Goal: Task Accomplishment & Management: Manage account settings

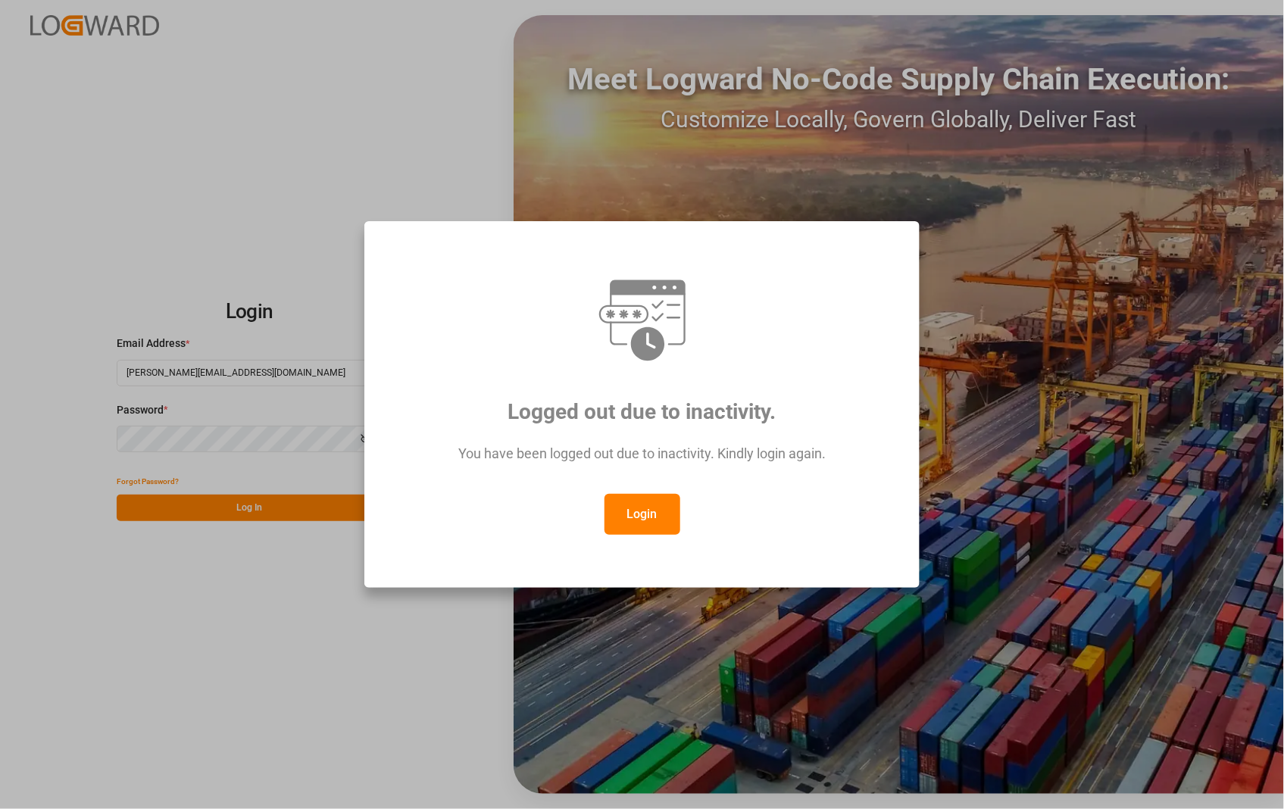
click at [649, 510] on button "Login" at bounding box center [643, 514] width 76 height 41
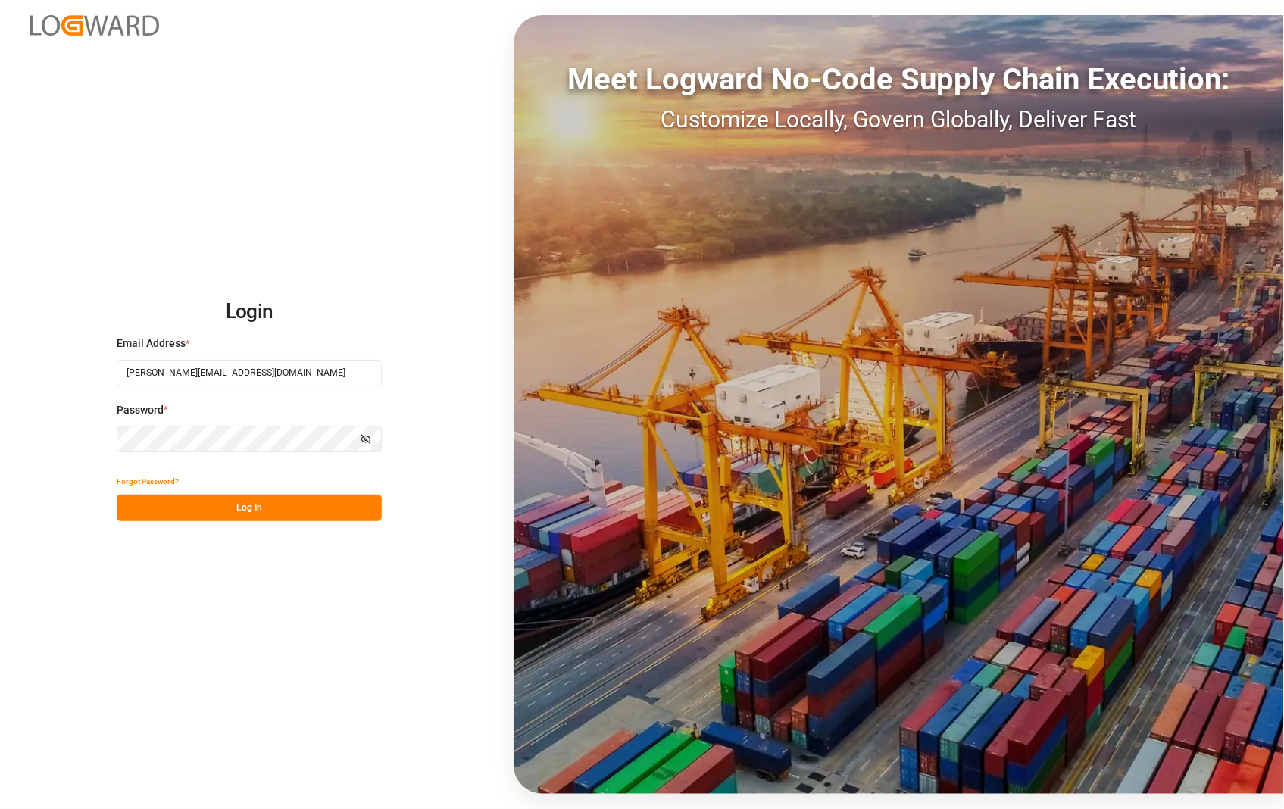
click at [222, 511] on button "Log In" at bounding box center [249, 508] width 265 height 27
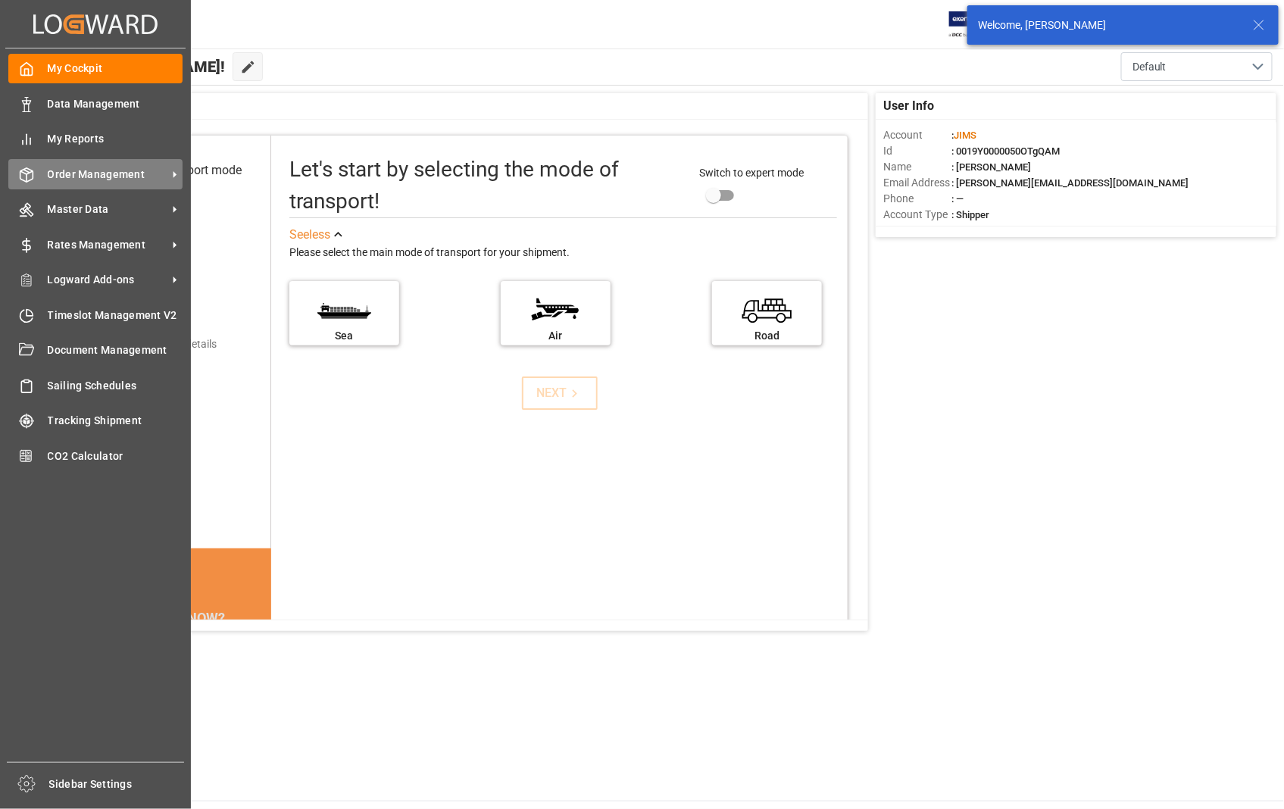
click at [102, 184] on div "Order Management Order Management" at bounding box center [95, 174] width 174 height 30
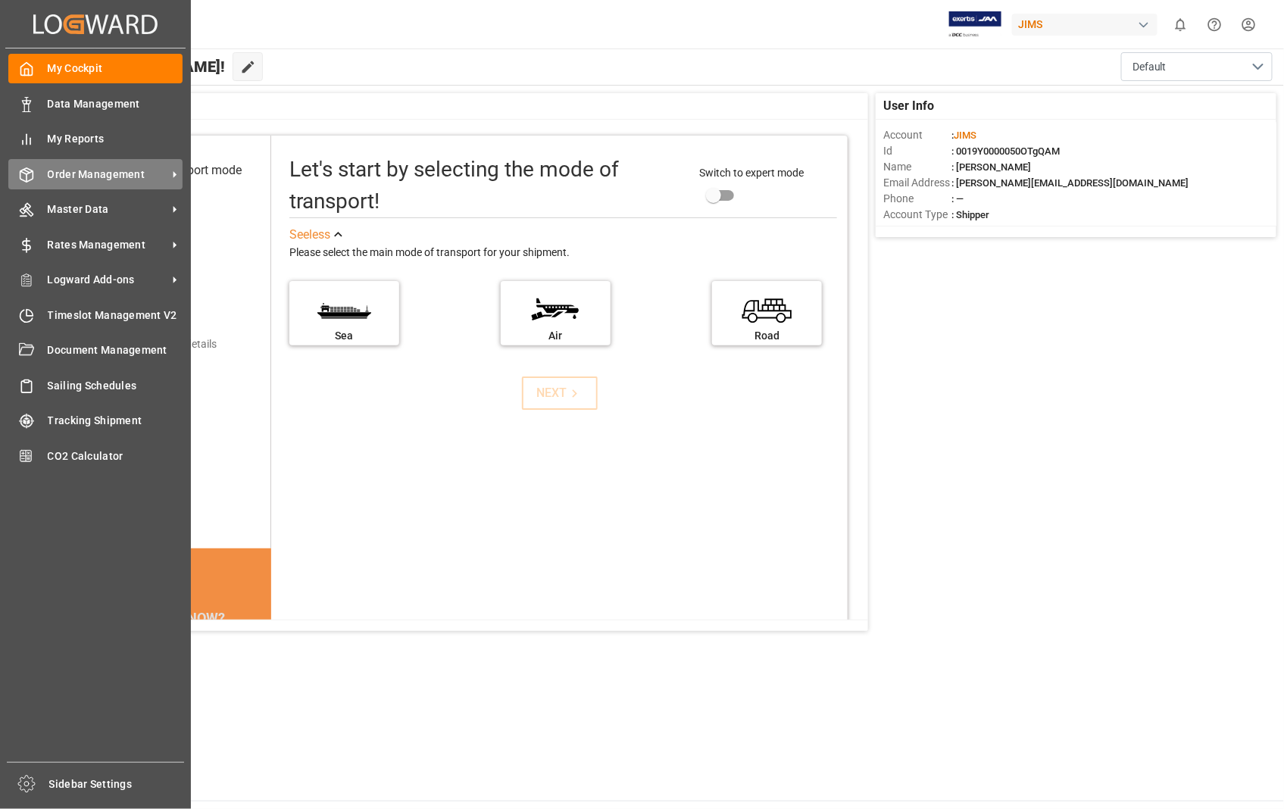
click at [175, 174] on icon at bounding box center [175, 174] width 3 height 7
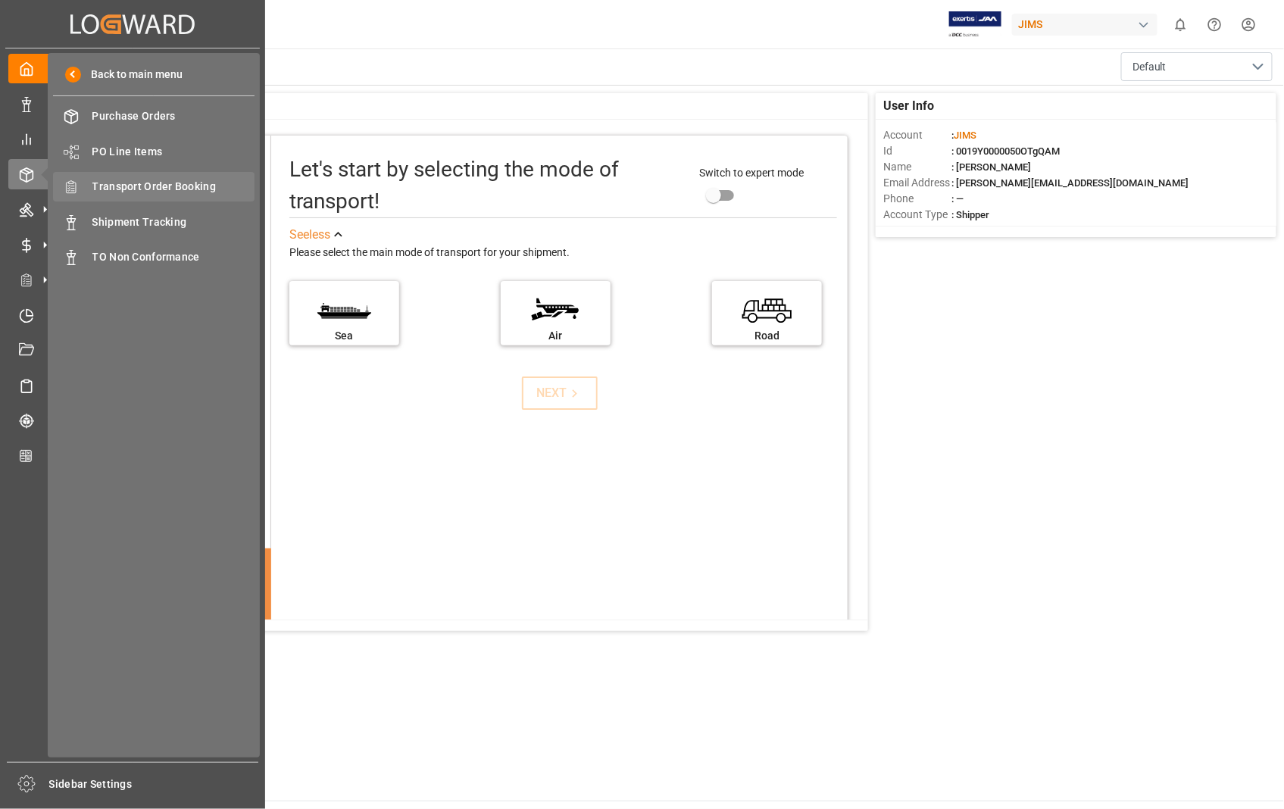
click at [177, 183] on span "Transport Order Booking" at bounding box center [173, 187] width 163 height 16
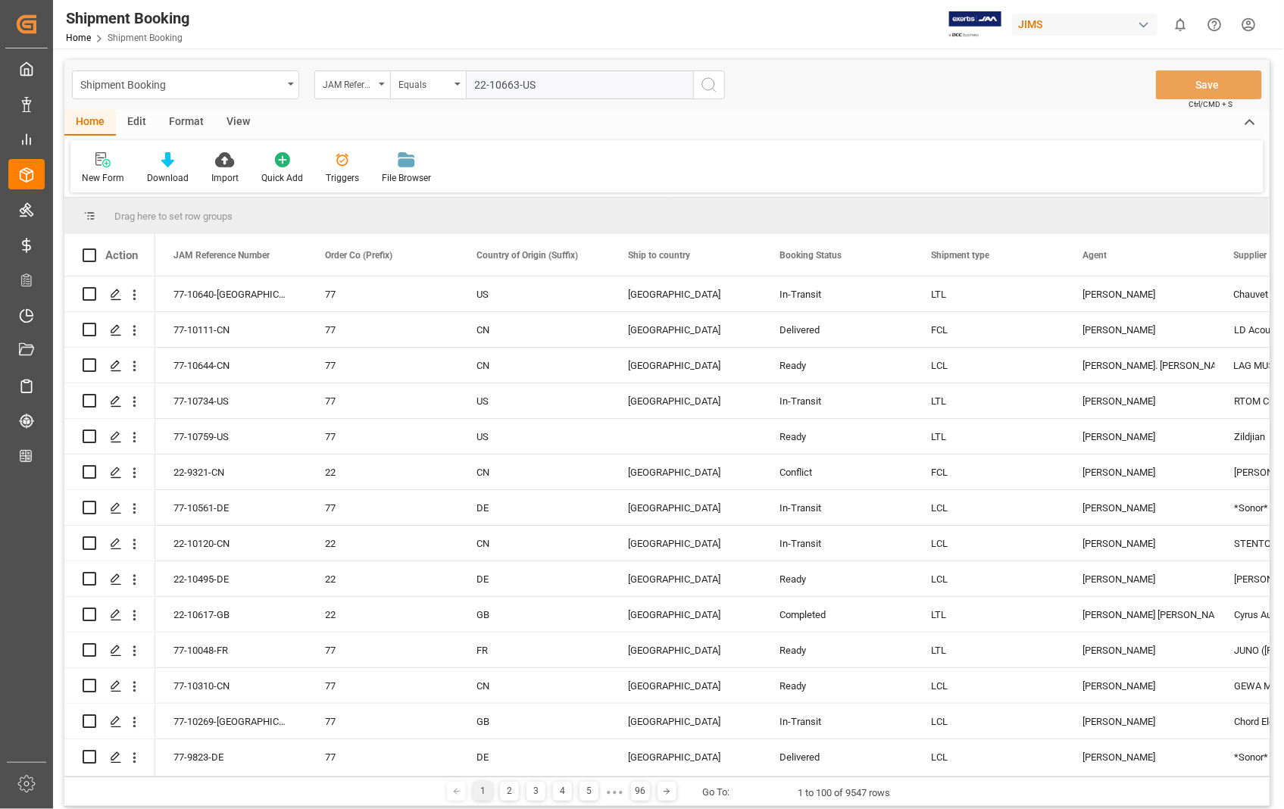
type input "22-10663-US"
click at [702, 86] on circle "search button" at bounding box center [708, 84] width 12 height 12
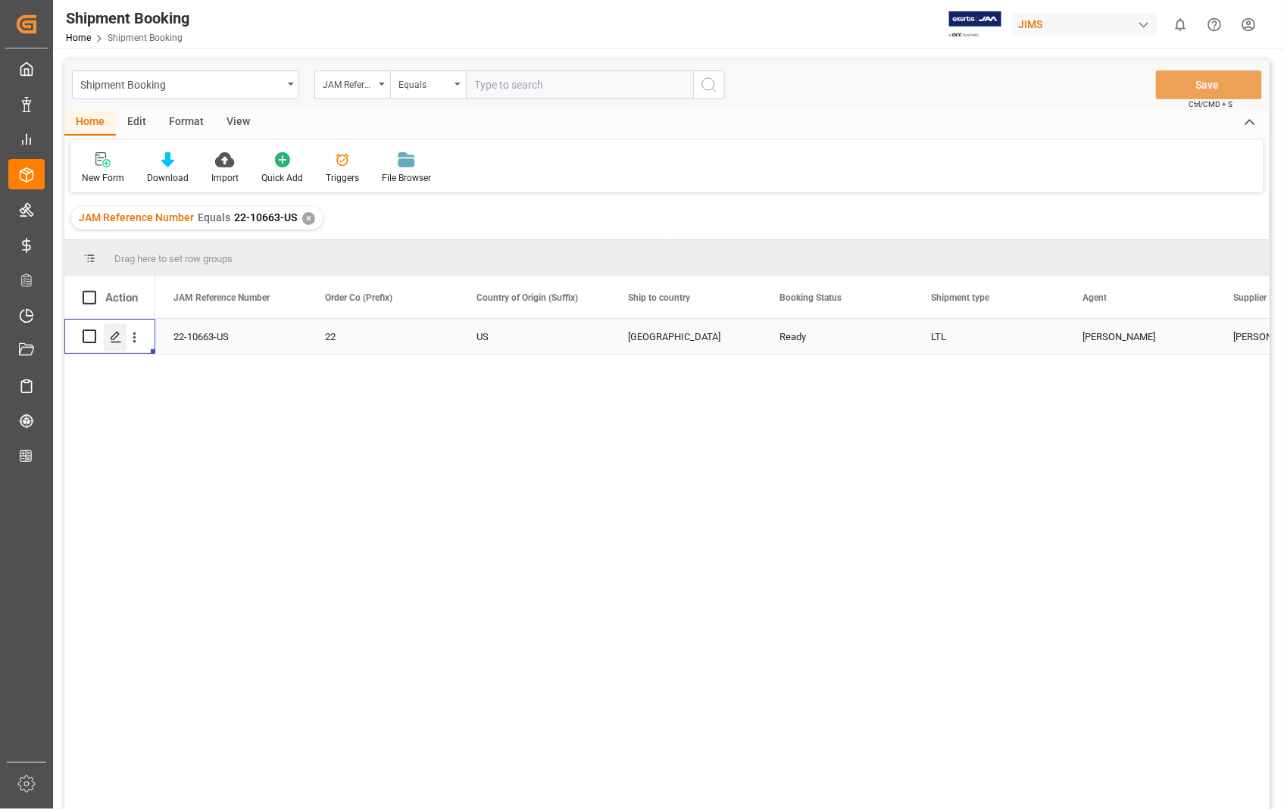
click at [120, 344] on div "Press SPACE to select this row." at bounding box center [115, 338] width 23 height 28
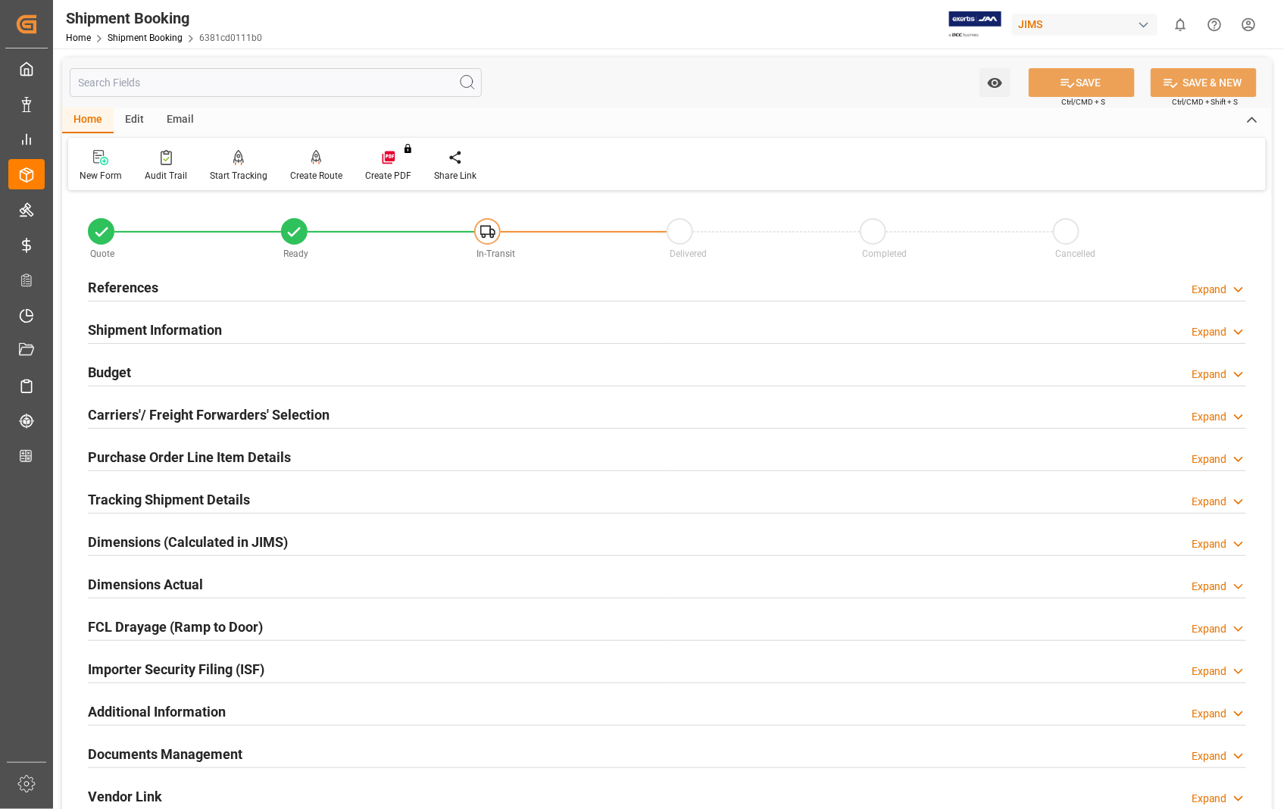
click at [209, 752] on h2 "Documents Management" at bounding box center [165, 754] width 155 height 20
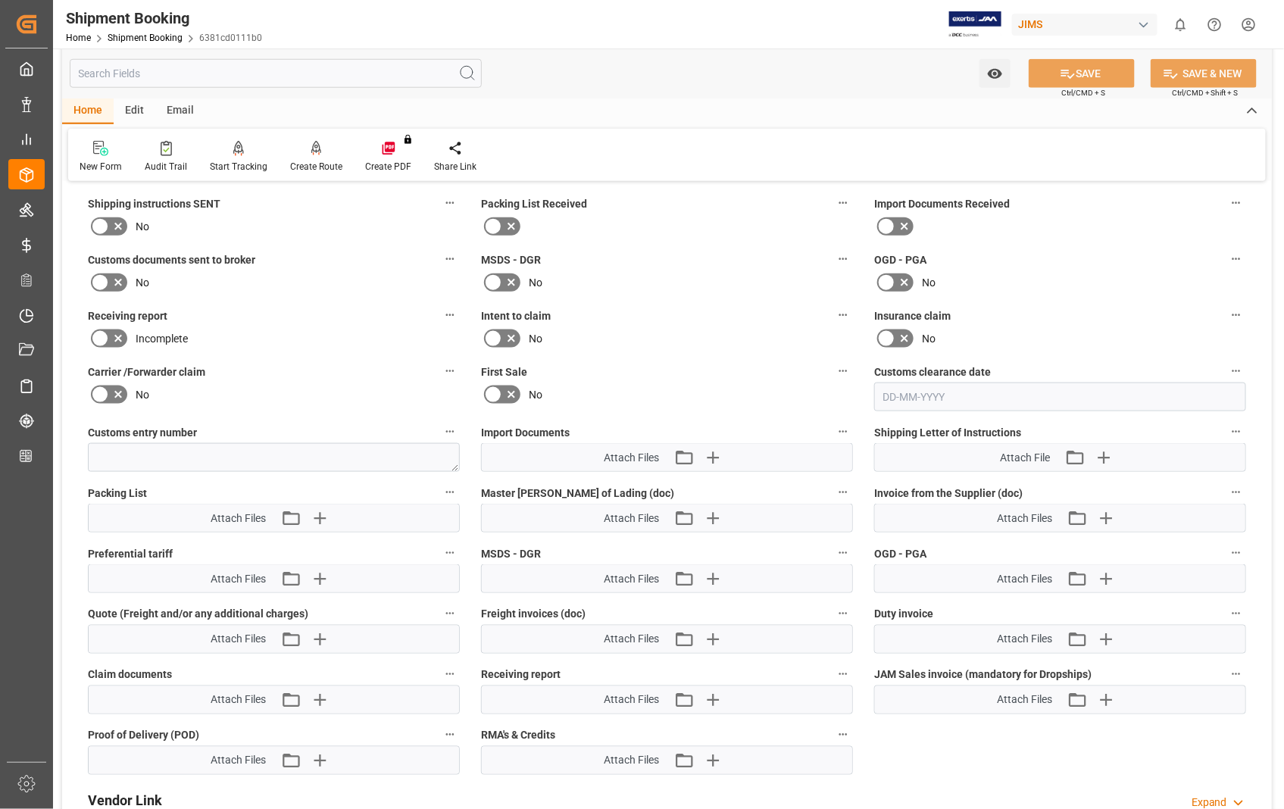
scroll to position [589, 0]
click at [1111, 509] on icon "button" at bounding box center [1106, 517] width 24 height 24
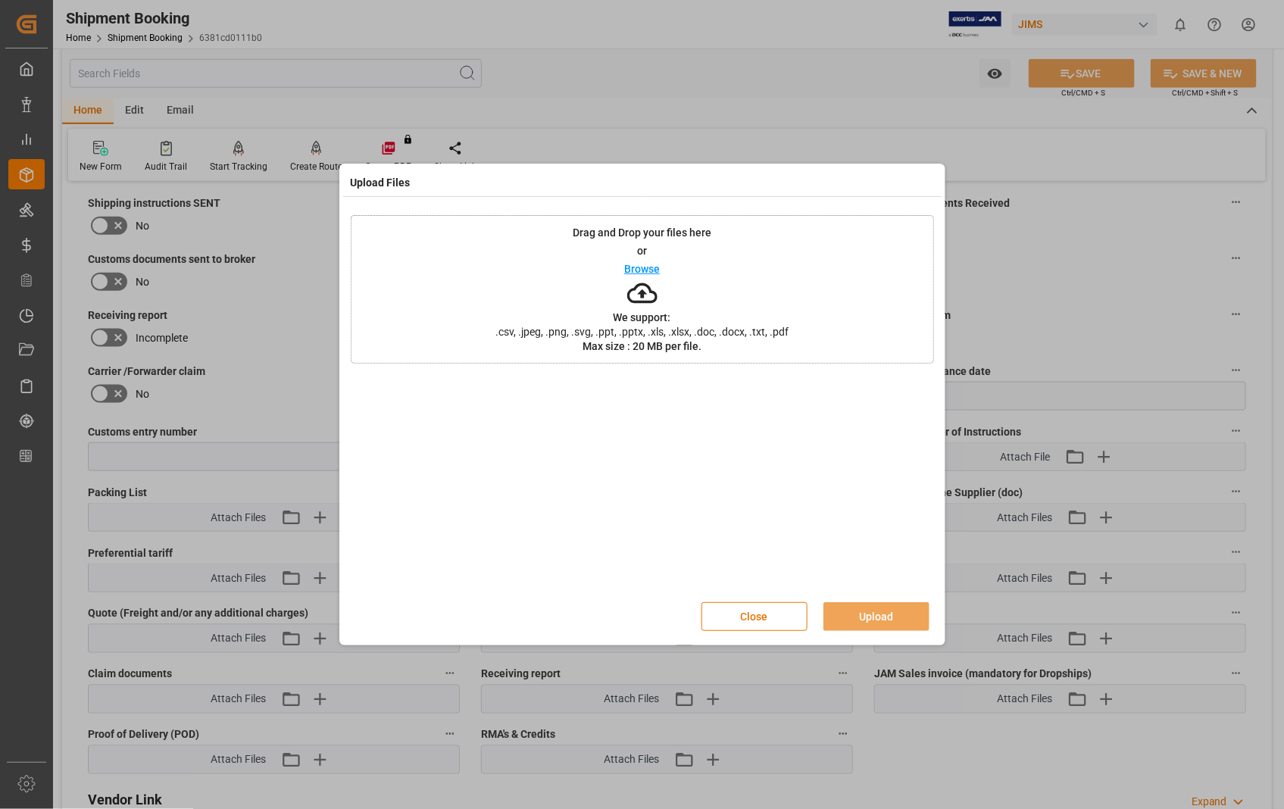
click at [656, 270] on p "Browse" at bounding box center [642, 269] width 36 height 11
click at [890, 619] on button "Upload" at bounding box center [877, 616] width 106 height 29
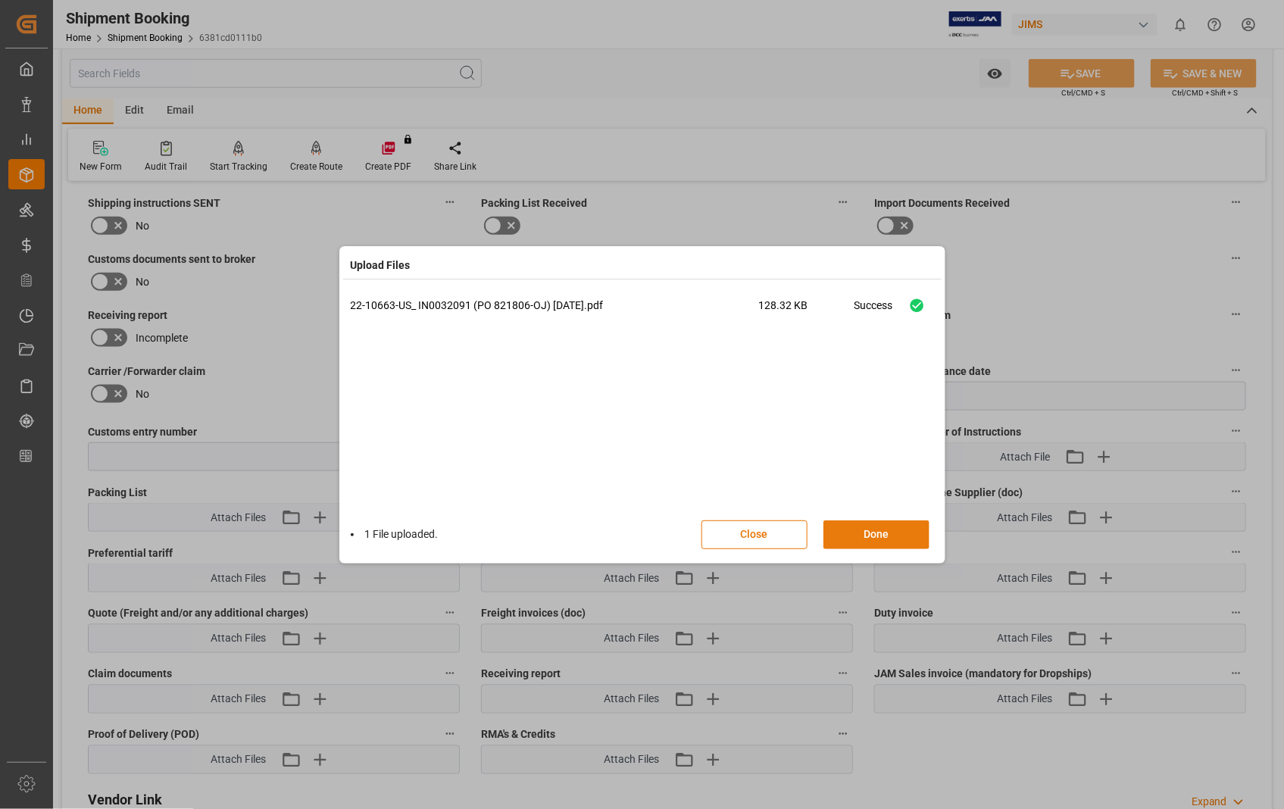
click at [866, 525] on button "Done" at bounding box center [877, 535] width 106 height 29
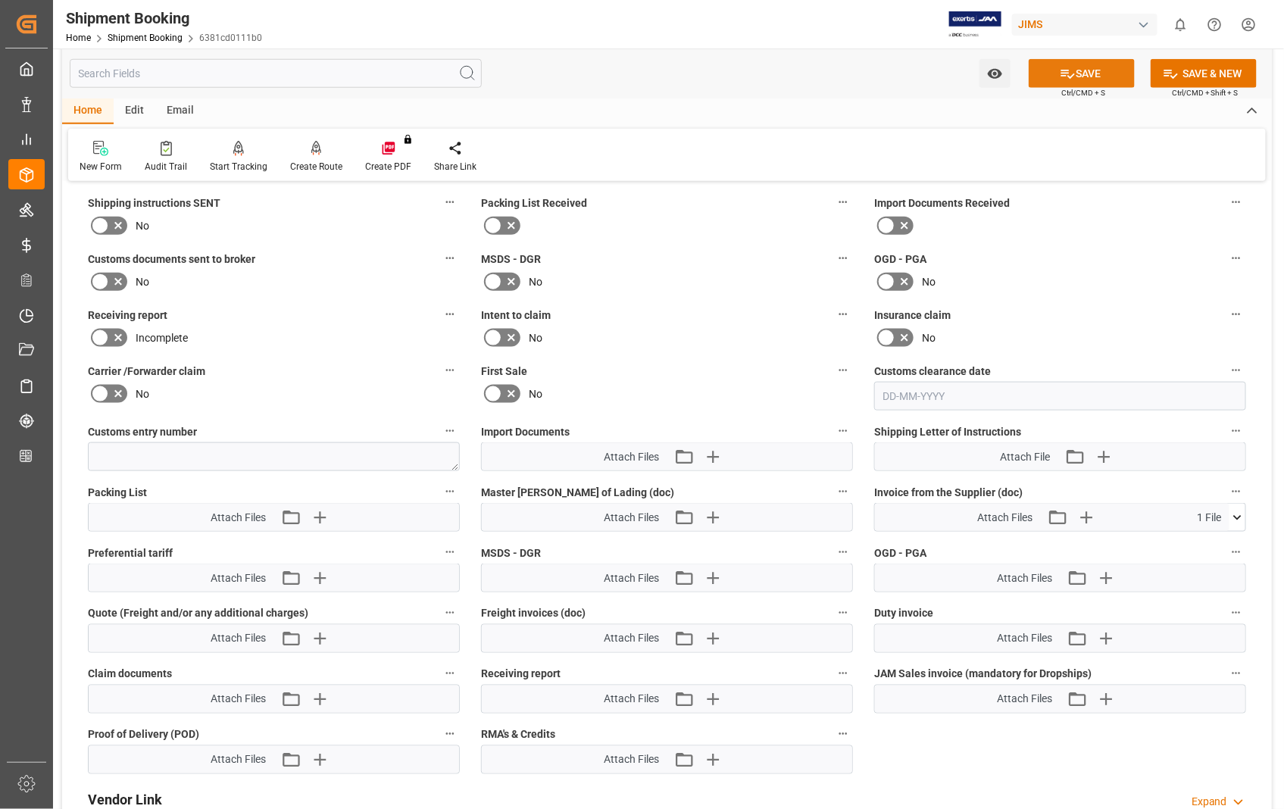
click at [1086, 66] on button "SAVE" at bounding box center [1082, 73] width 106 height 29
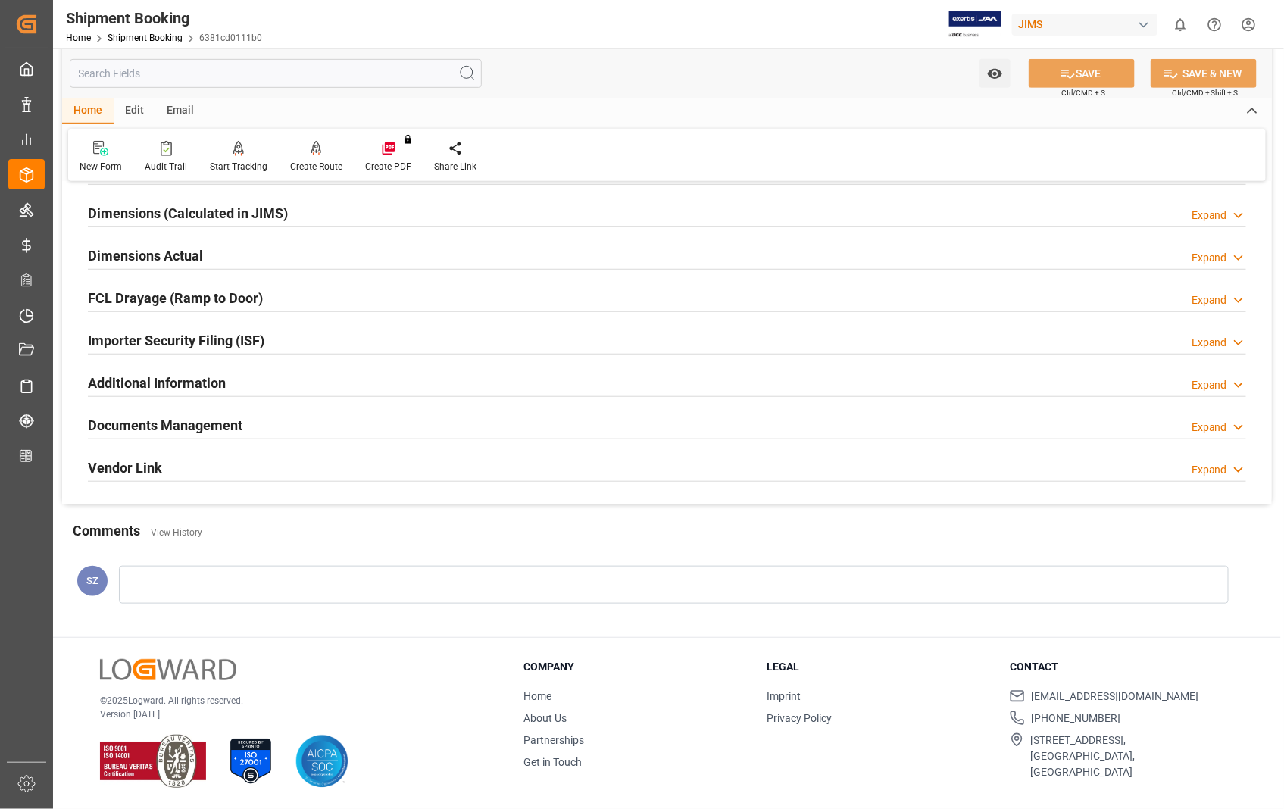
scroll to position [329, 0]
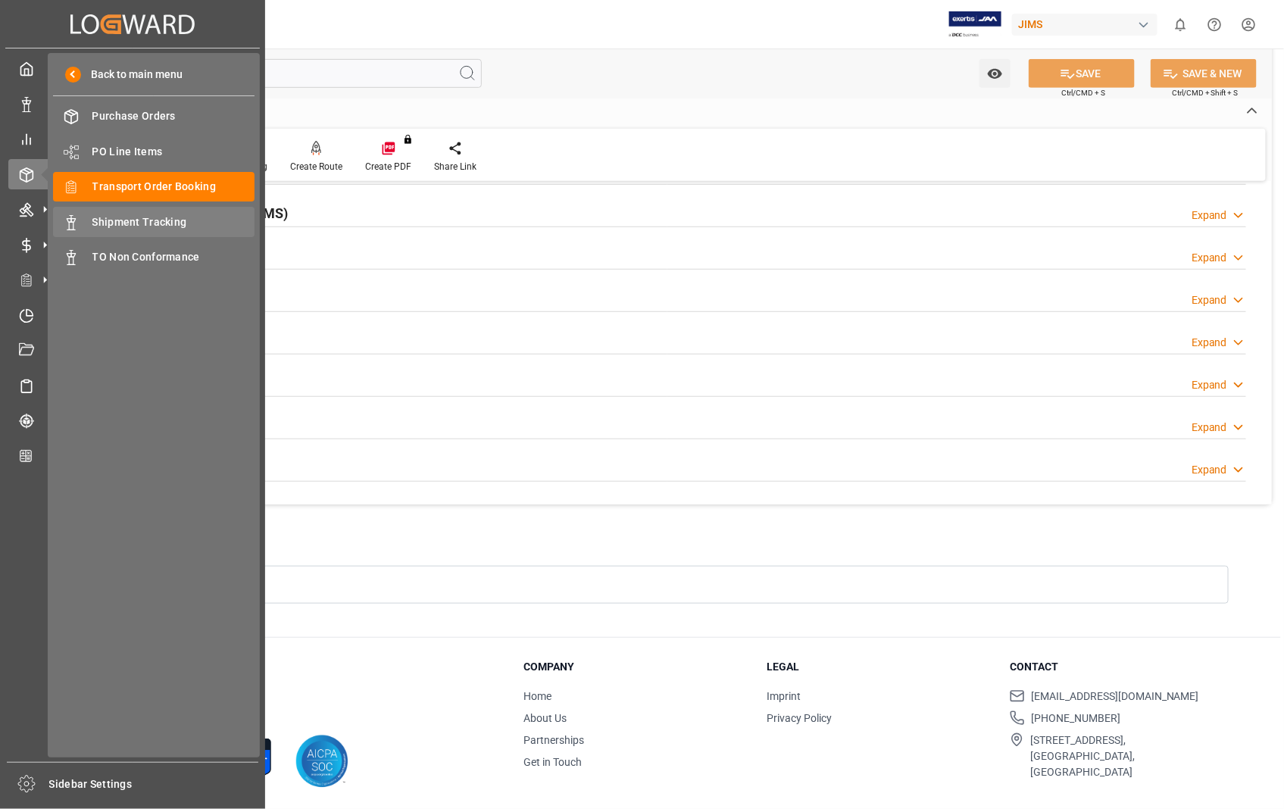
click at [170, 225] on span "Shipment Tracking" at bounding box center [173, 222] width 163 height 16
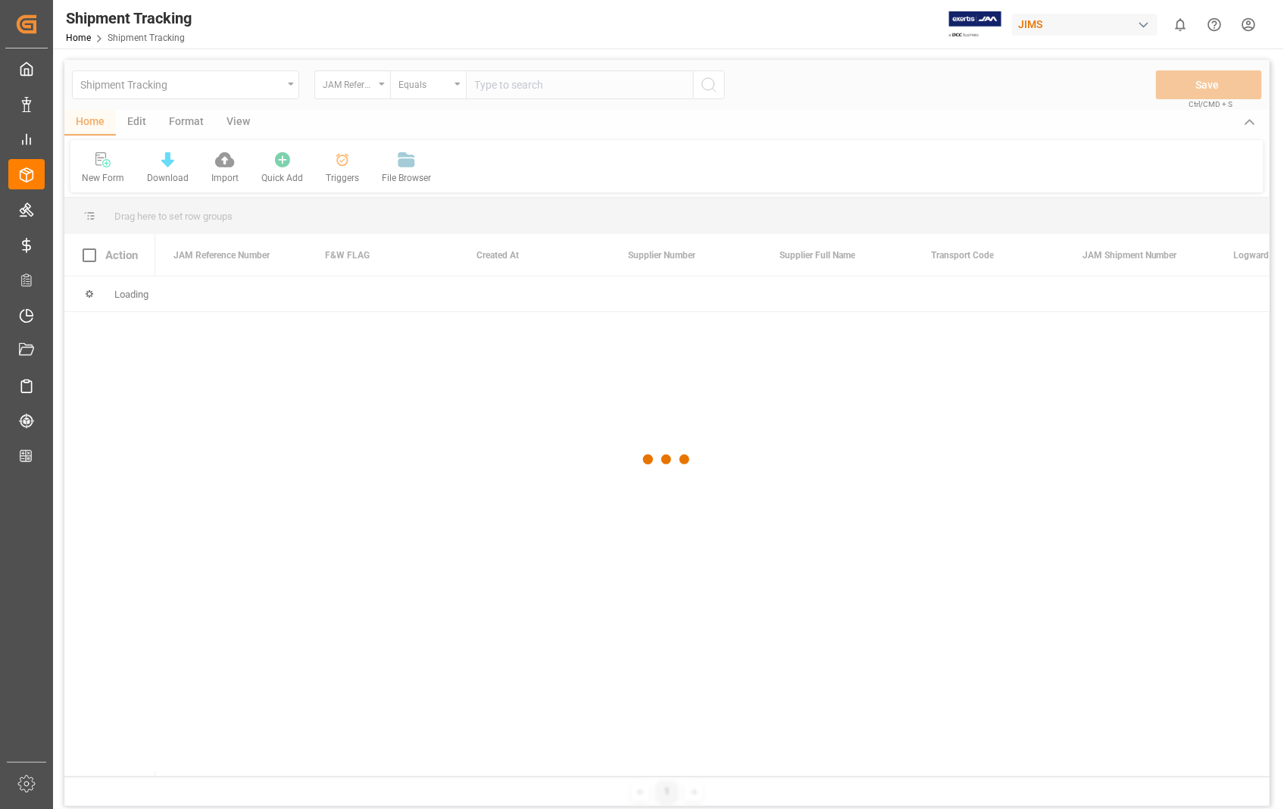
click at [539, 86] on div at bounding box center [666, 460] width 1205 height 800
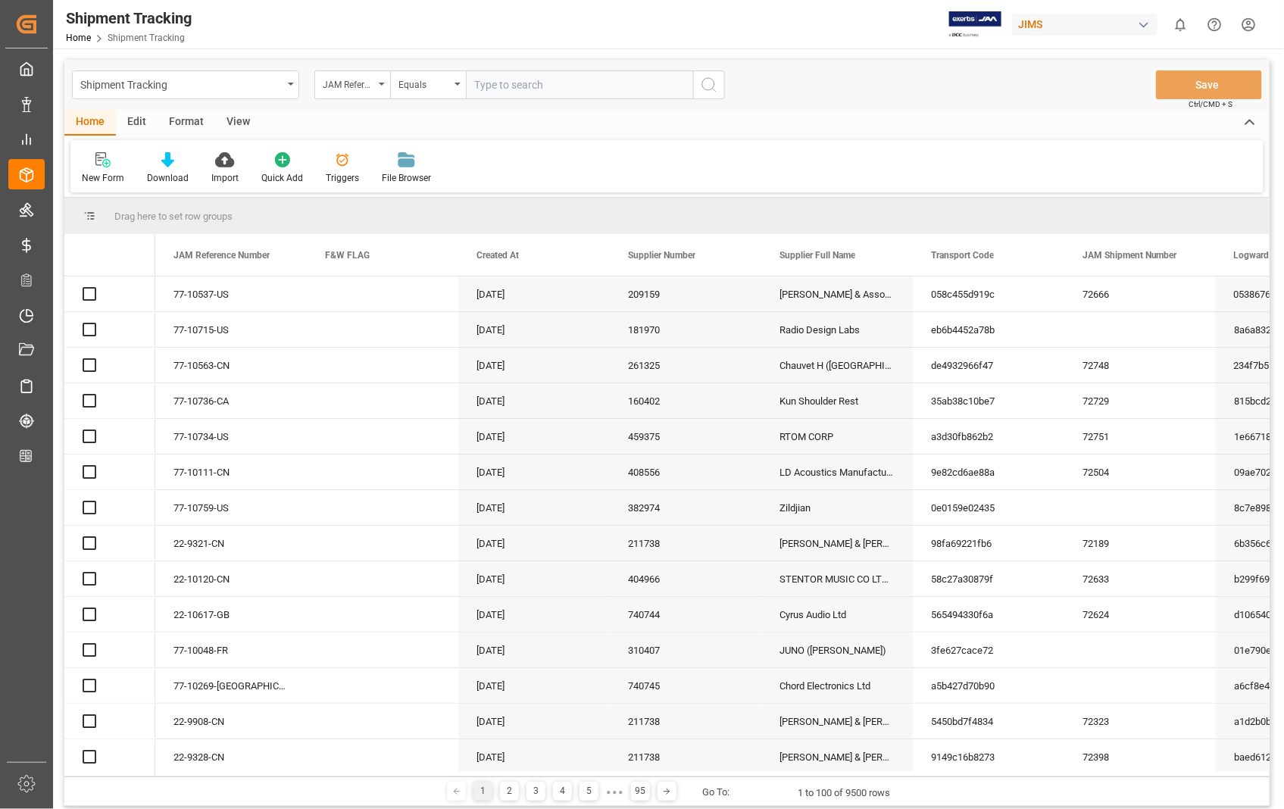
click at [529, 83] on input "text" at bounding box center [579, 84] width 227 height 29
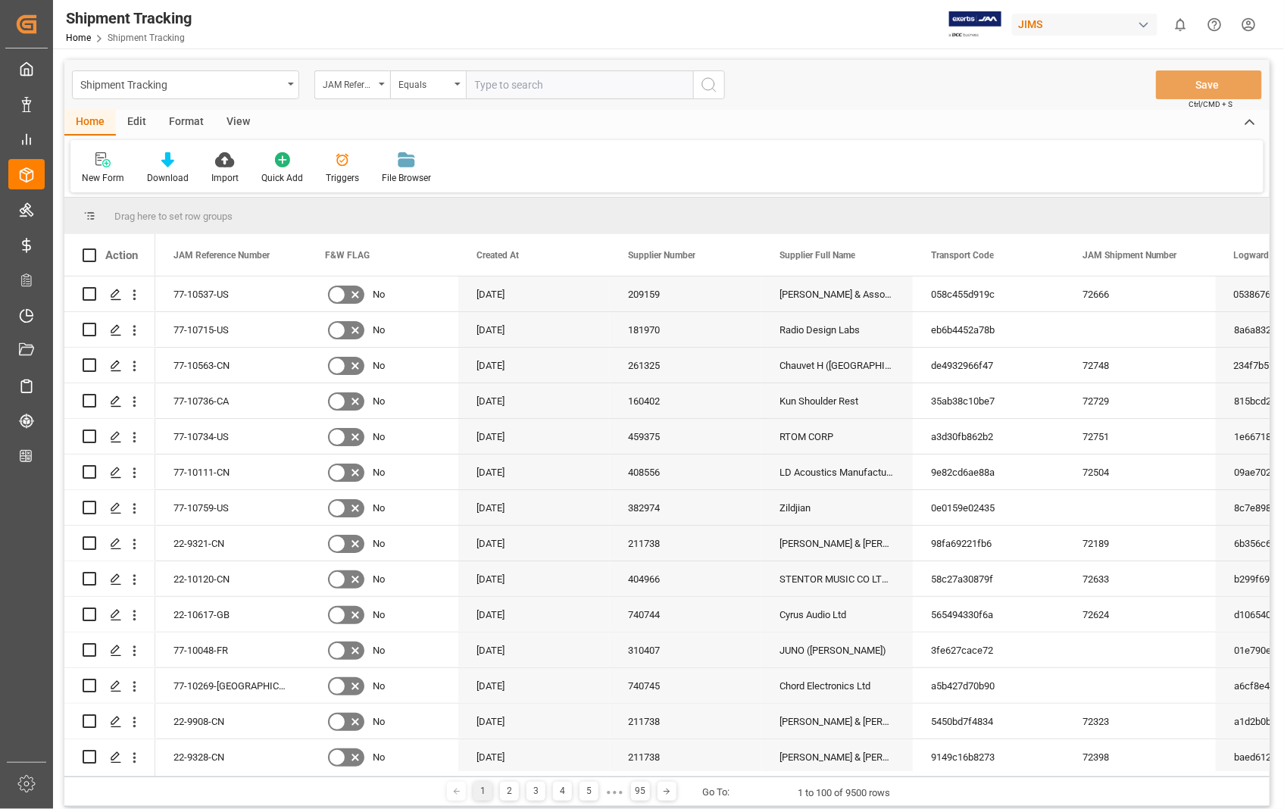
paste input "22-10663-US"
type input "22-10663-US"
click at [712, 87] on icon "search button" at bounding box center [709, 85] width 18 height 18
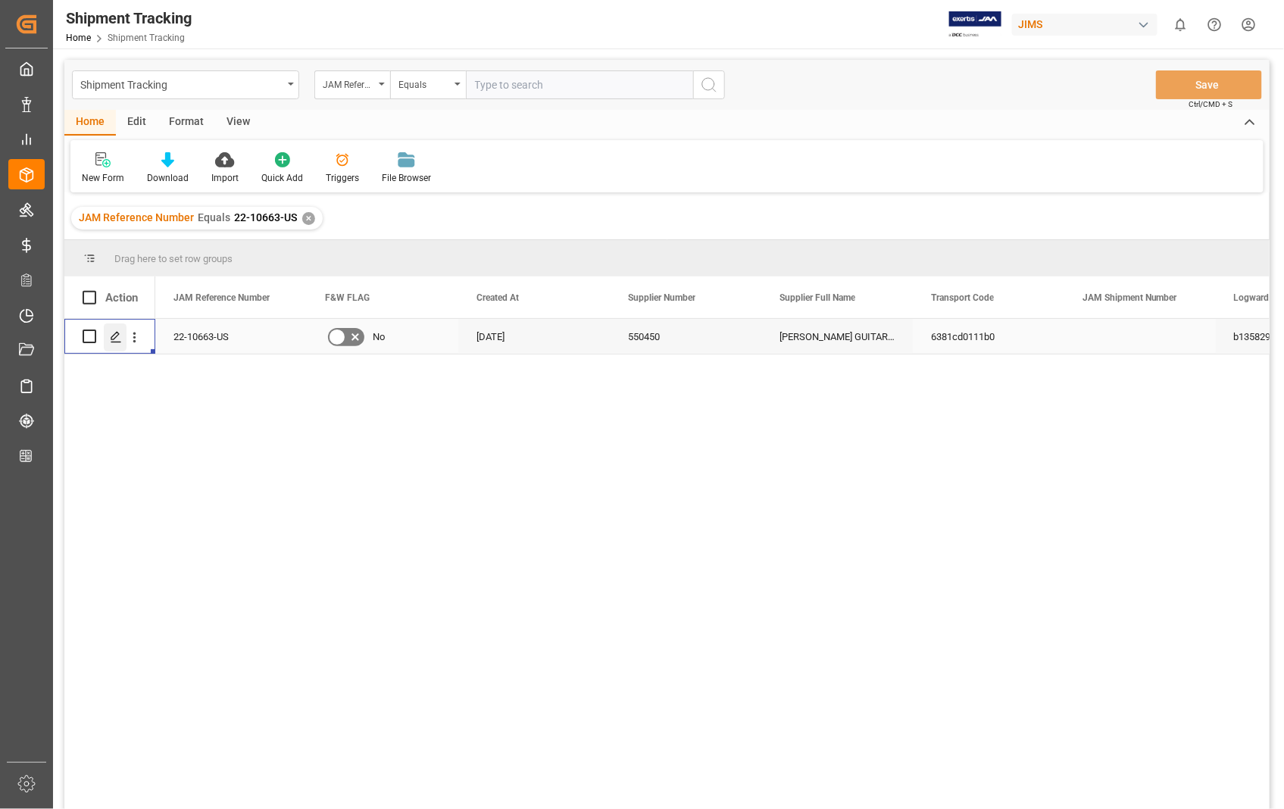
click at [117, 341] on icon "Press SPACE to select this row." at bounding box center [116, 337] width 12 height 12
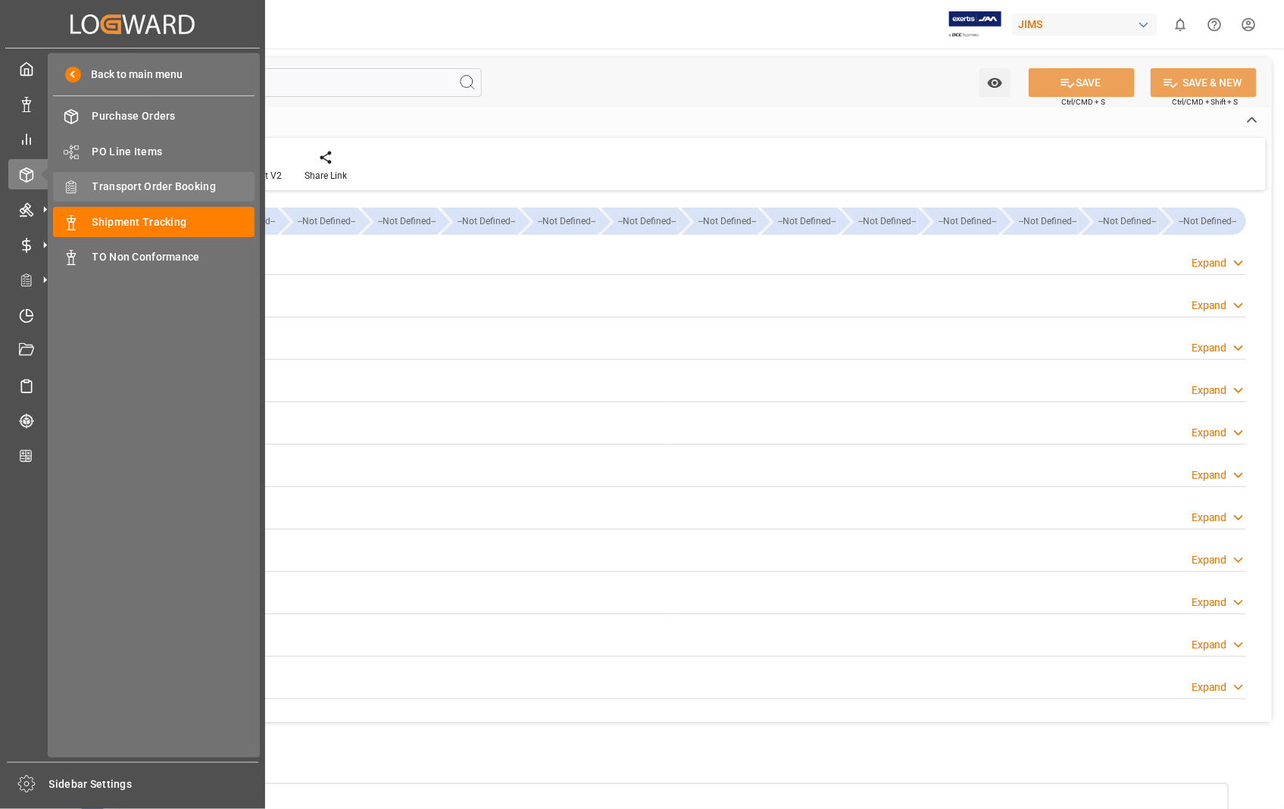
click at [177, 186] on span "Transport Order Booking" at bounding box center [173, 187] width 163 height 16
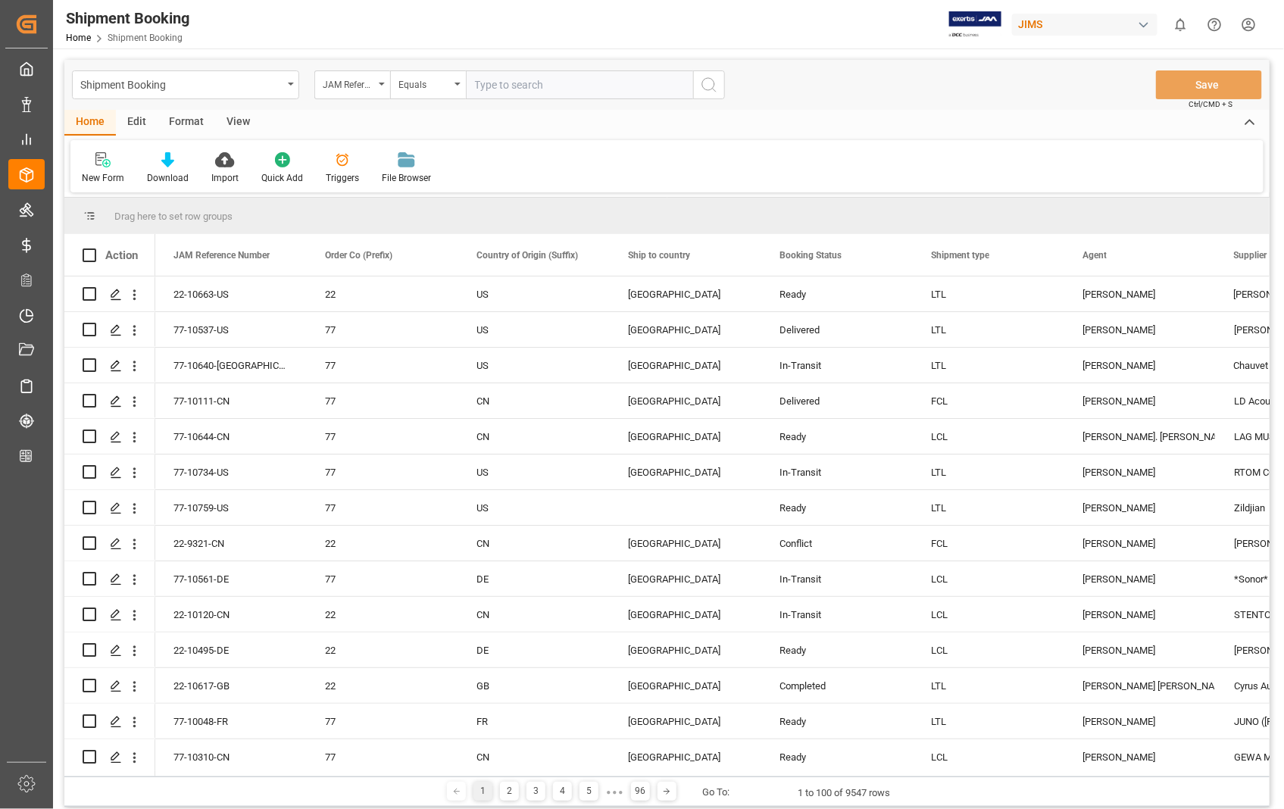
click at [603, 78] on input "text" at bounding box center [579, 84] width 227 height 29
click at [600, 77] on input "text" at bounding box center [579, 84] width 227 height 29
type input "22-10663-US"
click at [705, 88] on icon "search button" at bounding box center [709, 85] width 18 height 18
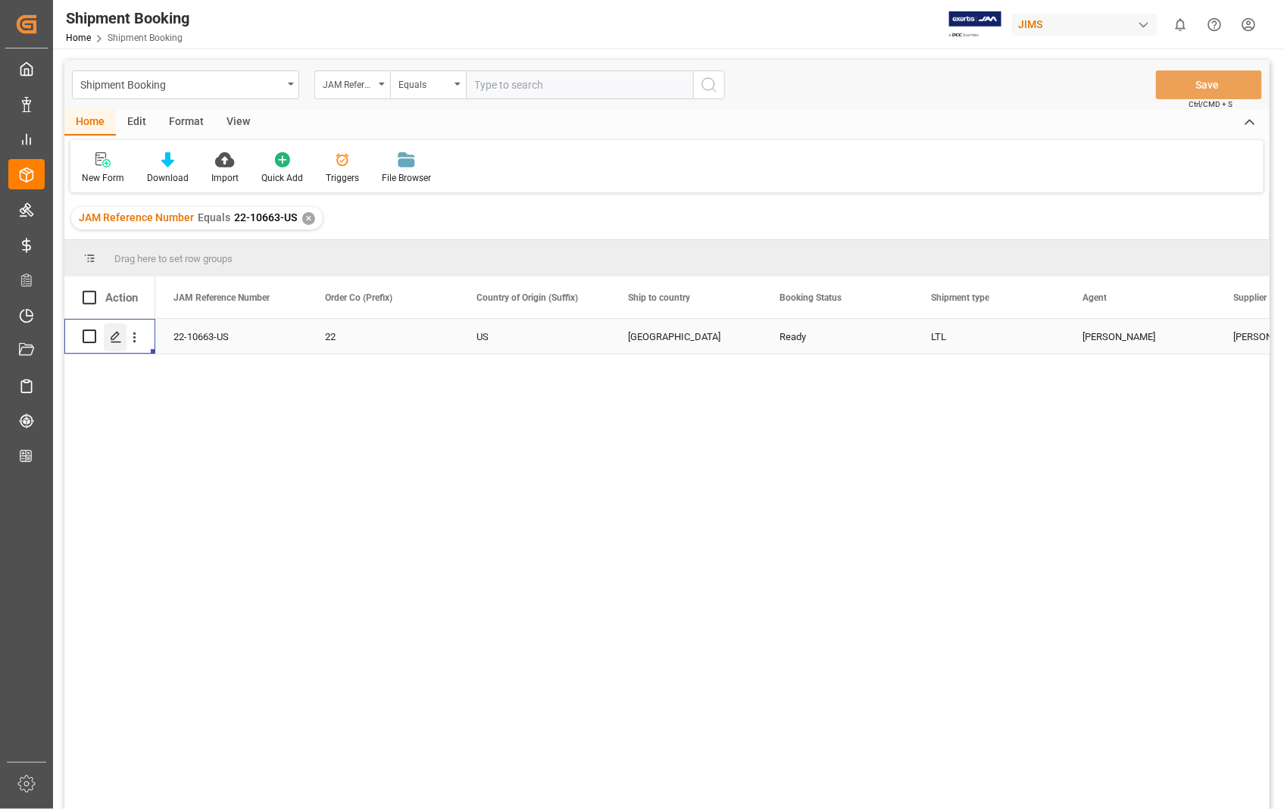
click at [114, 343] on div "Press SPACE to select this row." at bounding box center [115, 338] width 23 height 28
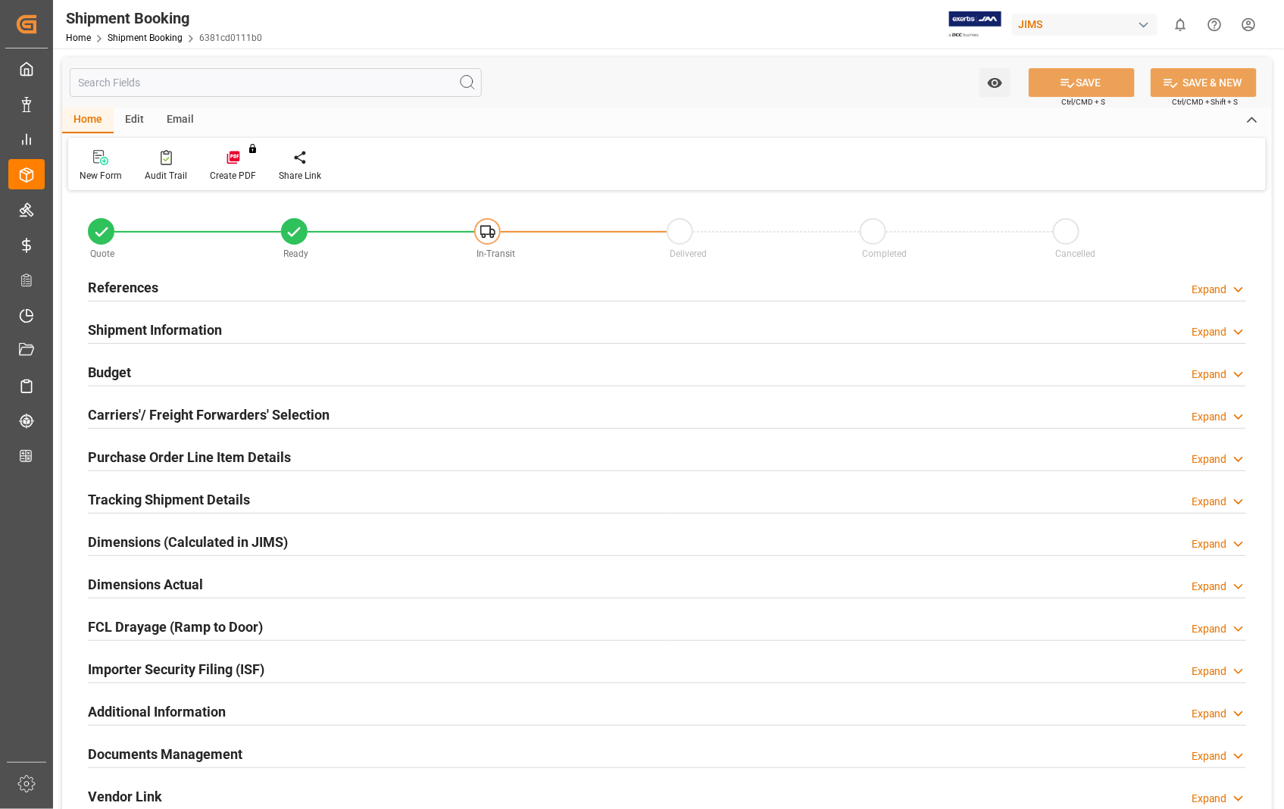
type input "0"
click at [153, 581] on h2 "Dimensions Actual" at bounding box center [145, 584] width 115 height 20
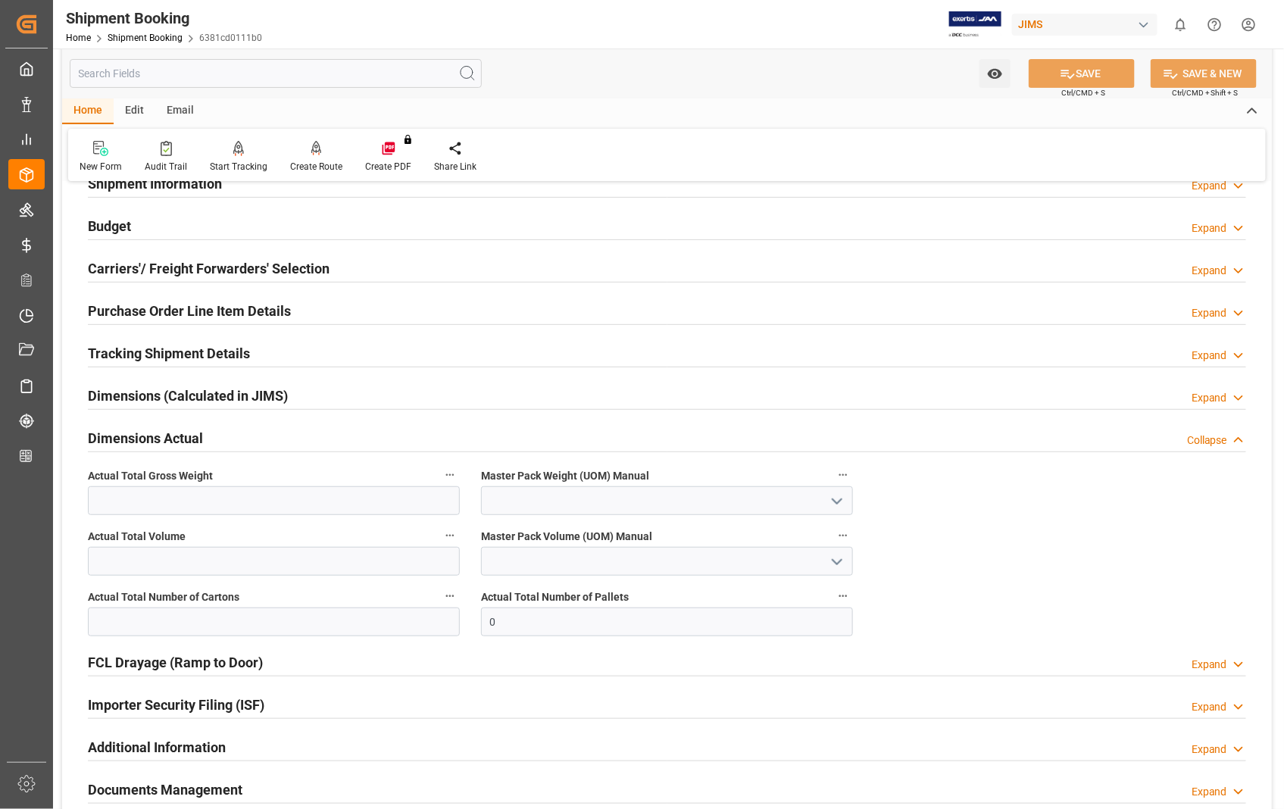
scroll to position [168, 0]
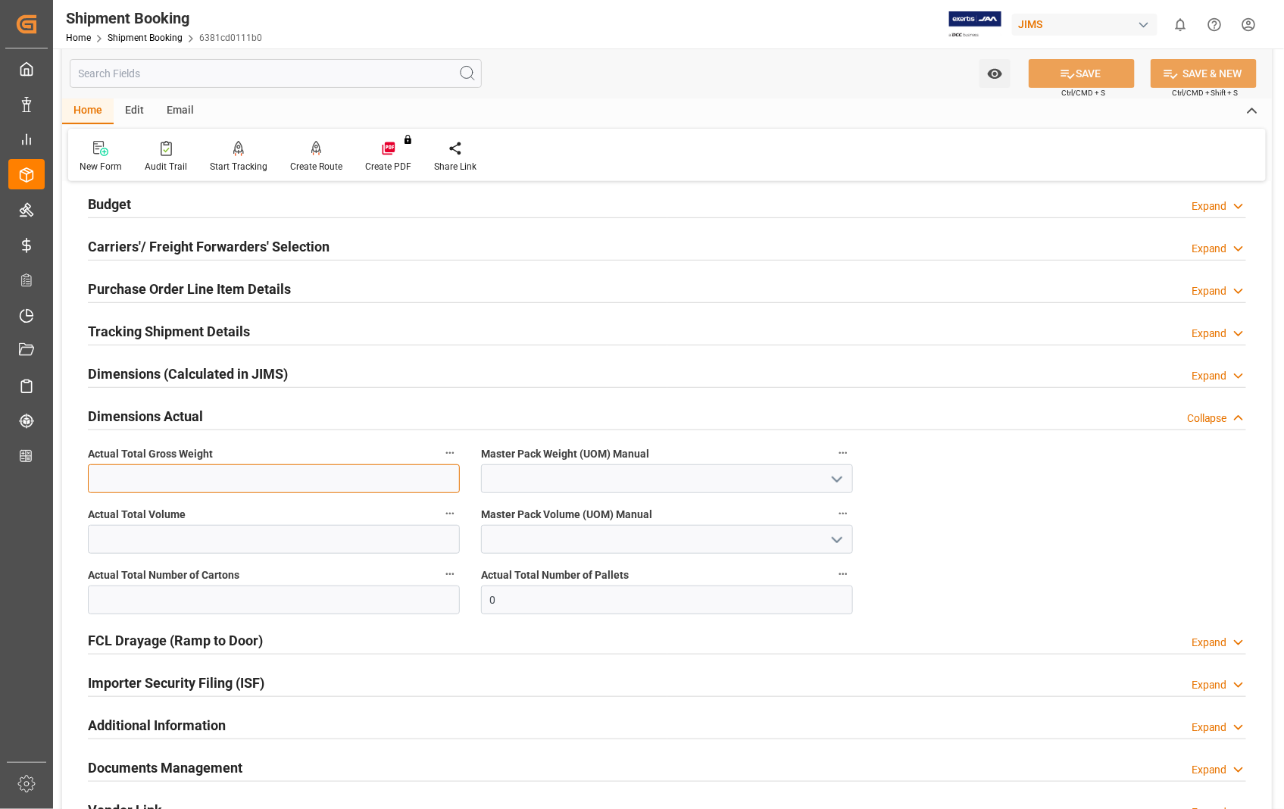
click at [187, 471] on input "text" at bounding box center [274, 478] width 372 height 29
type input "92"
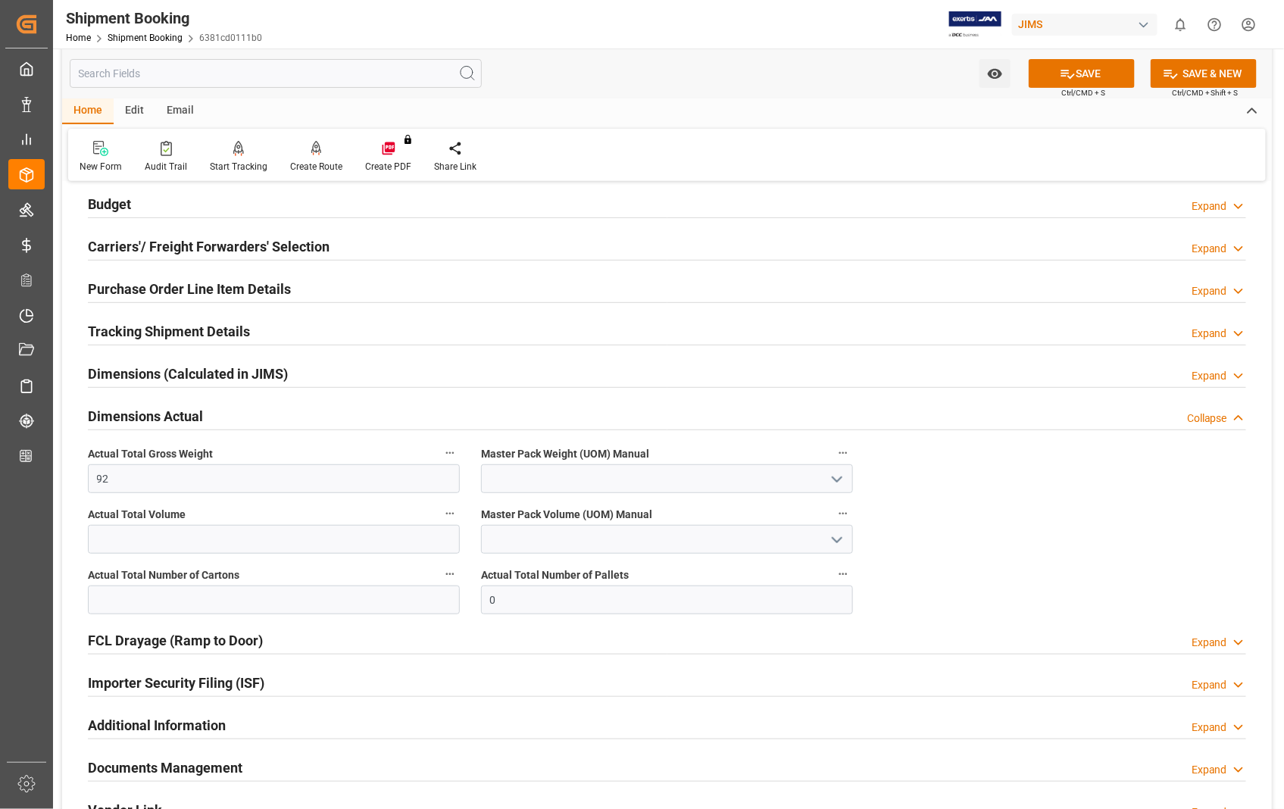
click at [838, 480] on polyline "open menu" at bounding box center [837, 479] width 9 height 5
click at [495, 549] on div "LB" at bounding box center [667, 547] width 370 height 34
type input "LB"
click at [366, 608] on input "text" at bounding box center [274, 600] width 372 height 29
type input "4"
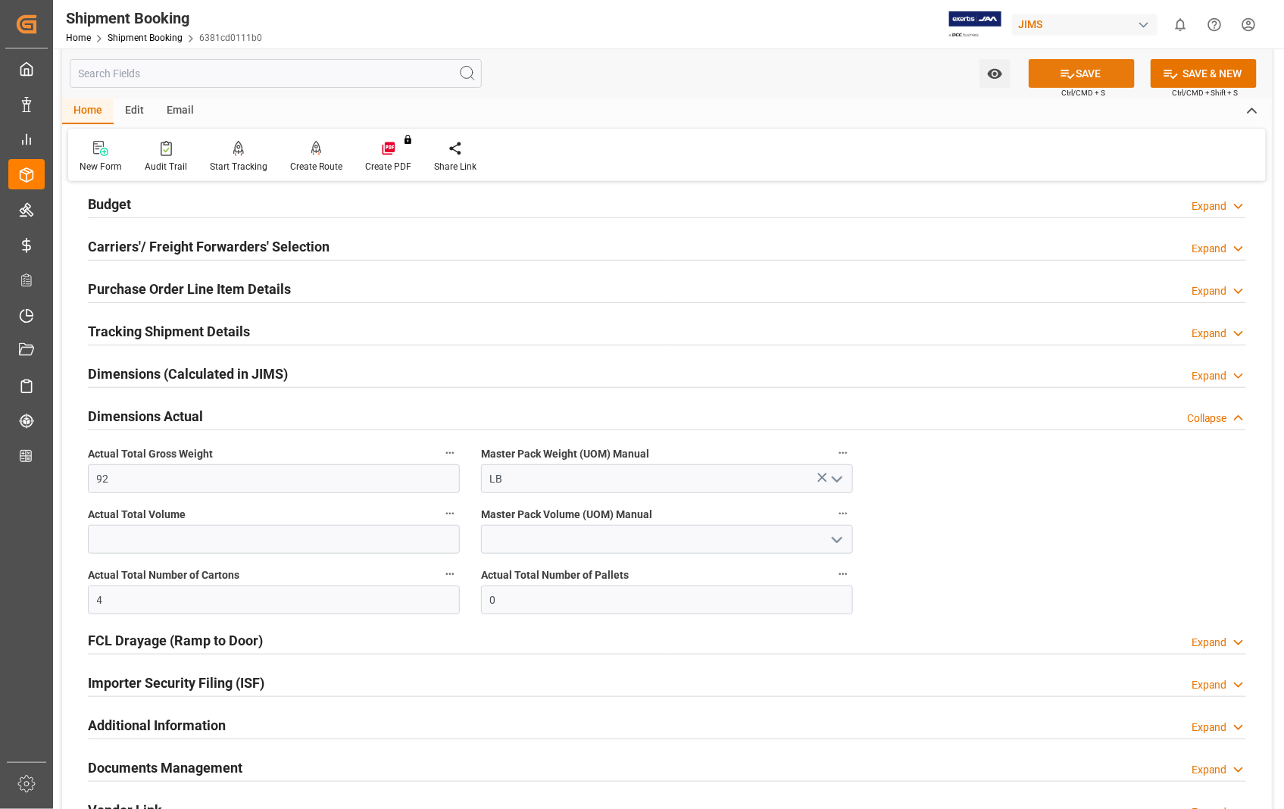
click at [1082, 65] on button "SAVE" at bounding box center [1082, 73] width 106 height 29
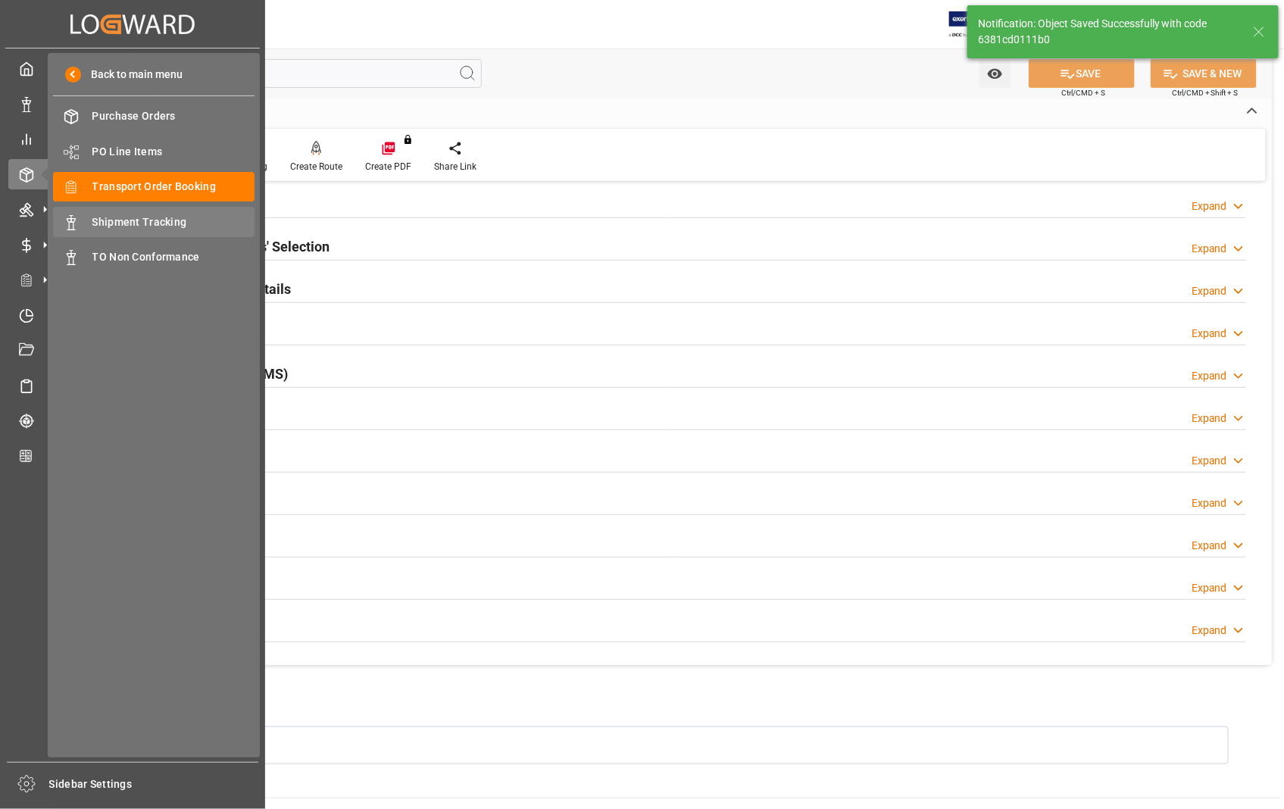
click at [154, 225] on span "Shipment Tracking" at bounding box center [173, 222] width 163 height 16
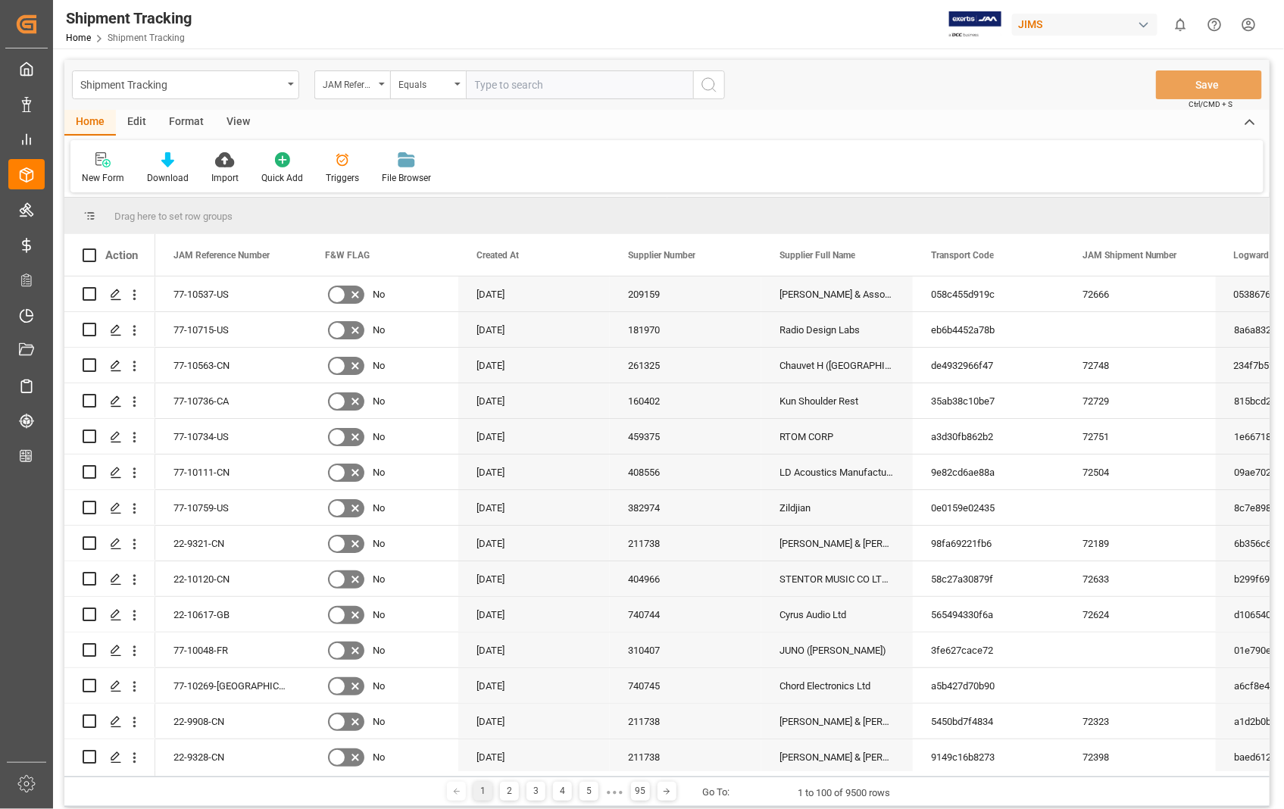
click at [571, 85] on input "text" at bounding box center [579, 84] width 227 height 29
paste input "22-10663-US"
type input "22-10663-US"
click at [707, 79] on icon "search button" at bounding box center [709, 85] width 18 height 18
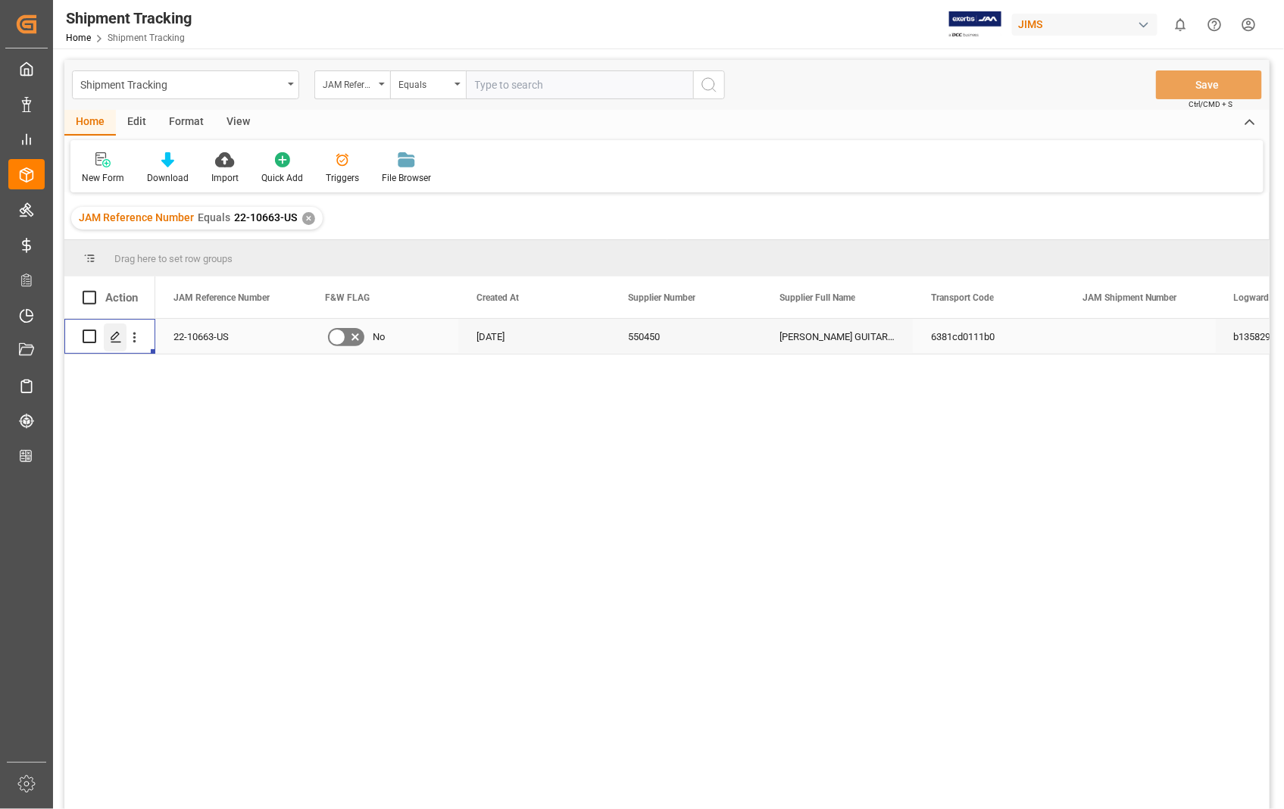
click at [118, 338] on icon "Press SPACE to select this row." at bounding box center [116, 337] width 12 height 12
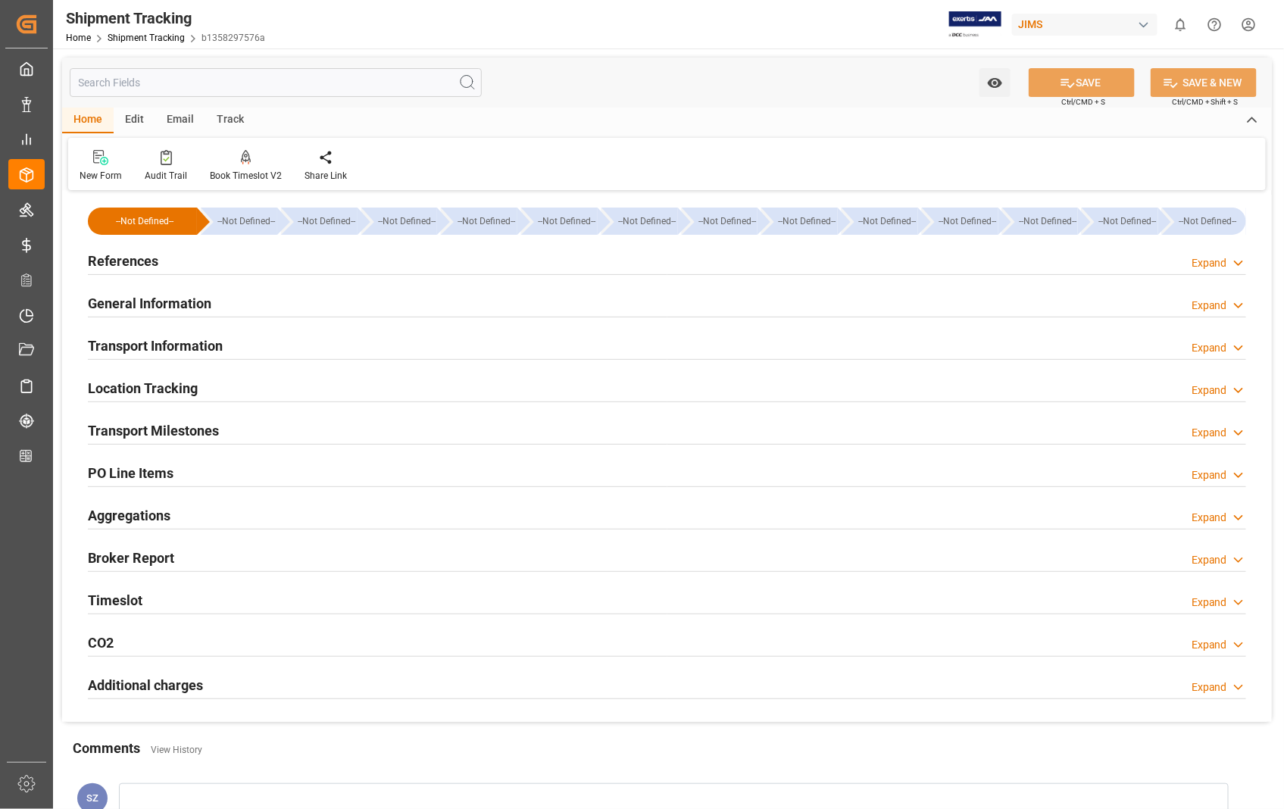
type input "[DATE]"
click at [127, 259] on h2 "References" at bounding box center [123, 261] width 70 height 20
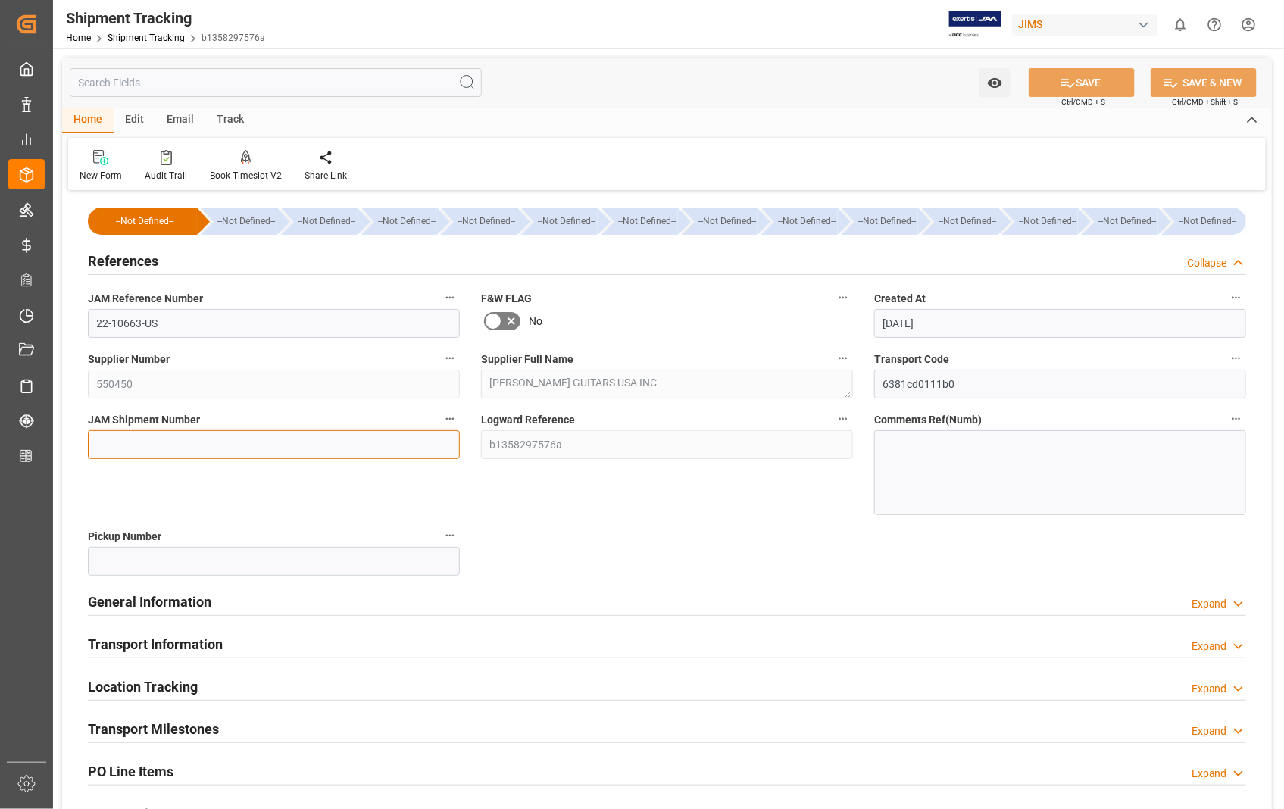
click at [230, 436] on input at bounding box center [274, 444] width 372 height 29
paste input "72756"
type input "72756"
click at [1080, 83] on button "SAVE" at bounding box center [1082, 82] width 106 height 29
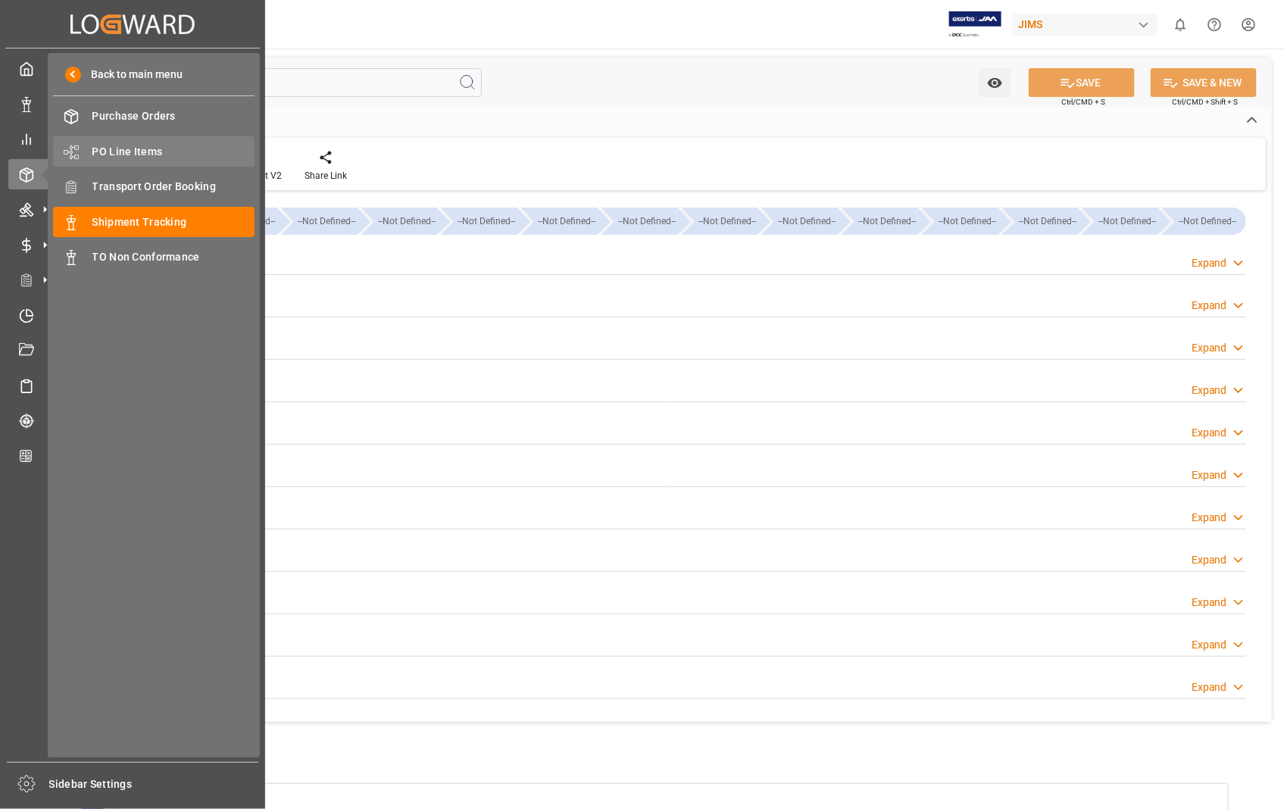
click at [131, 149] on span "PO Line Items" at bounding box center [173, 152] width 163 height 16
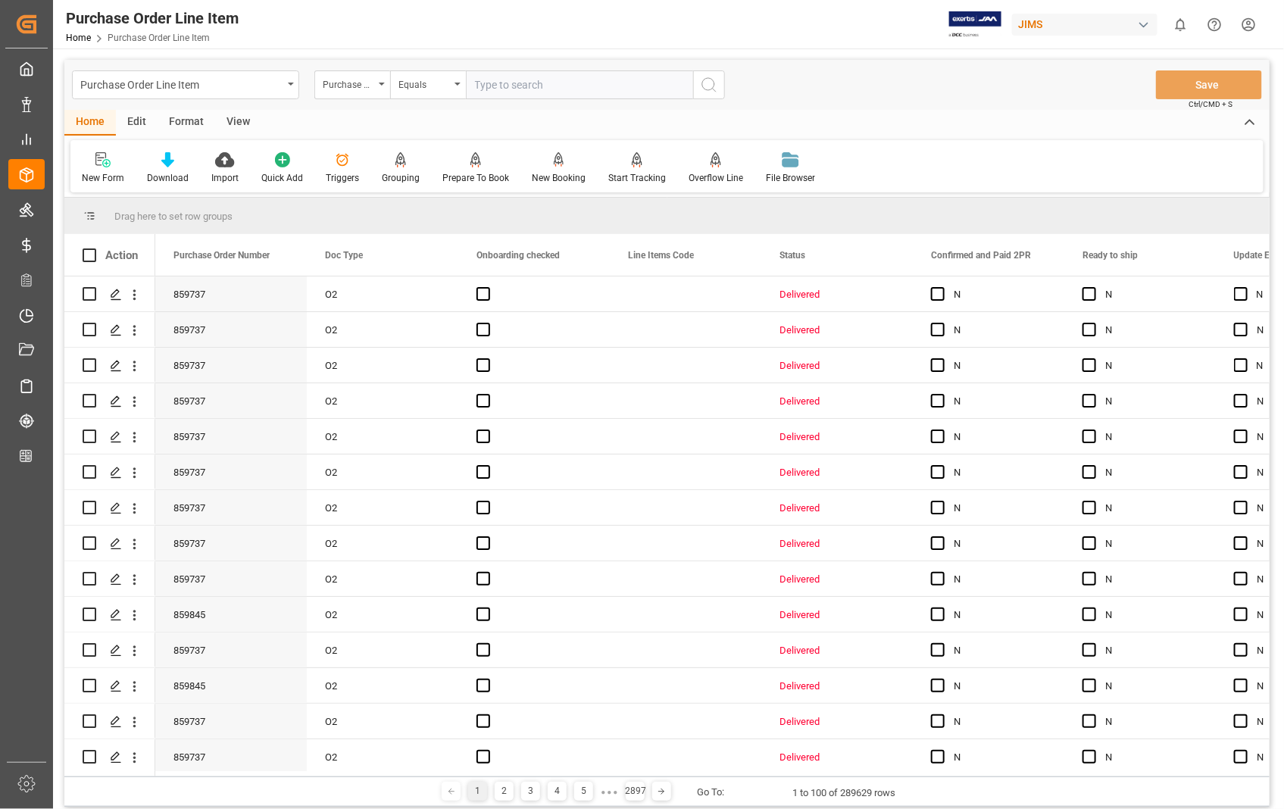
click at [571, 82] on input "text" at bounding box center [579, 84] width 227 height 29
type input "821806"
click at [702, 83] on circle "search button" at bounding box center [708, 84] width 12 height 12
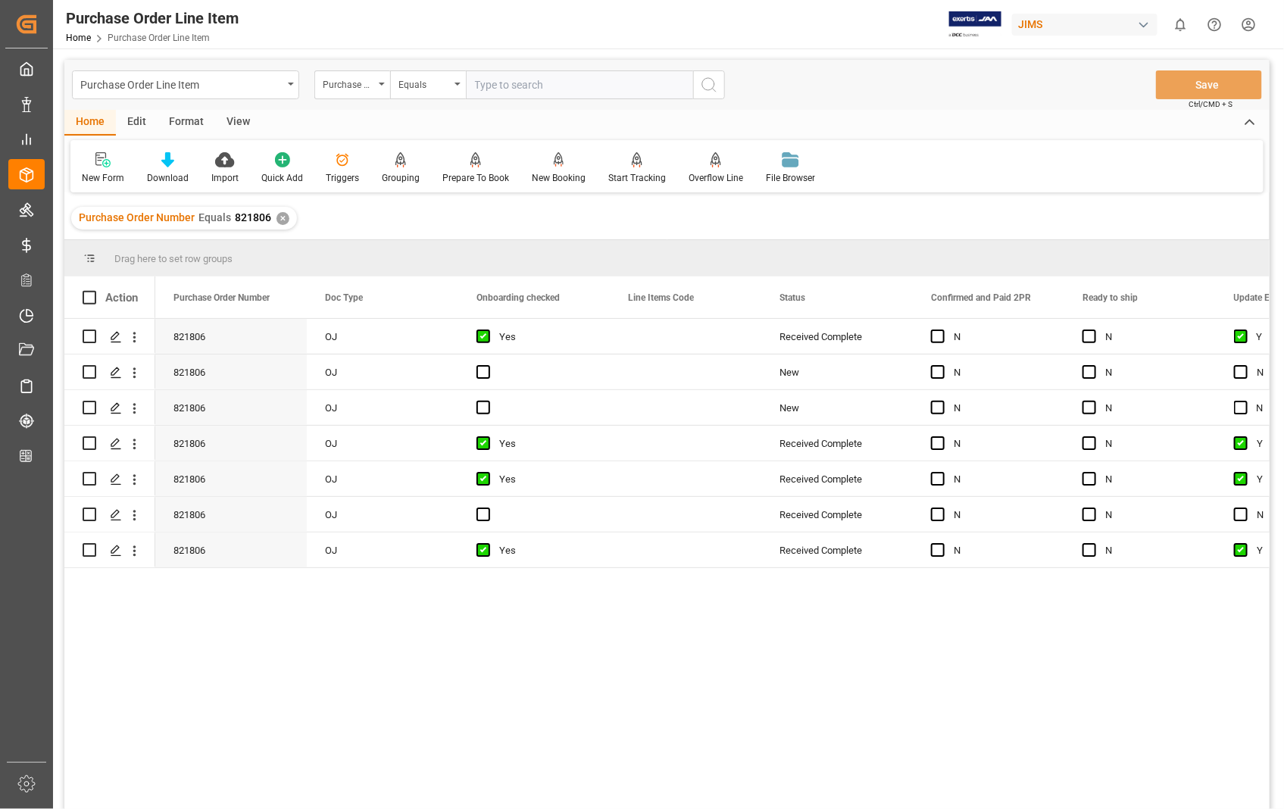
click at [236, 119] on div "View" at bounding box center [238, 123] width 46 height 26
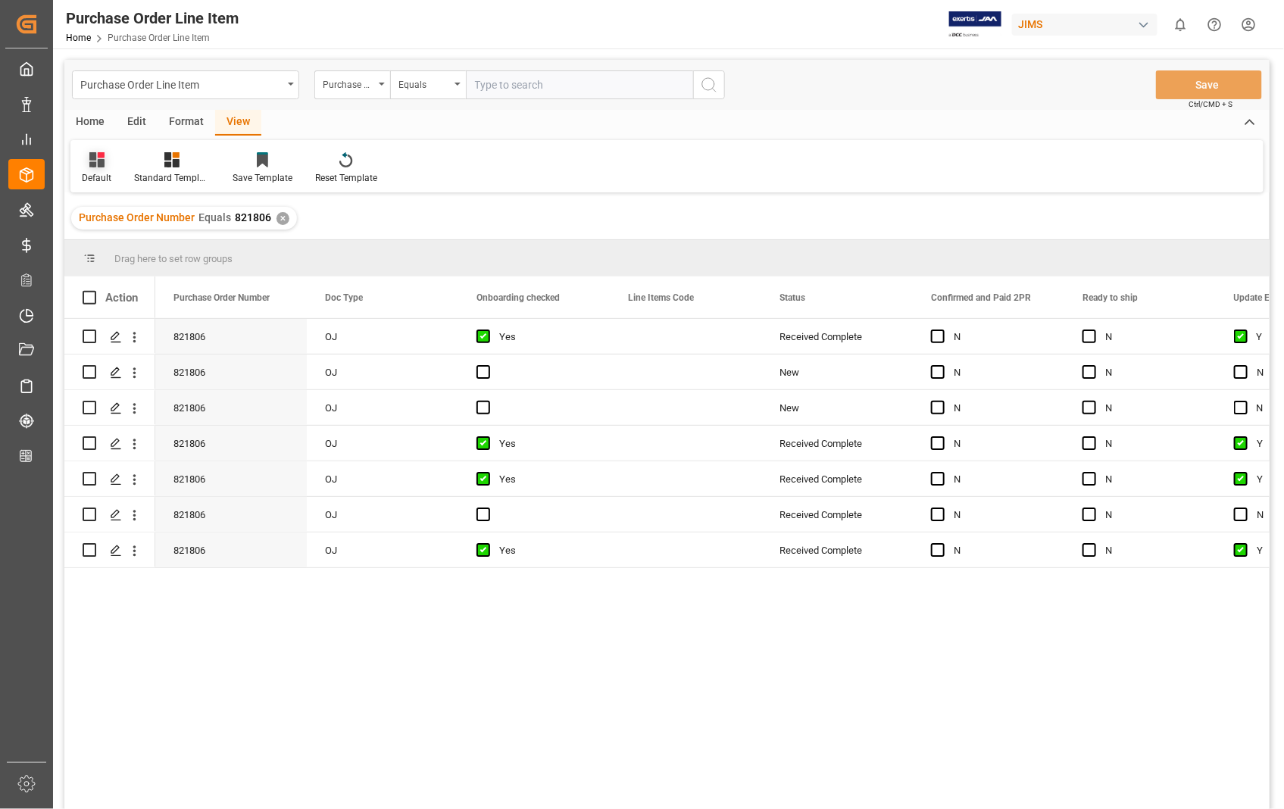
click at [95, 183] on div "Default" at bounding box center [97, 178] width 30 height 14
click at [133, 244] on div "Sophia setting." at bounding box center [155, 245] width 133 height 16
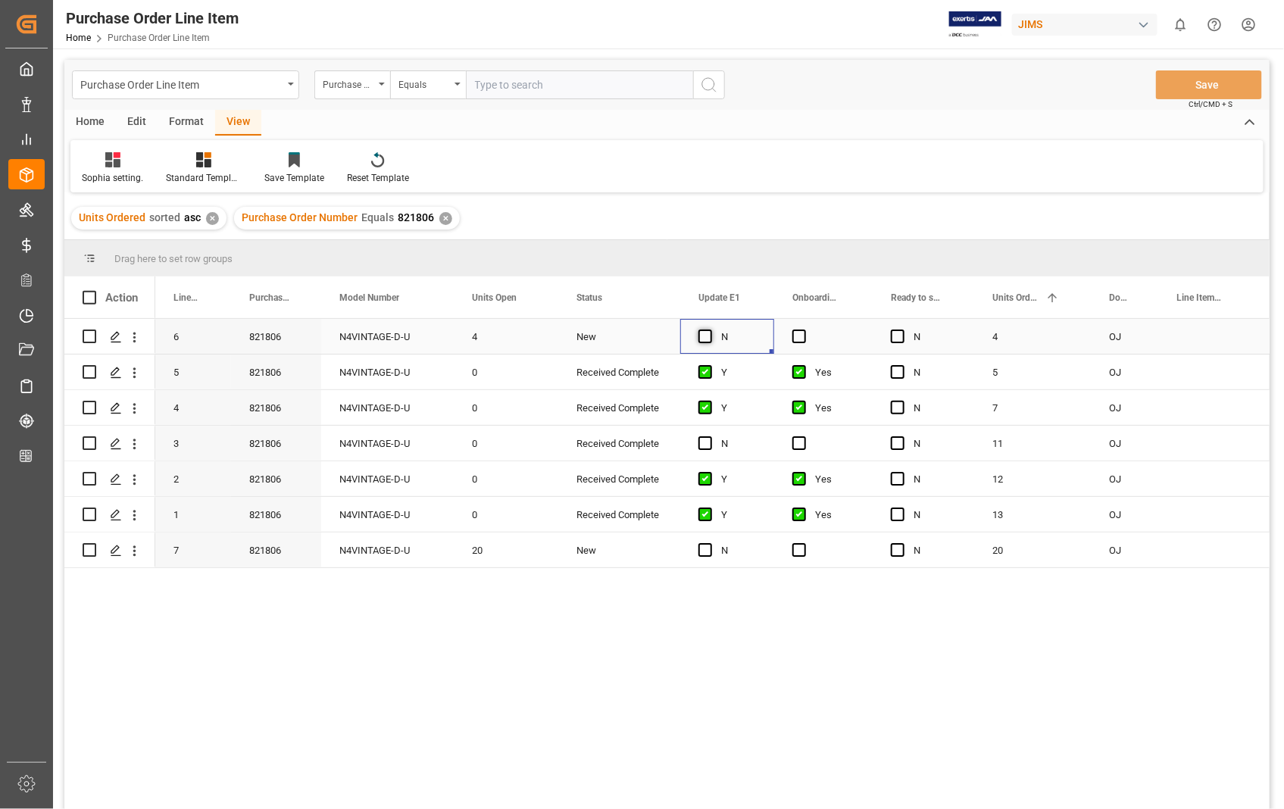
click at [712, 336] on span "Press SPACE to select this row." at bounding box center [706, 337] width 14 height 14
click at [710, 330] on input "Press SPACE to select this row." at bounding box center [710, 330] width 0 height 0
click at [802, 335] on span "Press SPACE to select this row." at bounding box center [800, 337] width 14 height 14
click at [804, 330] on input "Press SPACE to select this row." at bounding box center [804, 330] width 0 height 0
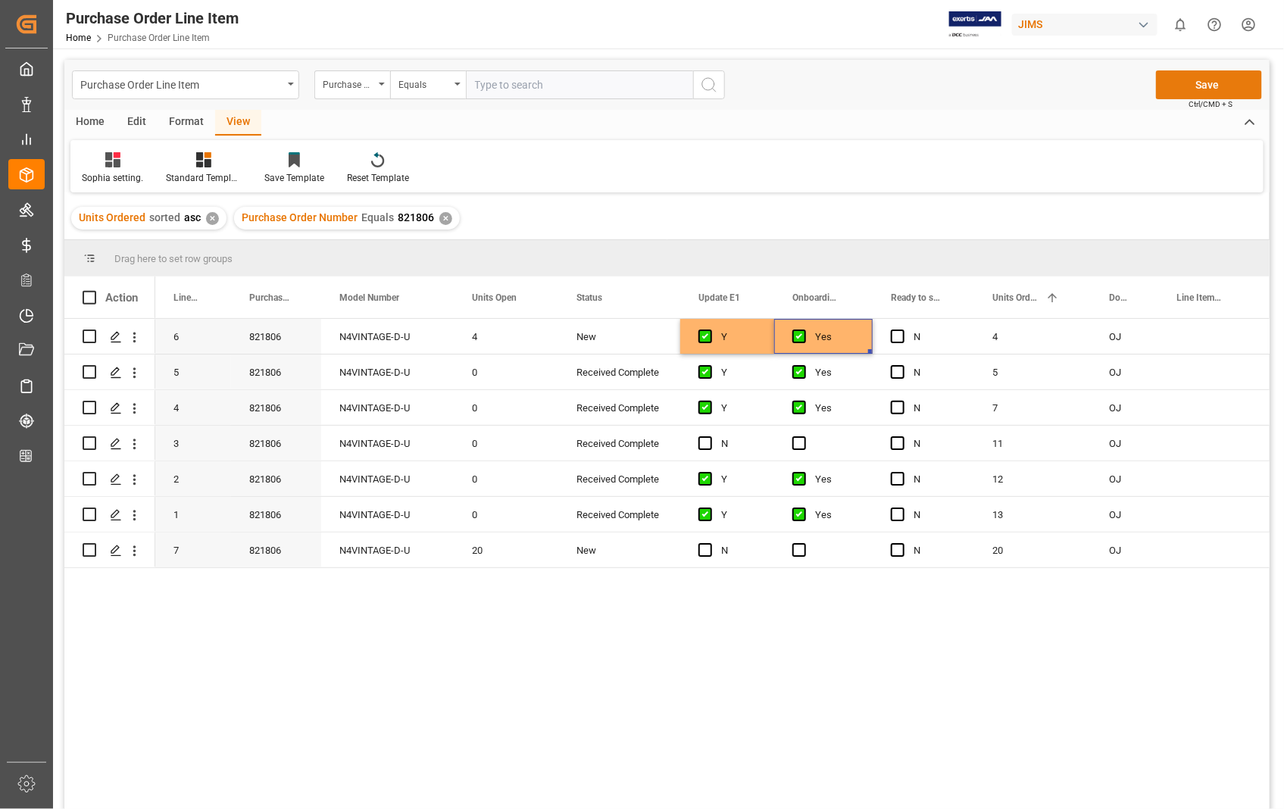
click at [1190, 89] on button "Save" at bounding box center [1209, 84] width 106 height 29
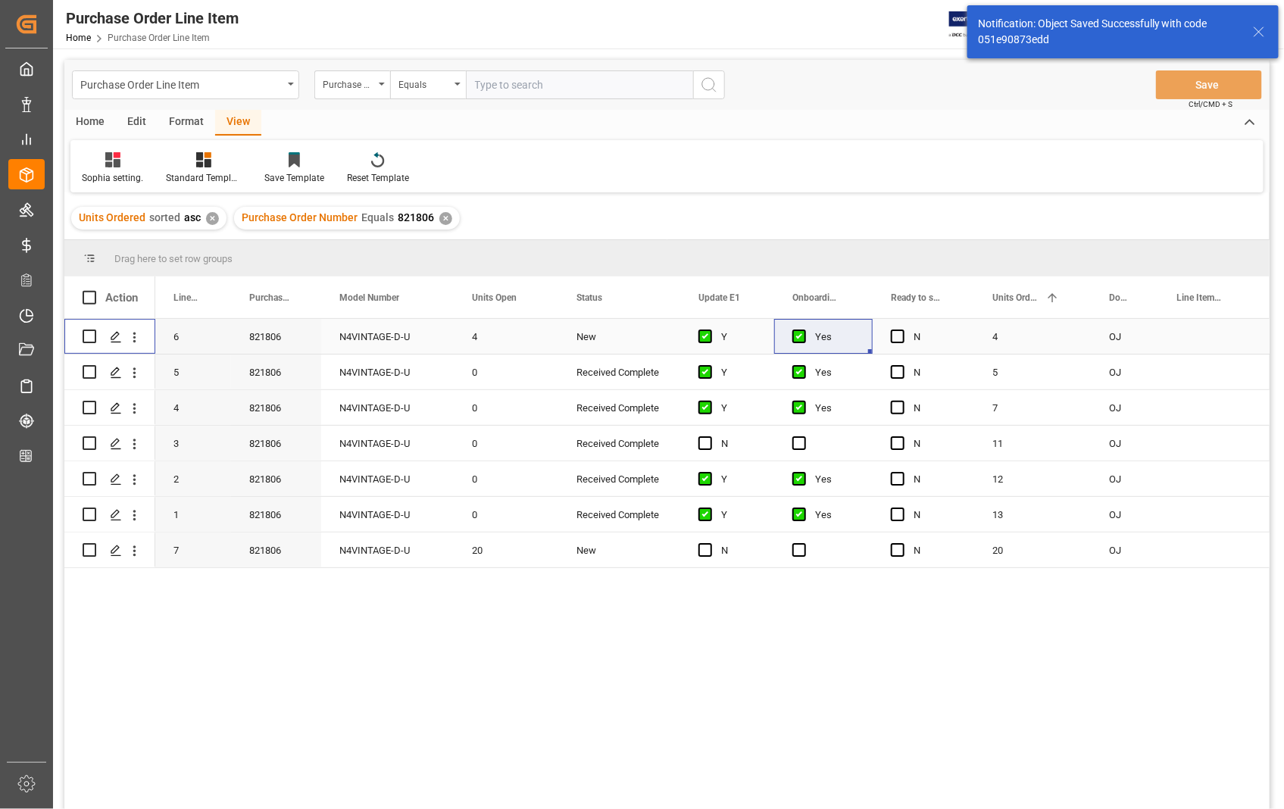
click at [89, 334] on input "Press Space to toggle row selection (unchecked)" at bounding box center [90, 337] width 14 height 14
checkbox input "true"
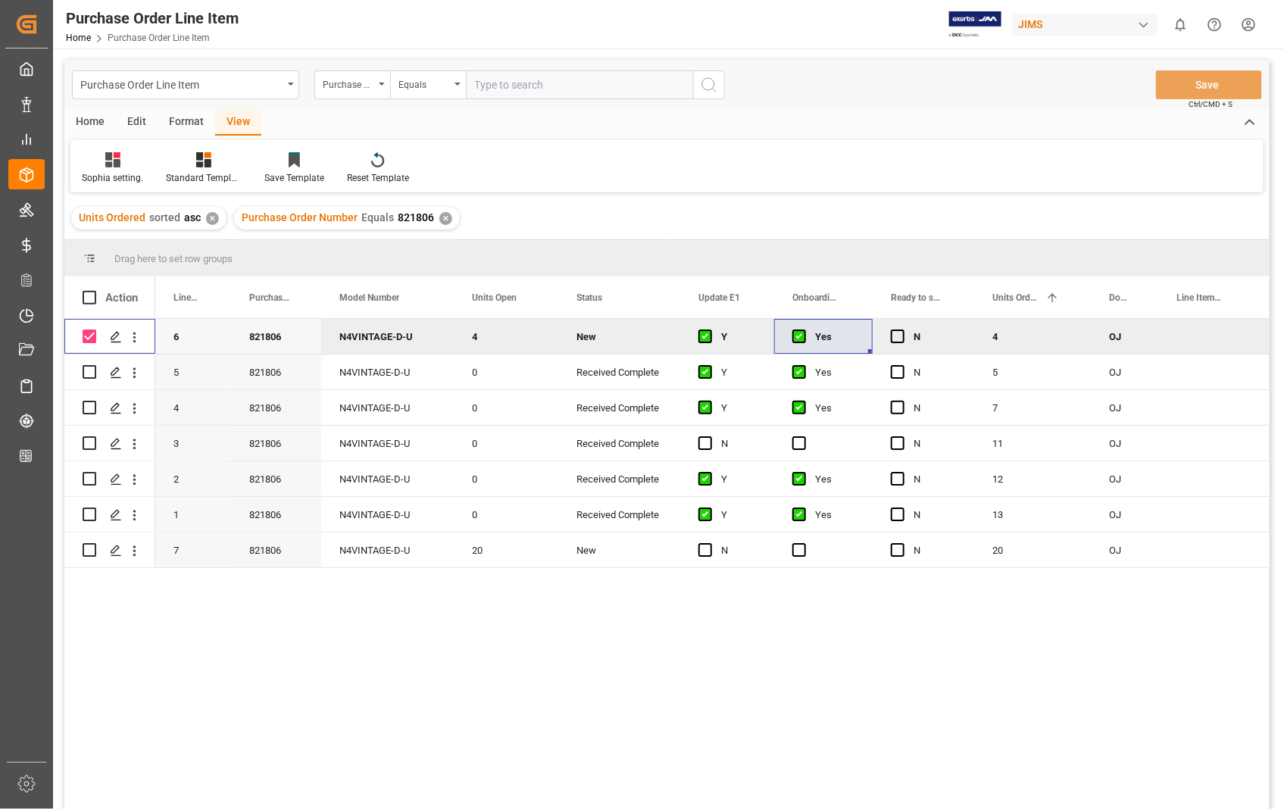
click at [88, 120] on div "Home" at bounding box center [90, 123] width 52 height 26
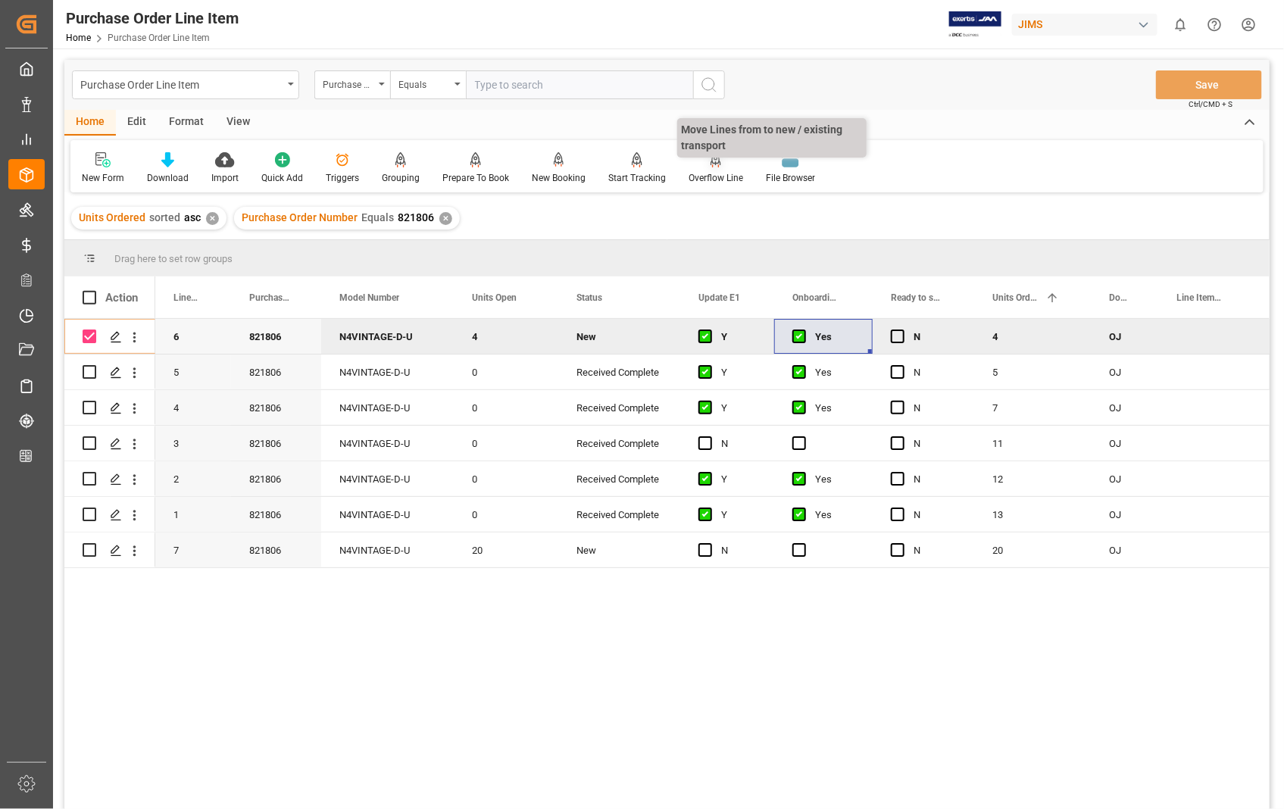
click at [708, 176] on div "Overflow Line" at bounding box center [716, 178] width 55 height 14
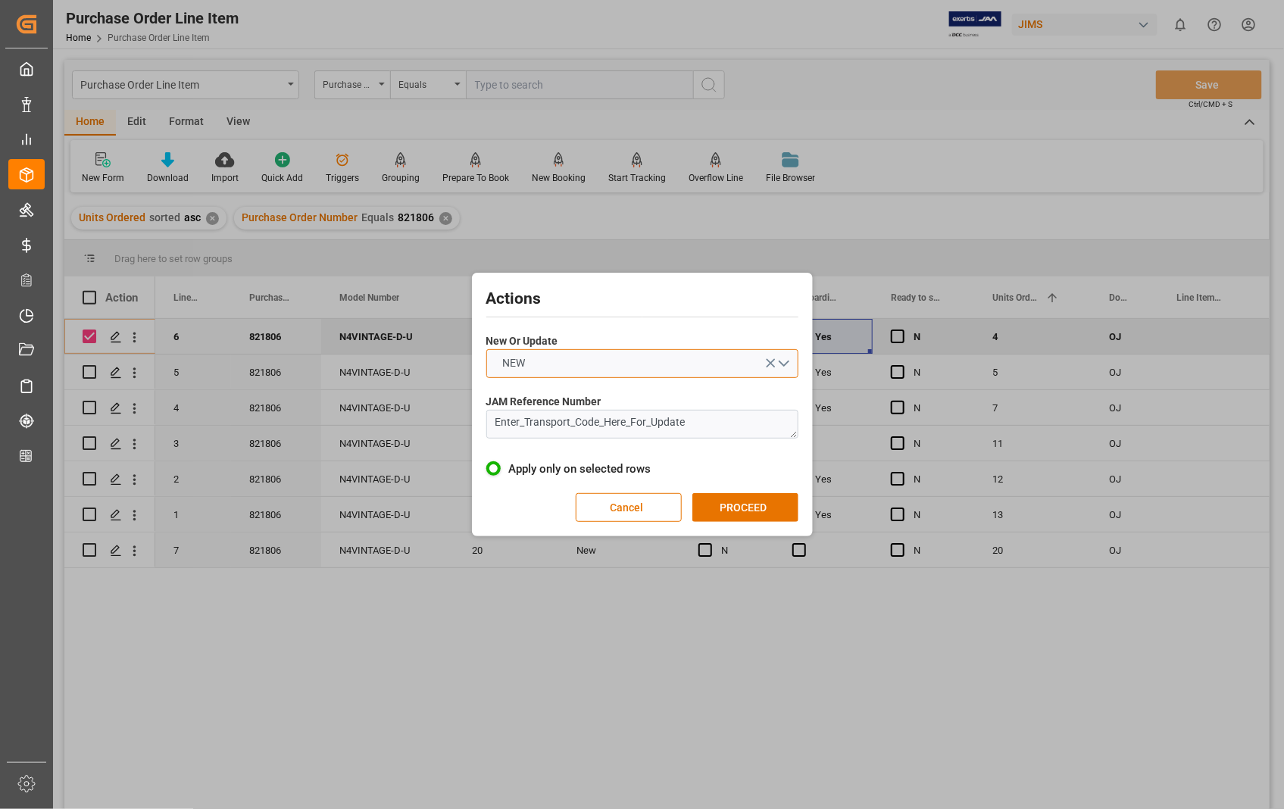
click at [783, 361] on button "NEW" at bounding box center [642, 363] width 312 height 29
click at [529, 405] on div "UPDATE" at bounding box center [642, 399] width 311 height 32
drag, startPoint x: 722, startPoint y: 425, endPoint x: 441, endPoint y: 430, distance: 281.1
click at [441, 430] on div "Actions New Or Update UPDATE JAM Reference Number Enter_Transport_Code_Here_For…" at bounding box center [642, 404] width 1284 height 809
paste textarea "22-10663-US"
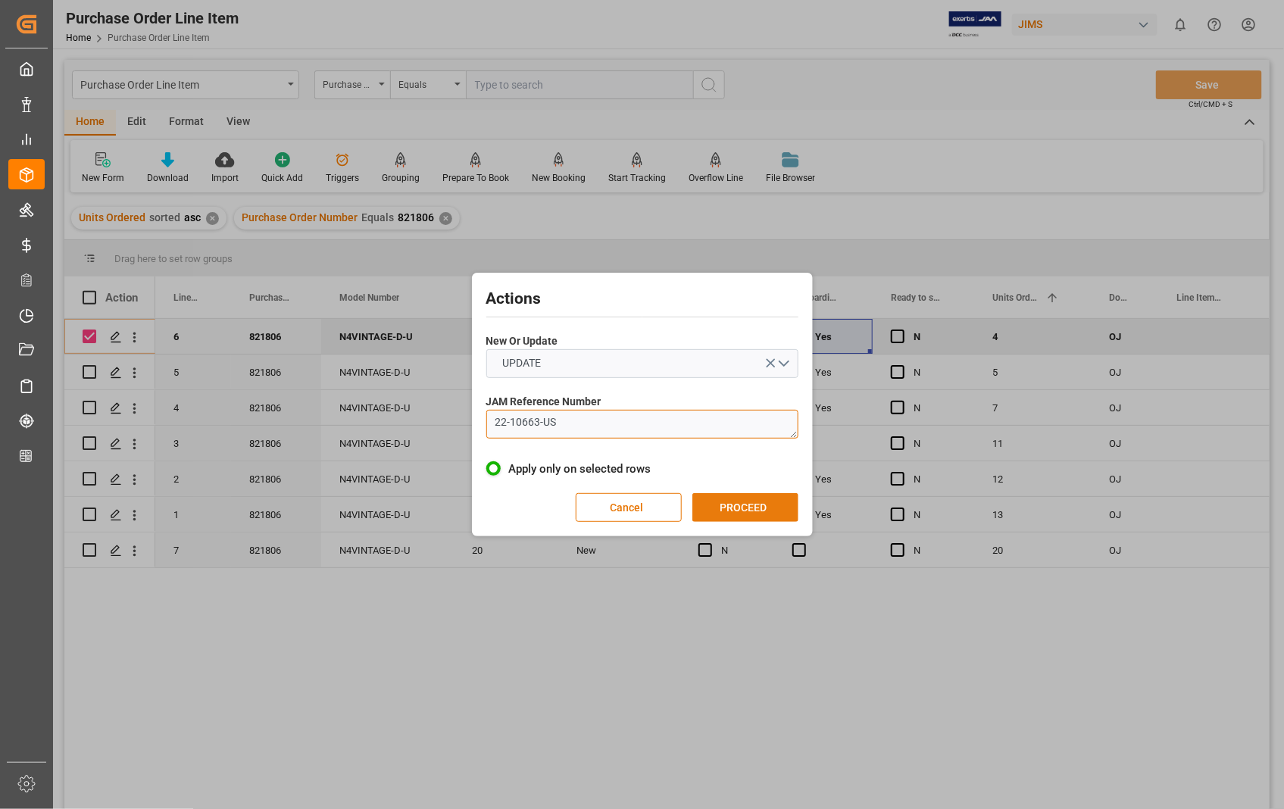
type textarea "22-10663-US"
click at [736, 504] on button "PROCEED" at bounding box center [746, 507] width 106 height 29
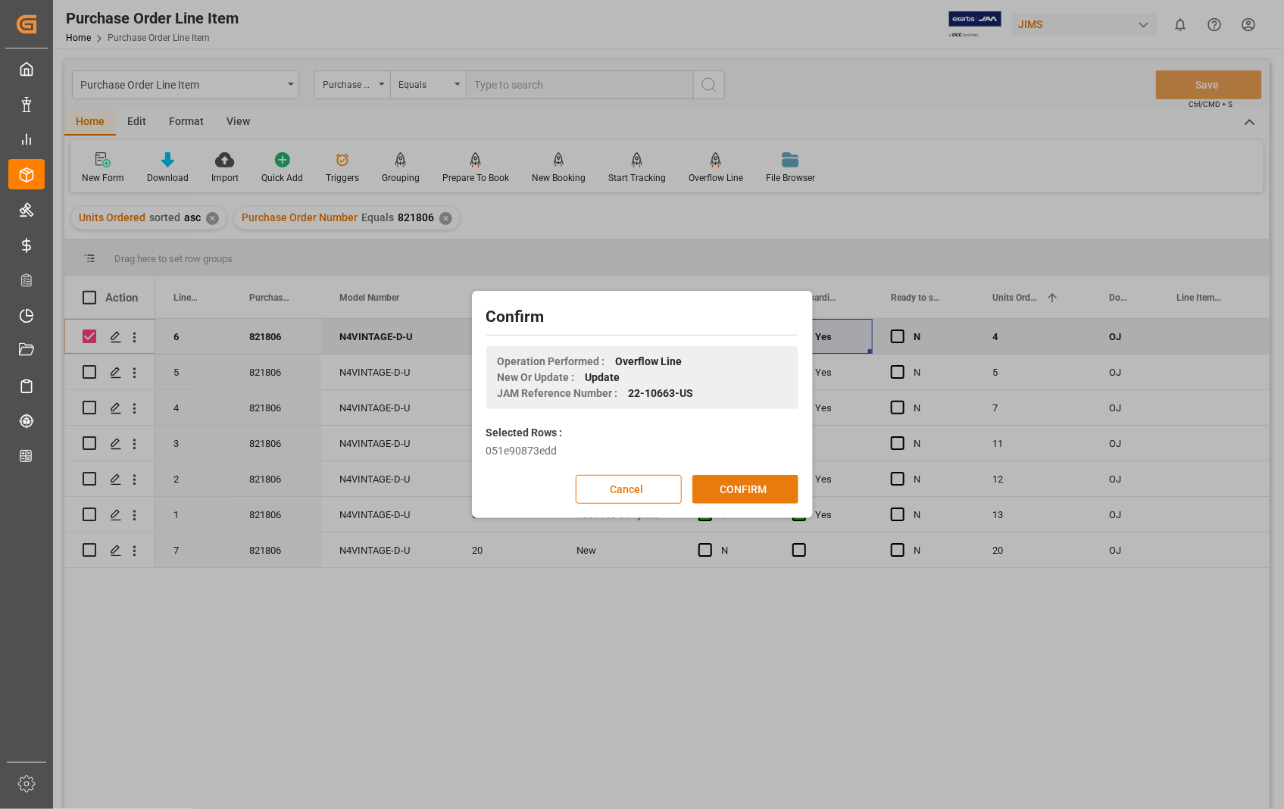
click at [743, 487] on button "CONFIRM" at bounding box center [746, 489] width 106 height 29
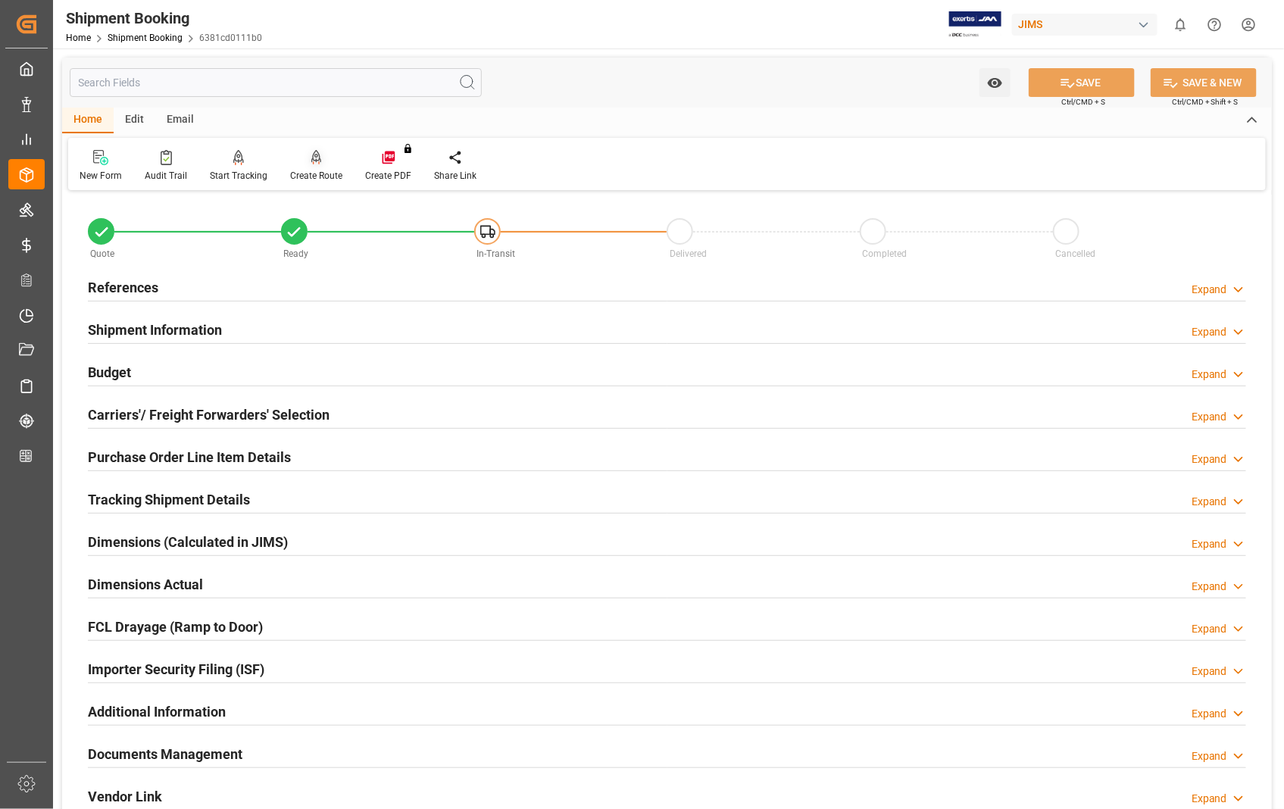
click at [316, 170] on div "Create Route" at bounding box center [316, 176] width 52 height 14
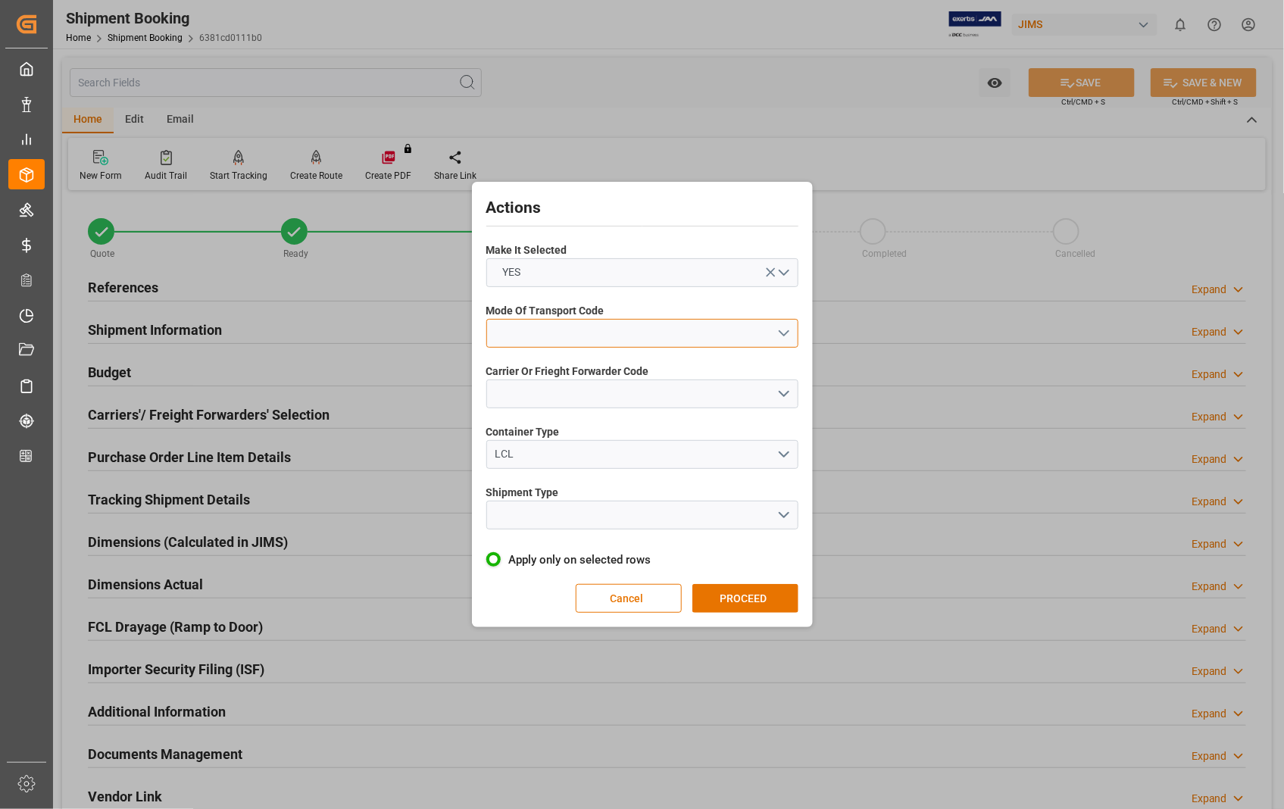
click at [784, 339] on button "open menu" at bounding box center [642, 333] width 312 height 29
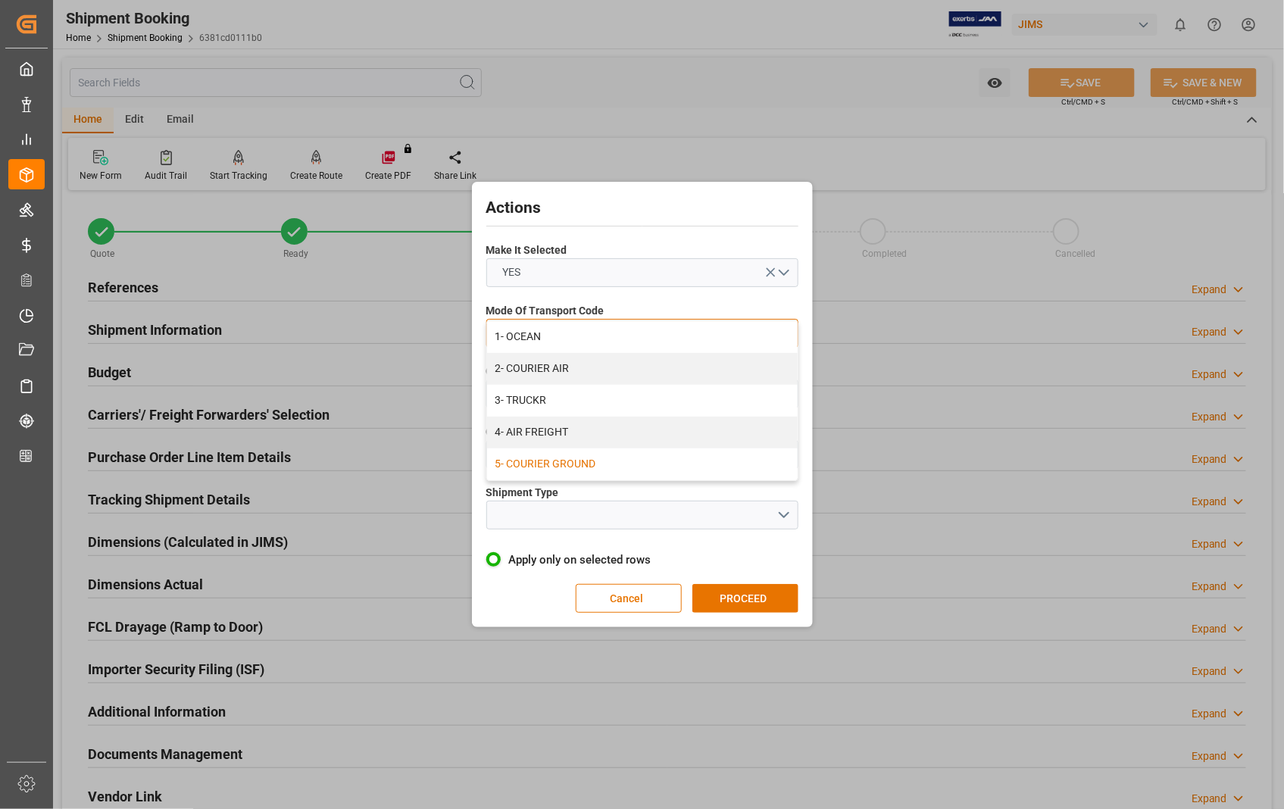
click at [551, 463] on div "5- COURIER GROUND" at bounding box center [642, 465] width 311 height 32
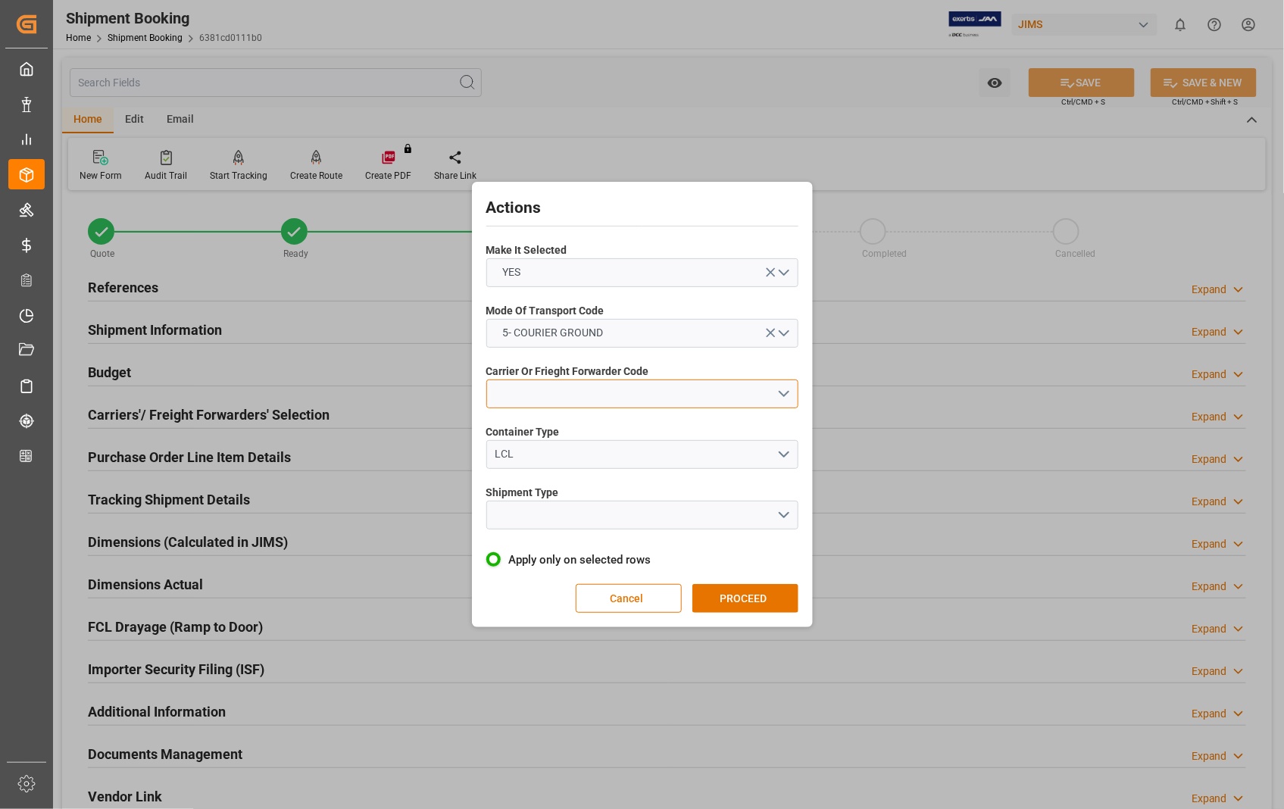
click at [788, 394] on button "open menu" at bounding box center [642, 394] width 312 height 29
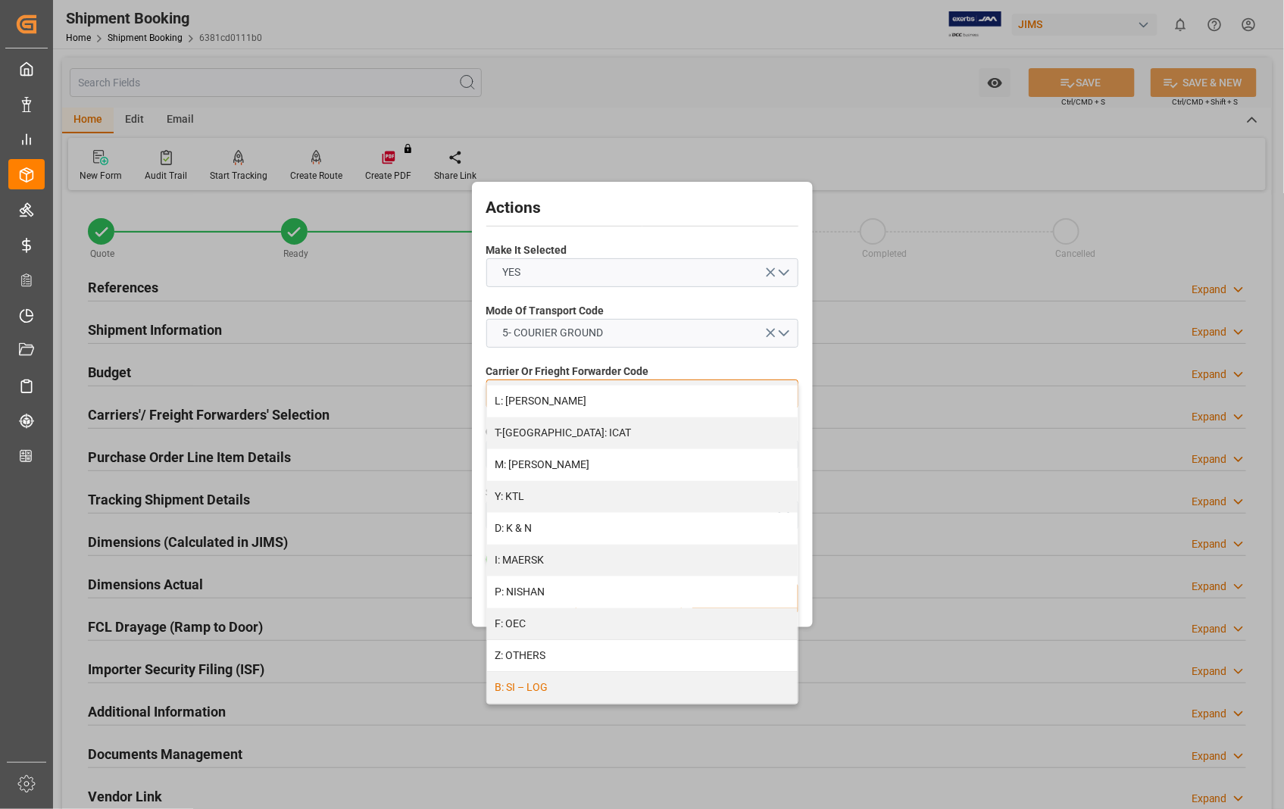
scroll to position [353, 0]
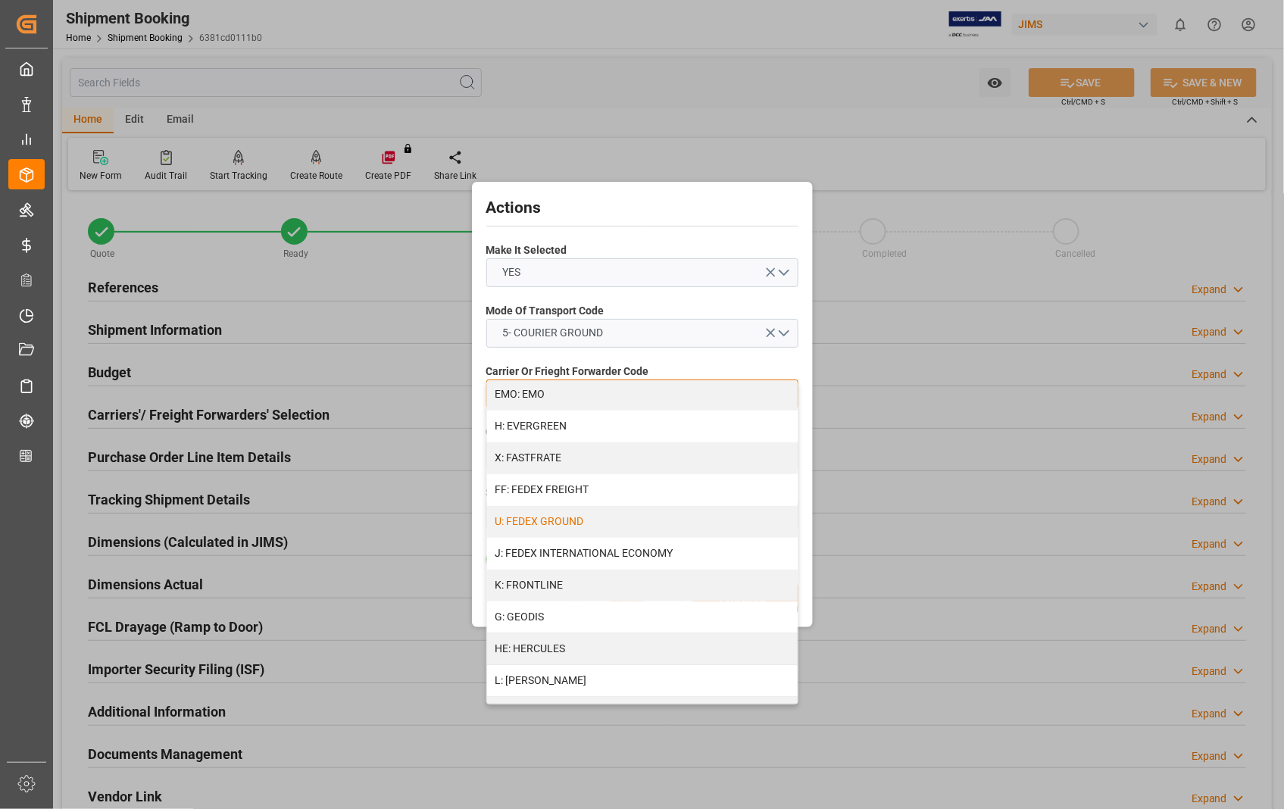
click at [572, 524] on div "U: FEDEX GROUND" at bounding box center [642, 522] width 311 height 32
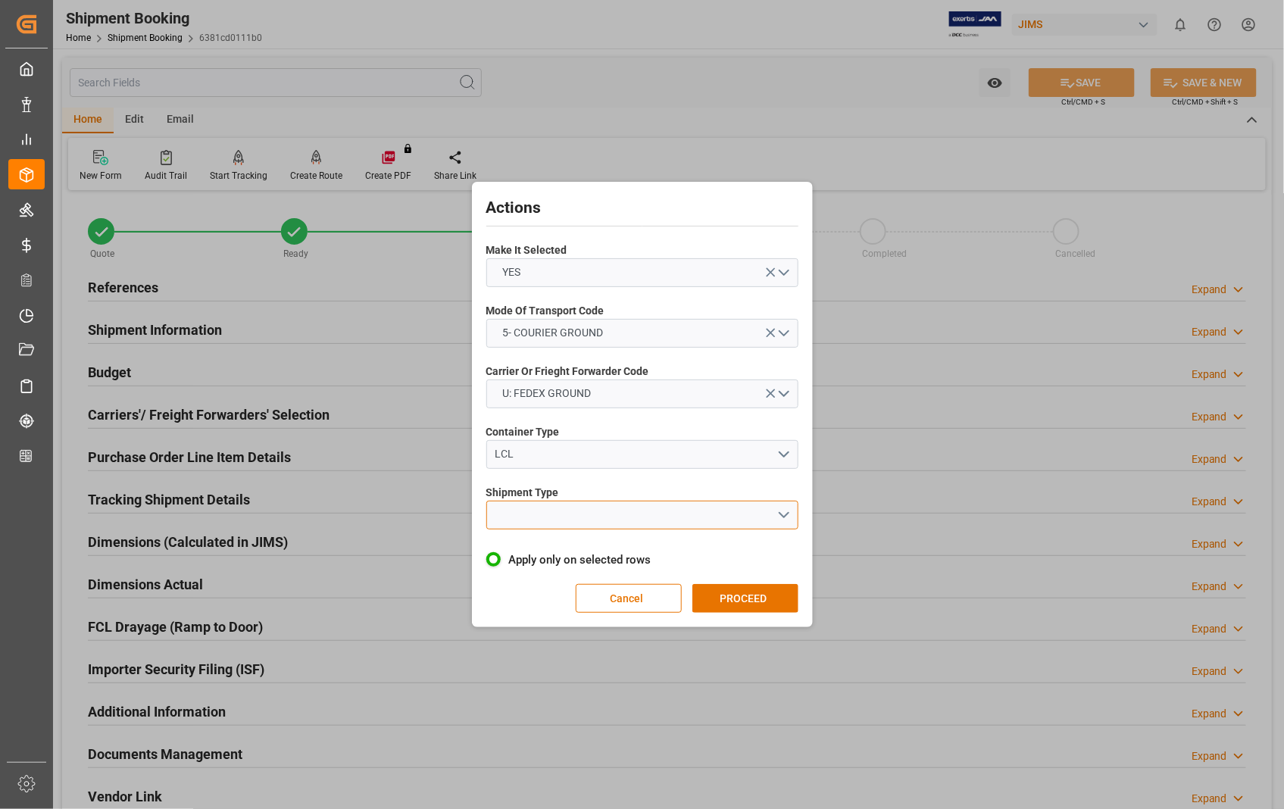
click at [786, 514] on button "open menu" at bounding box center [642, 515] width 312 height 29
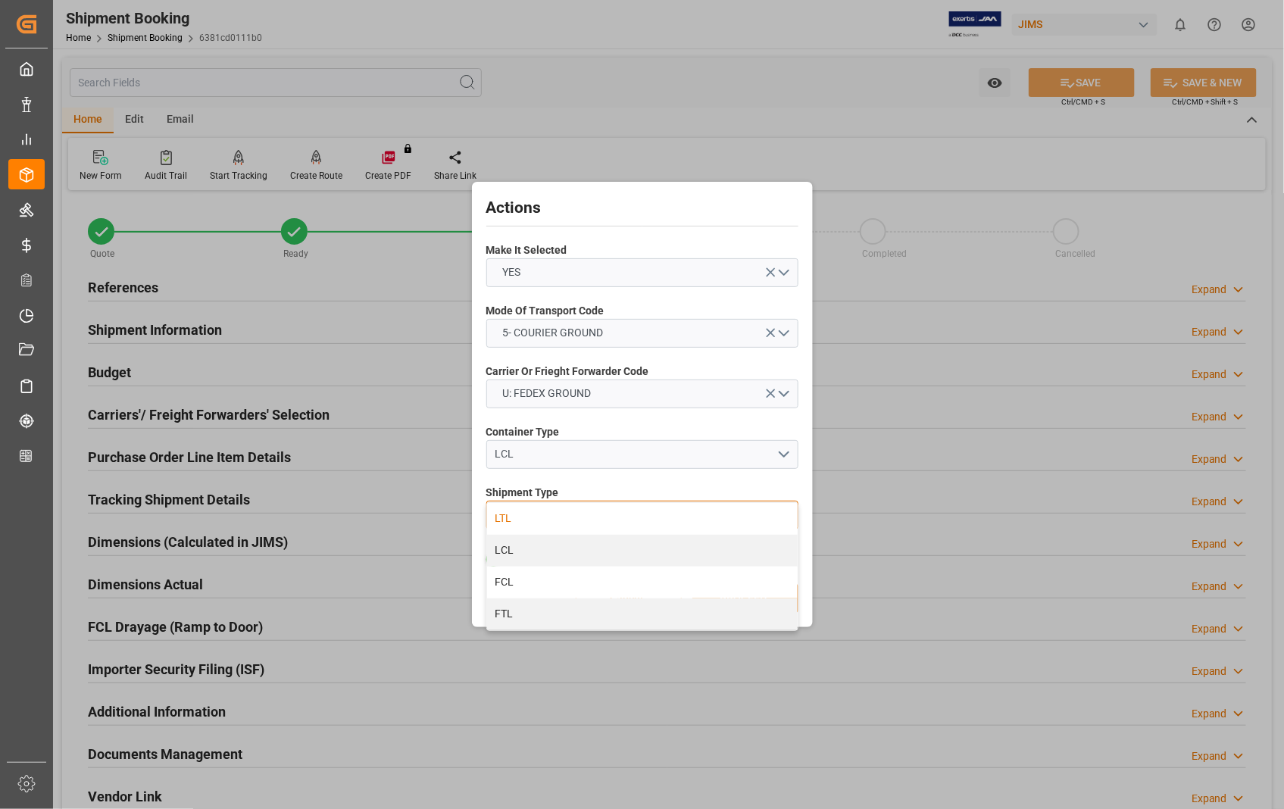
click at [505, 519] on div "LTL" at bounding box center [642, 519] width 311 height 32
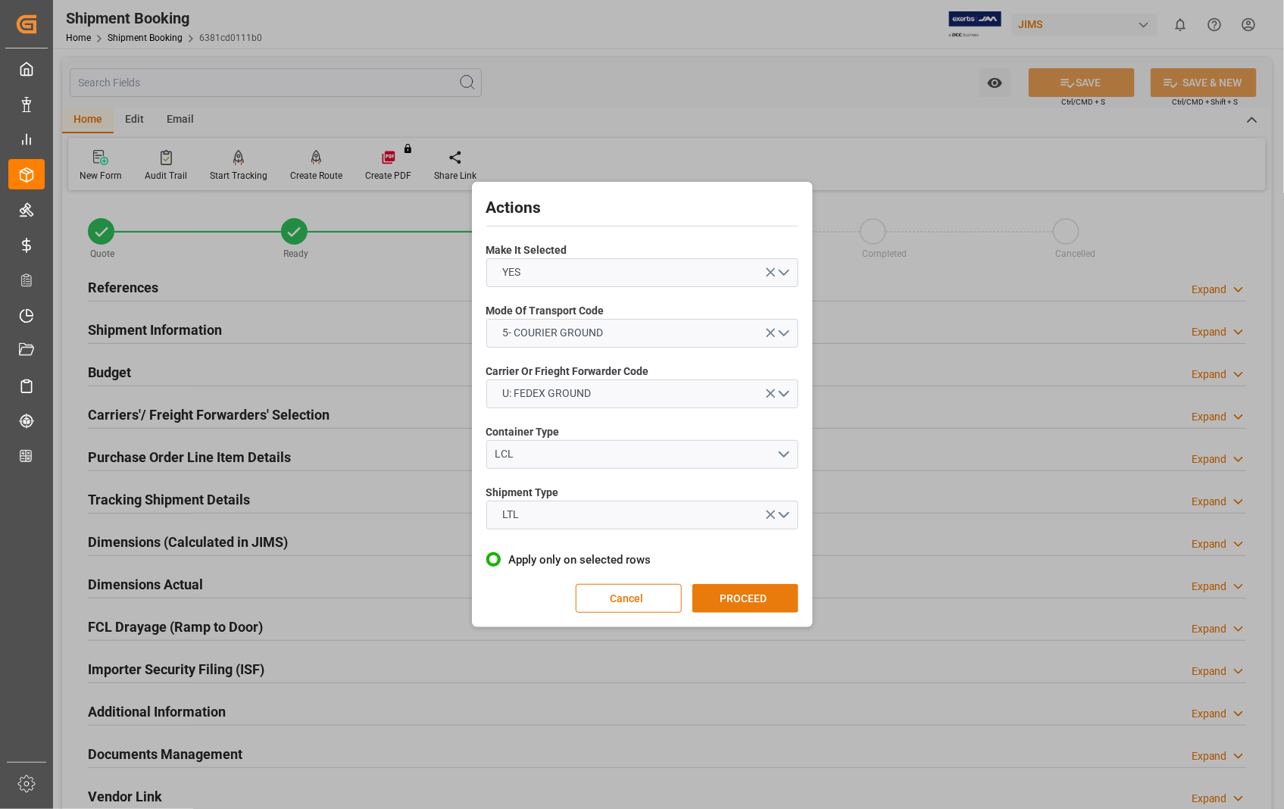
click at [755, 596] on button "PROCEED" at bounding box center [746, 598] width 106 height 29
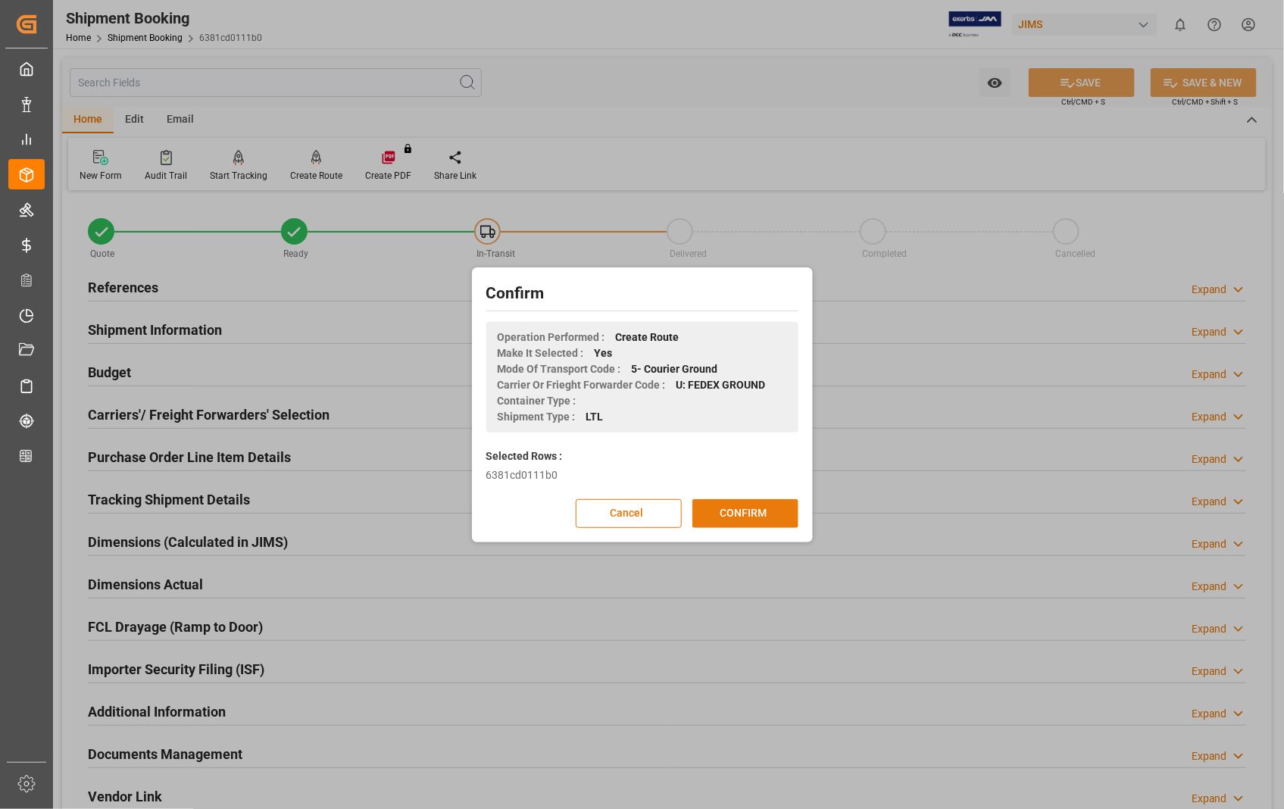
click at [740, 516] on button "CONFIRM" at bounding box center [746, 513] width 106 height 29
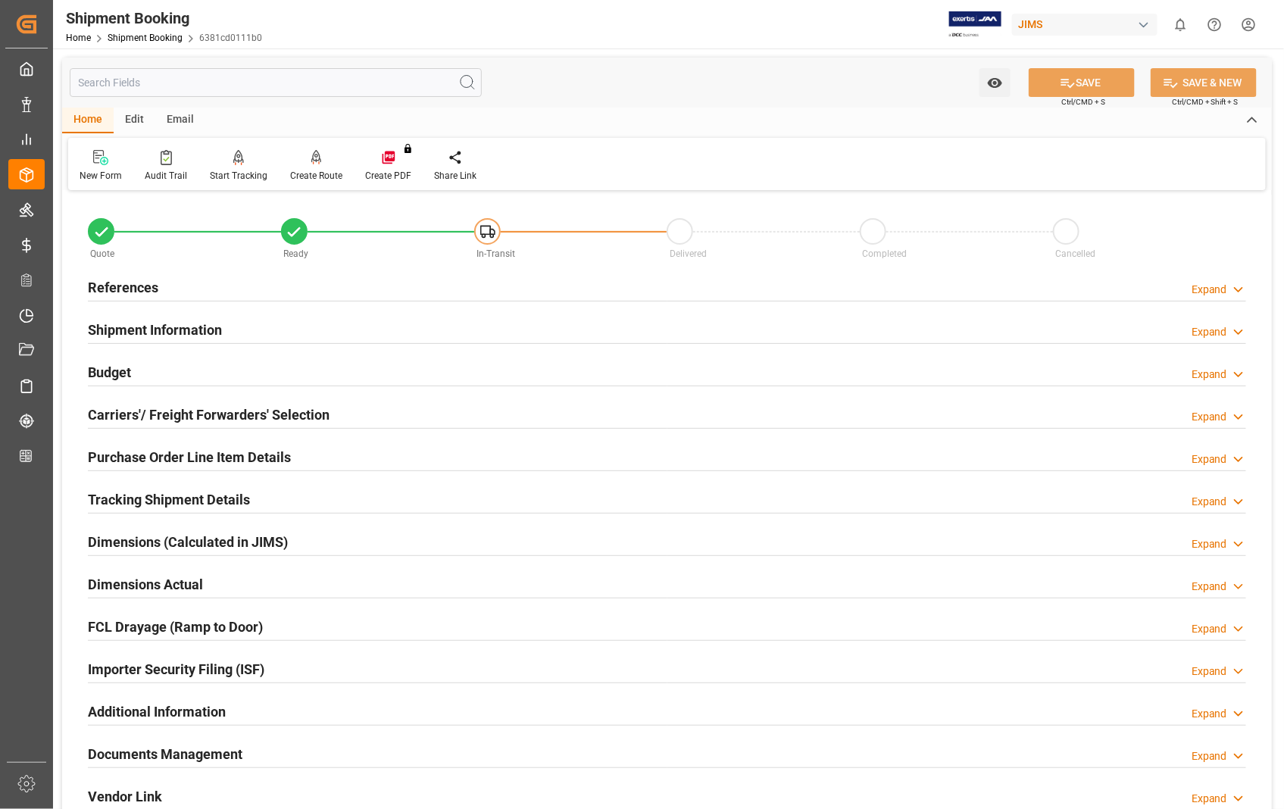
click at [131, 411] on h2 "Carriers'/ Freight Forwarders' Selection" at bounding box center [209, 415] width 242 height 20
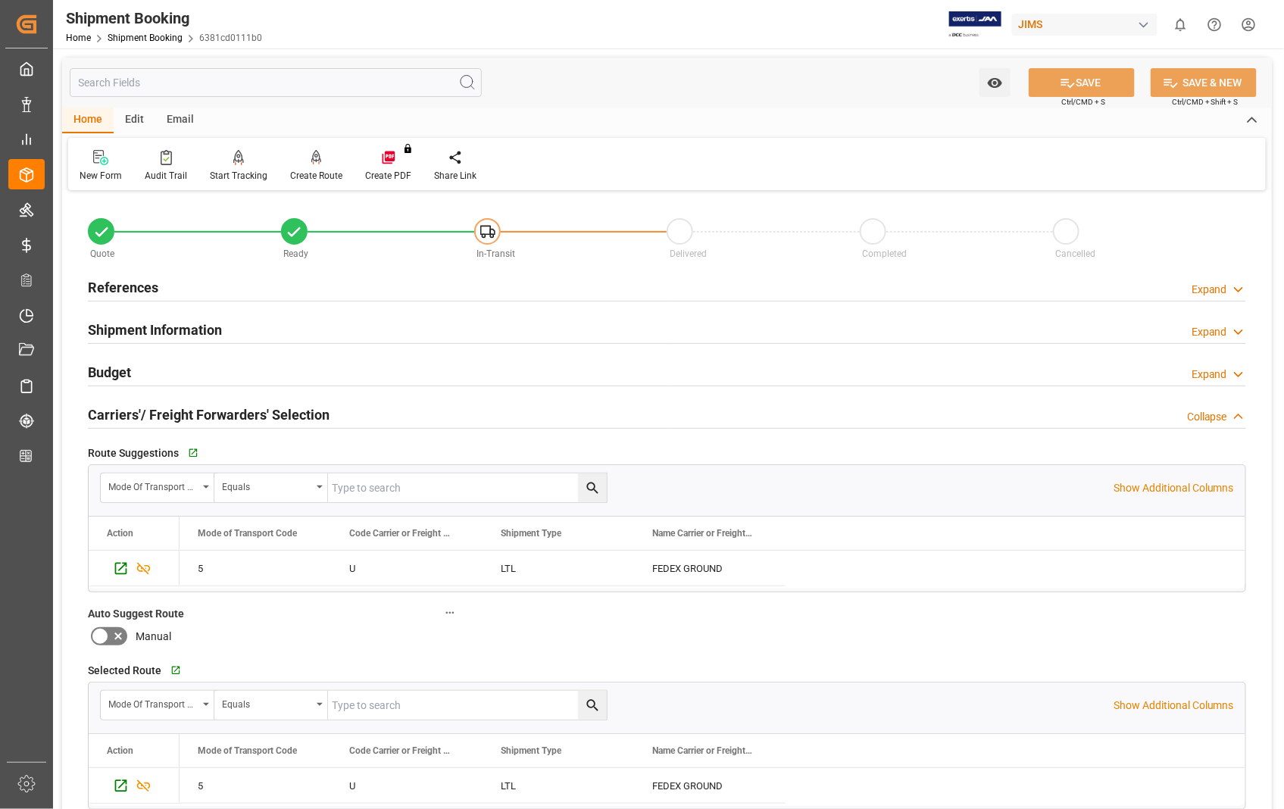
click at [131, 411] on h2 "Carriers'/ Freight Forwarders' Selection" at bounding box center [209, 415] width 242 height 20
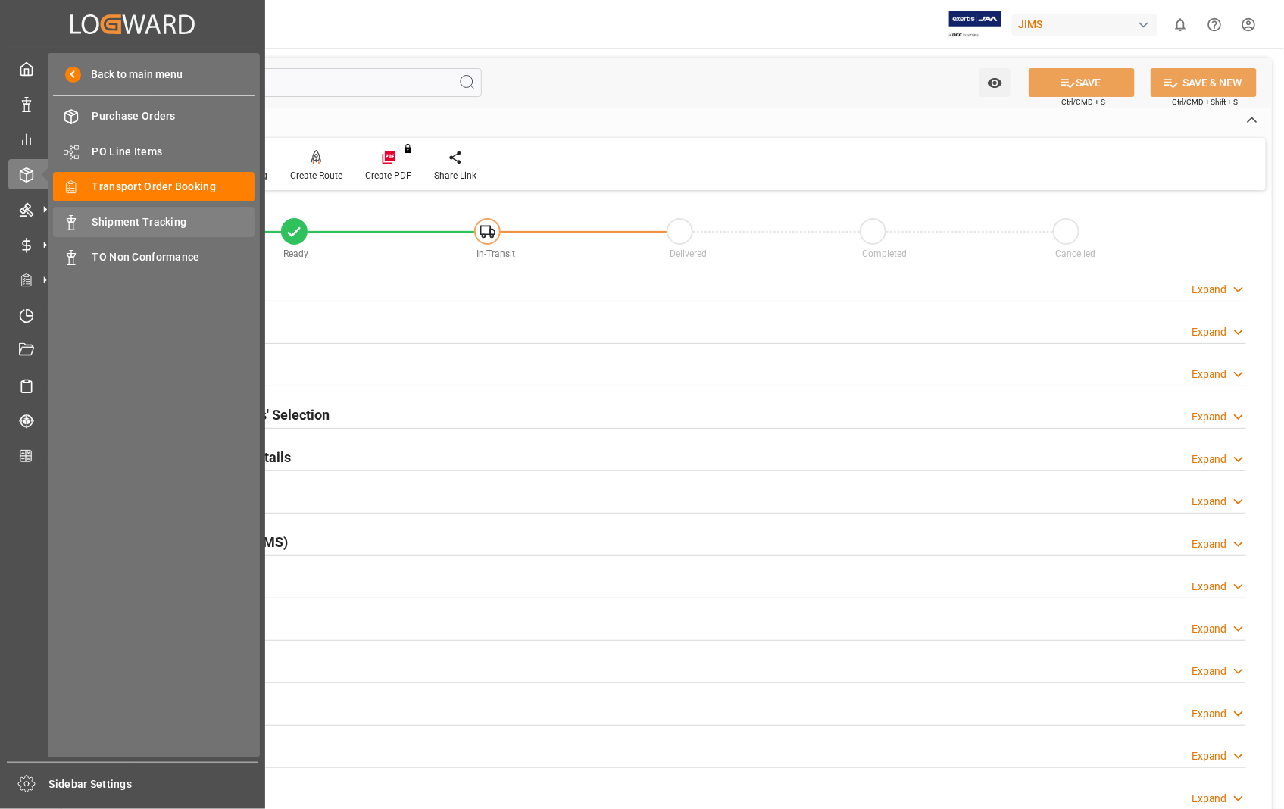
click at [161, 223] on span "Shipment Tracking" at bounding box center [173, 222] width 163 height 16
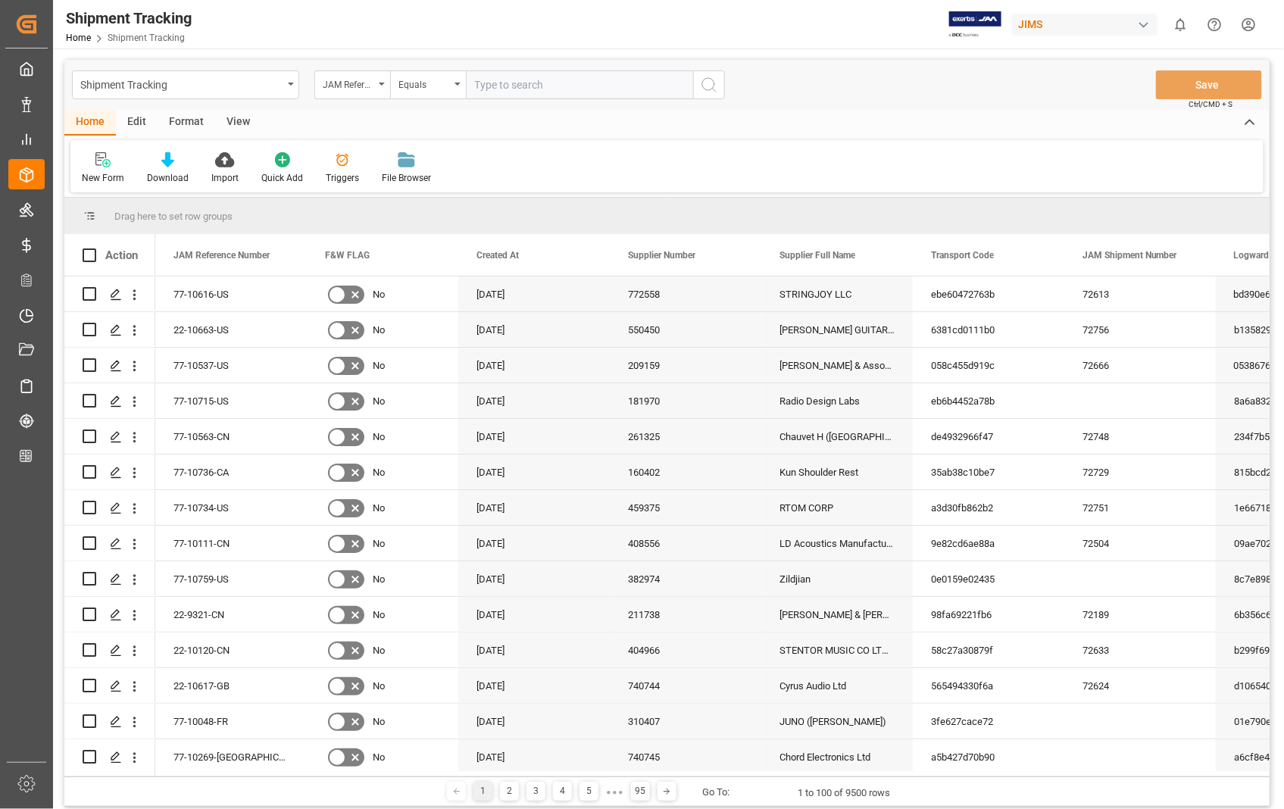
click at [619, 84] on input "text" at bounding box center [579, 84] width 227 height 29
paste input "22-10663-US"
type input "22-10663-US"
click at [705, 86] on icon "search button" at bounding box center [709, 85] width 18 height 18
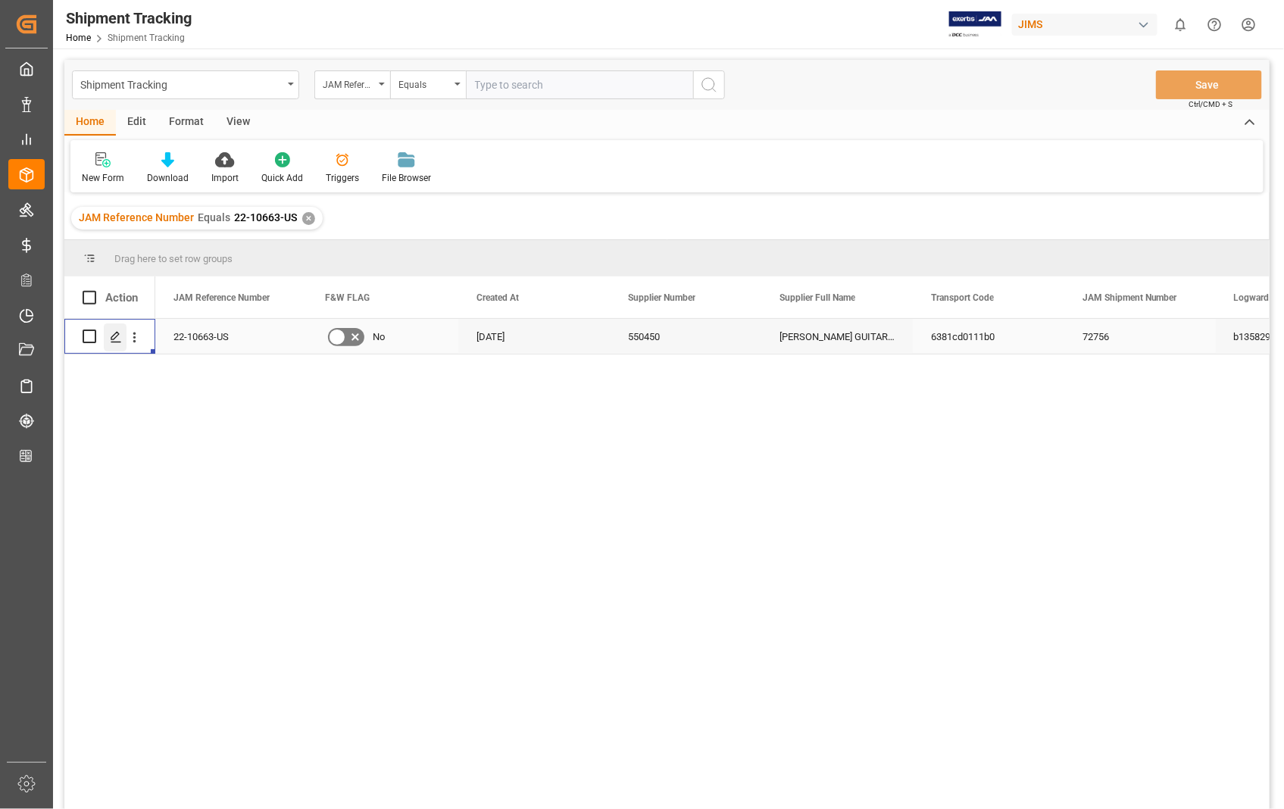
click at [119, 339] on icon "Press SPACE to select this row." at bounding box center [116, 337] width 12 height 12
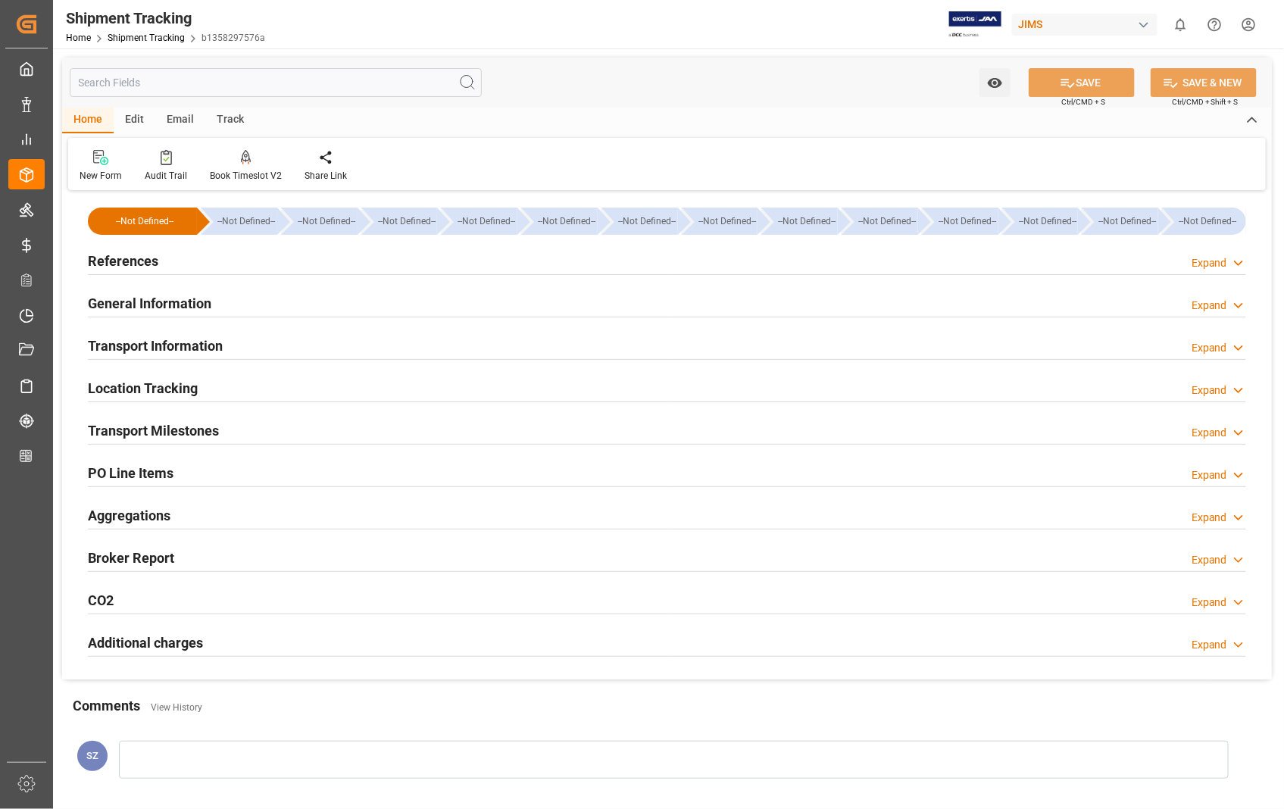
click at [147, 345] on h2 "Transport Information" at bounding box center [155, 346] width 135 height 20
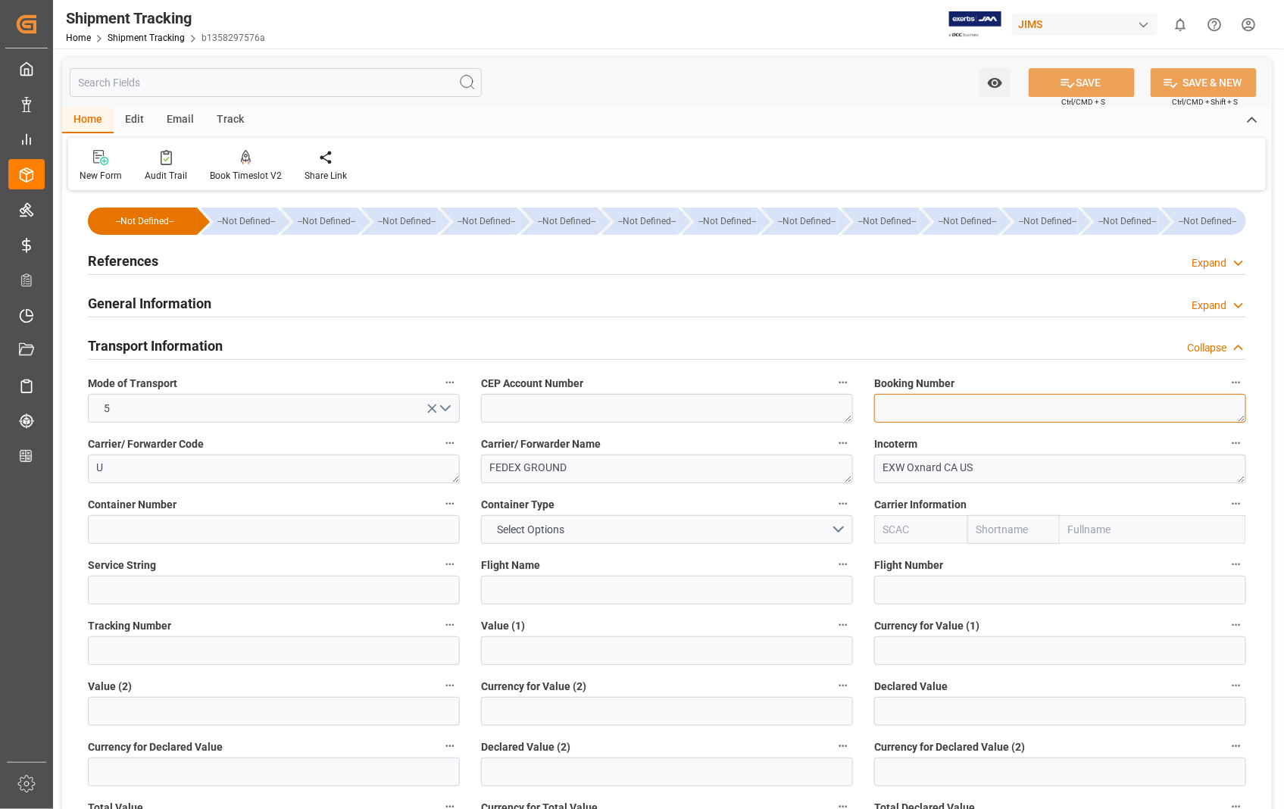
click at [972, 406] on textarea at bounding box center [1060, 408] width 372 height 29
paste textarea "449802607773"
type textarea "449802607773"
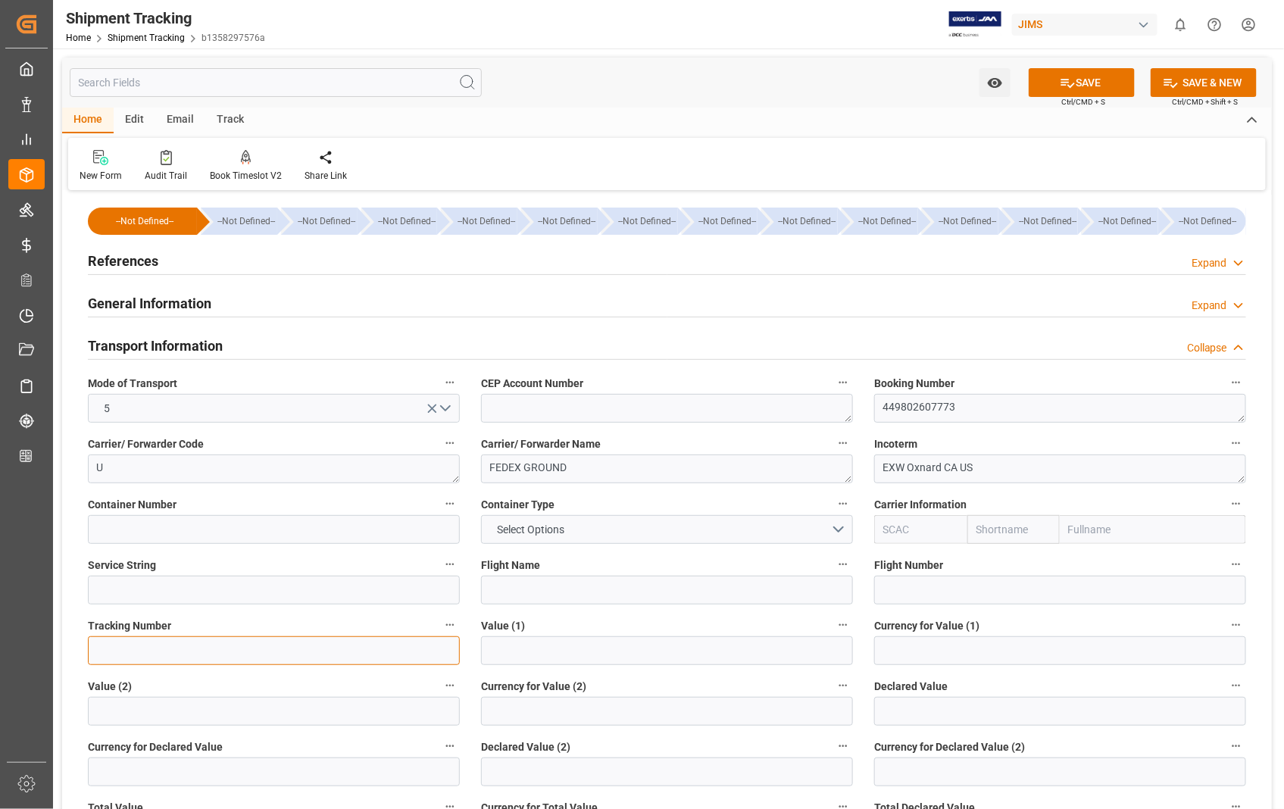
click at [188, 646] on input at bounding box center [274, 650] width 372 height 29
paste input "449802607773"
type input "449802607773"
click at [1067, 72] on button "SAVE" at bounding box center [1082, 82] width 106 height 29
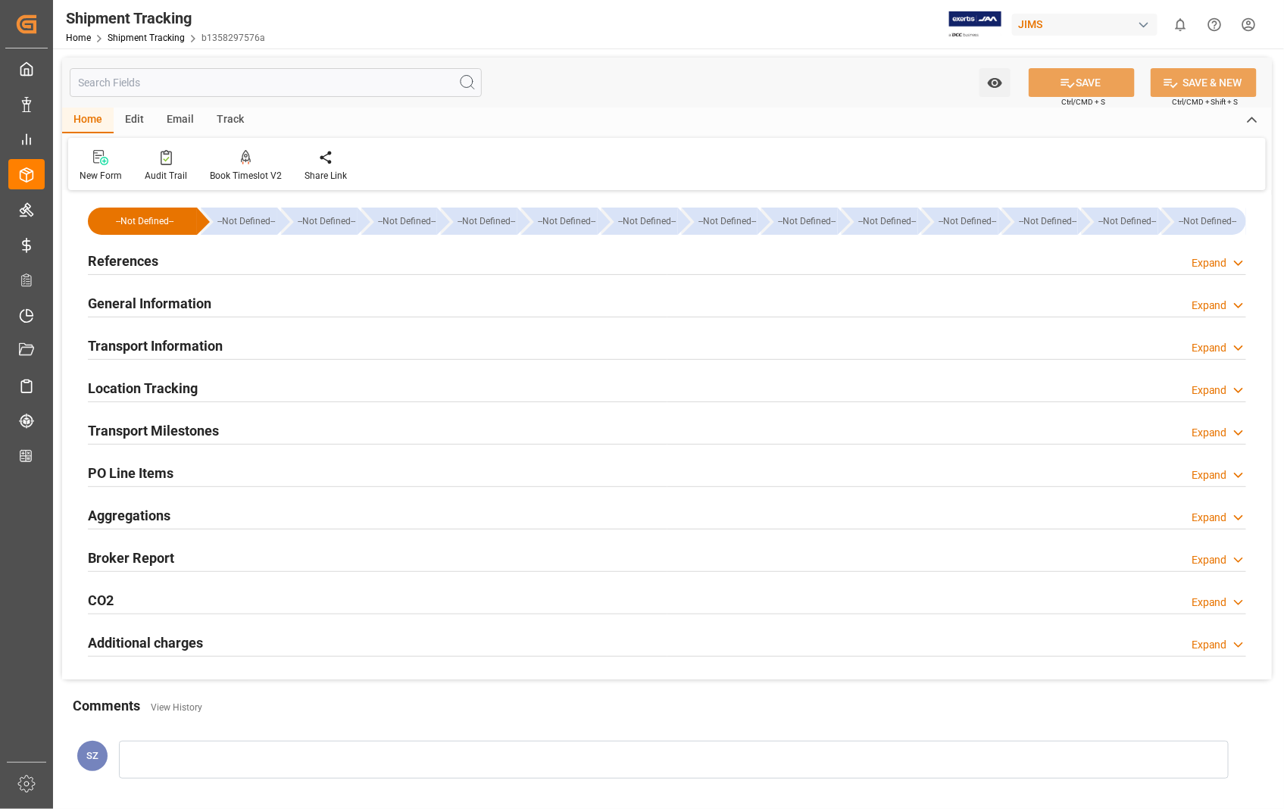
click at [220, 432] on div "Transport Milestones Expand" at bounding box center [667, 429] width 1158 height 29
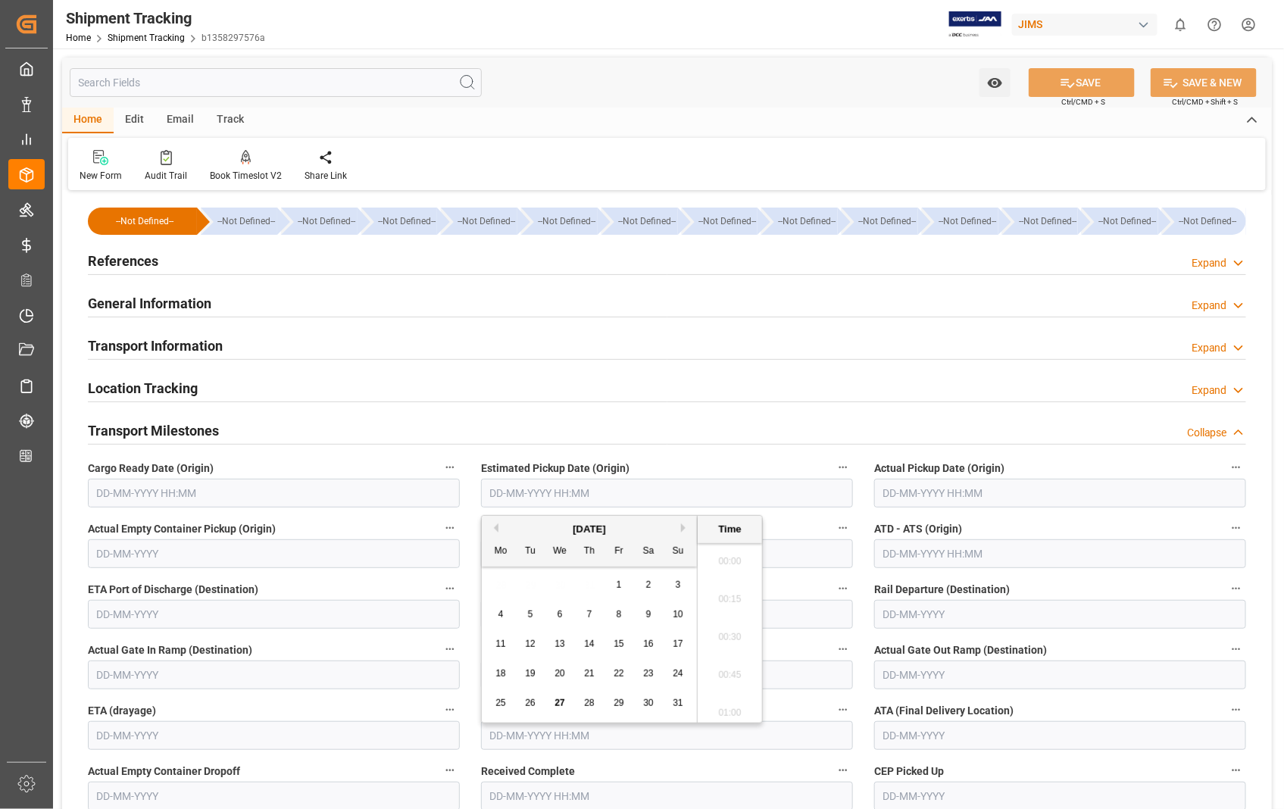
click at [707, 496] on input "text" at bounding box center [667, 493] width 372 height 29
click at [561, 674] on span "20" at bounding box center [560, 673] width 10 height 11
type input "20-08-2025 00:00"
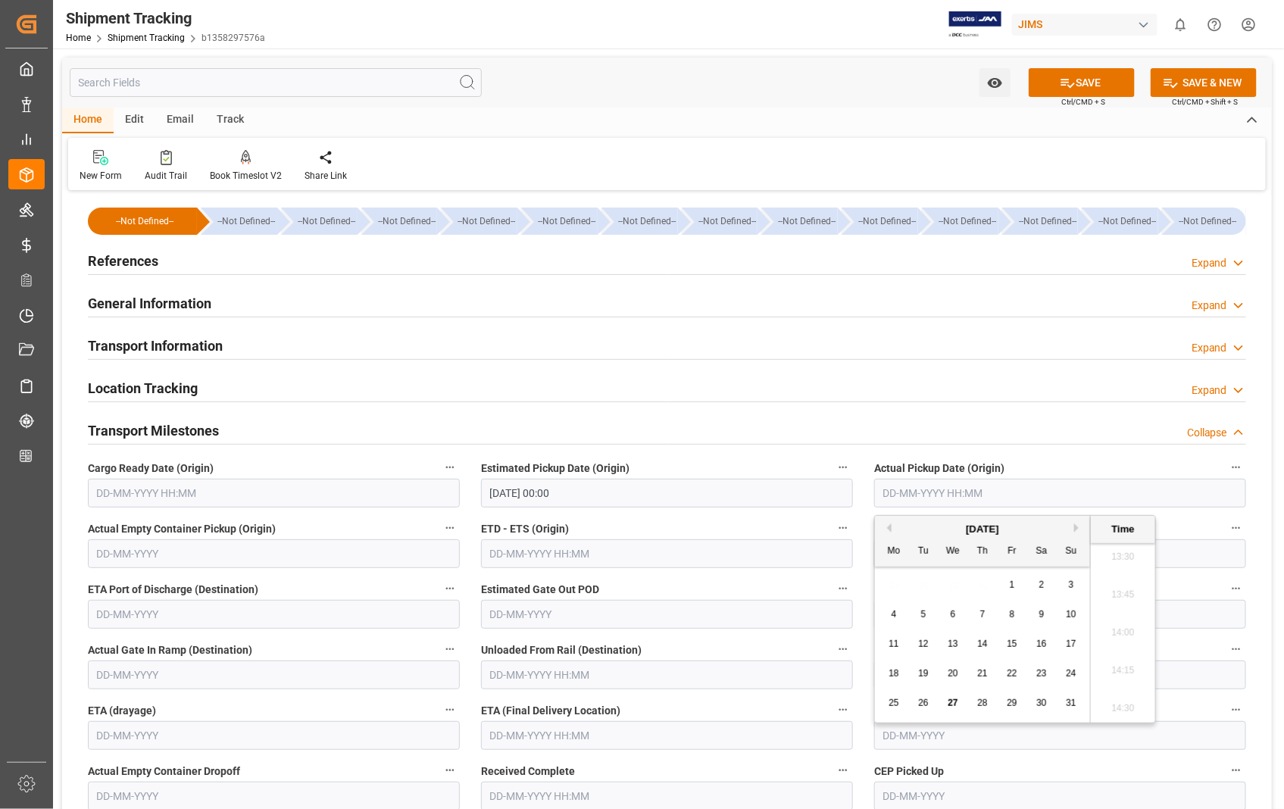
click at [1058, 500] on input "text" at bounding box center [1060, 493] width 372 height 29
click at [955, 674] on span "20" at bounding box center [953, 673] width 10 height 11
type input "20-08-2025 00:00"
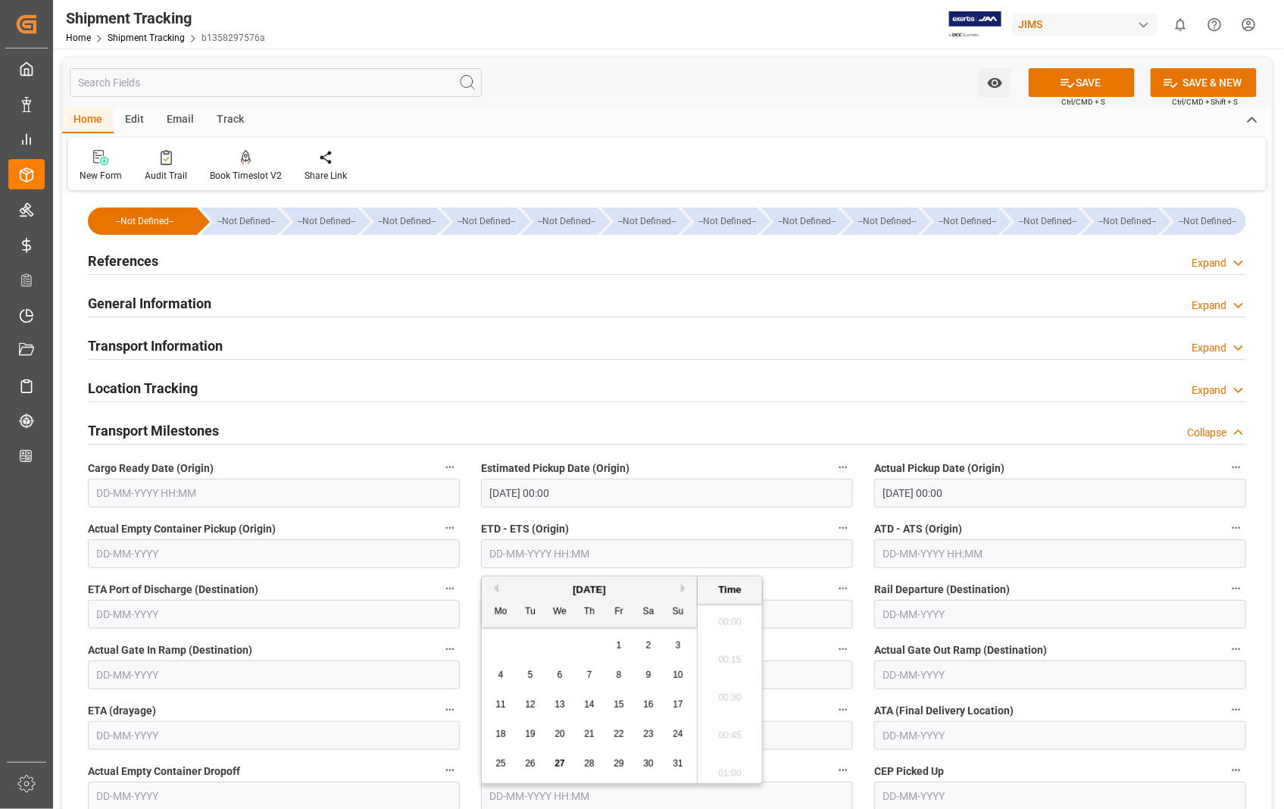
click at [624, 559] on input "text" at bounding box center [667, 553] width 372 height 29
click at [564, 733] on span "20" at bounding box center [560, 734] width 10 height 11
type input "20-08-2025 00:00"
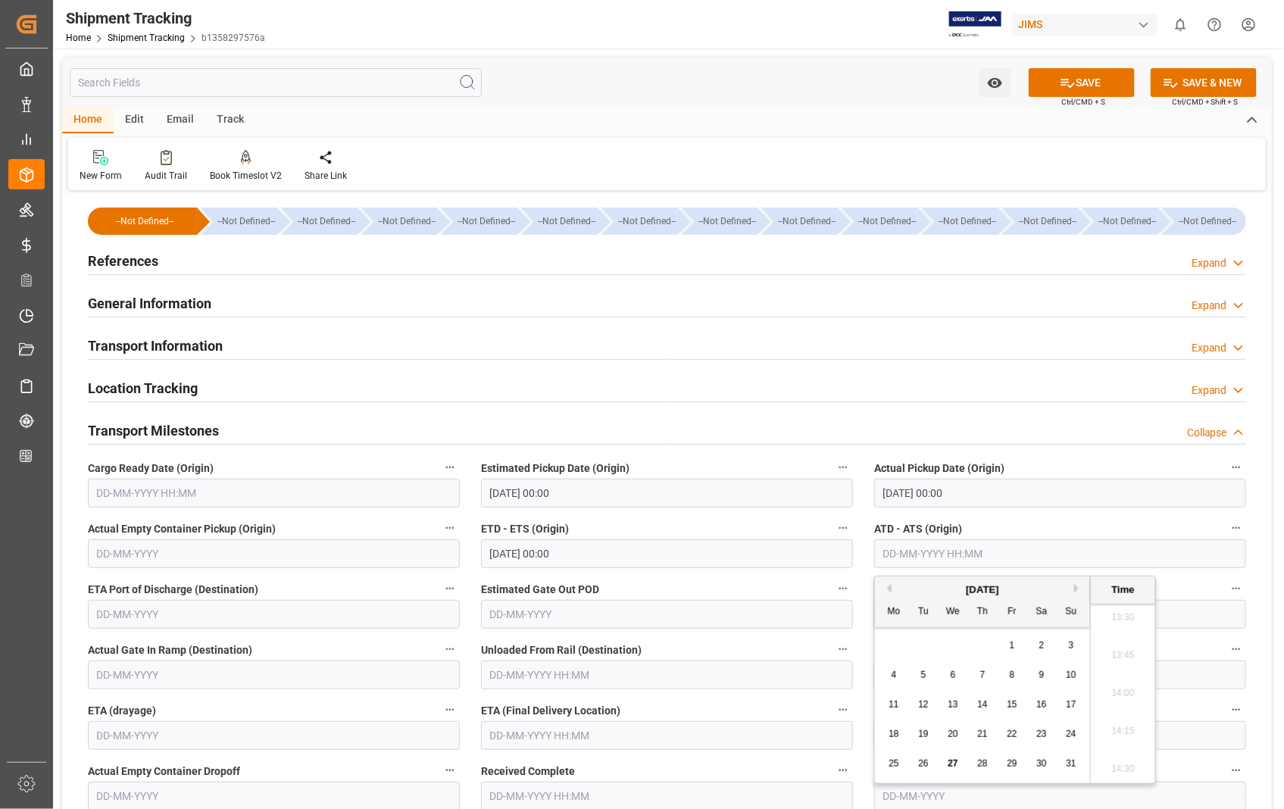
click at [1024, 555] on input "text" at bounding box center [1060, 553] width 372 height 29
click at [960, 733] on div "20" at bounding box center [953, 735] width 19 height 18
type input "20-08-2025 00:00"
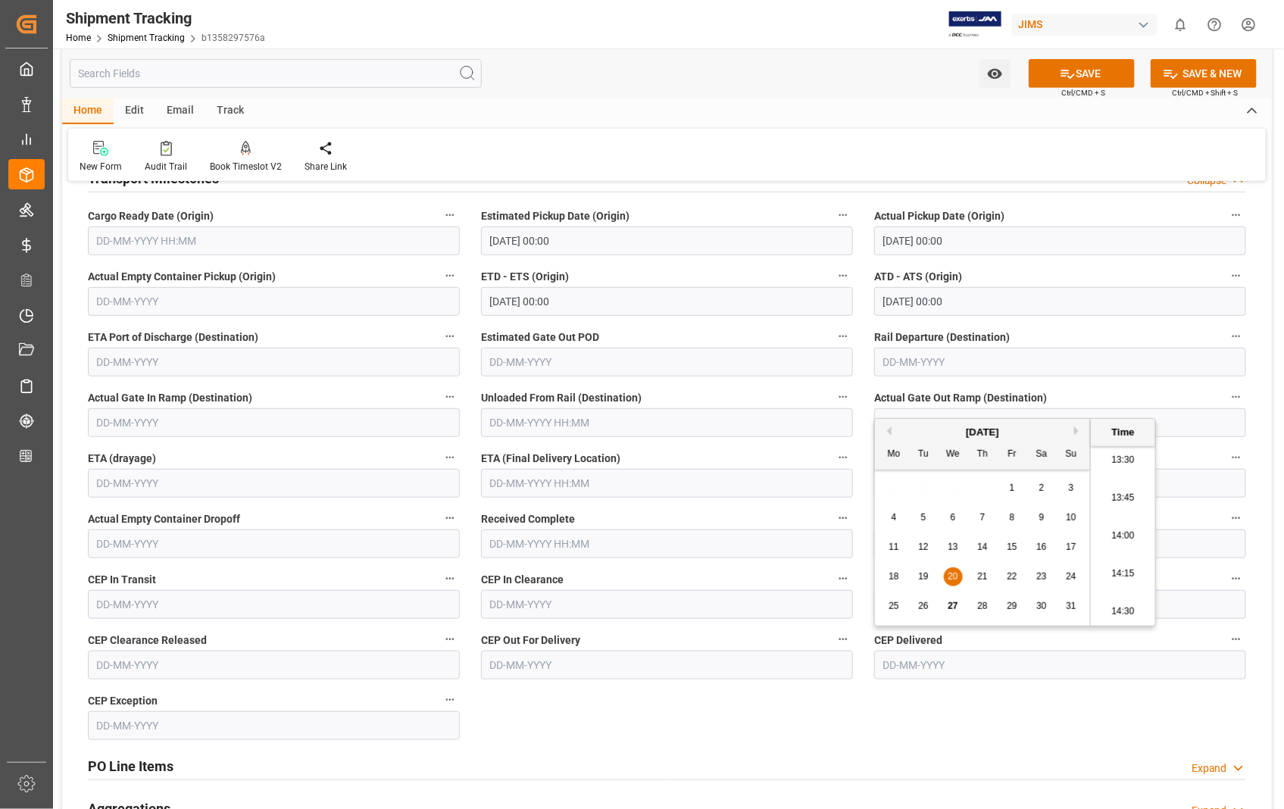
scroll to position [336, 0]
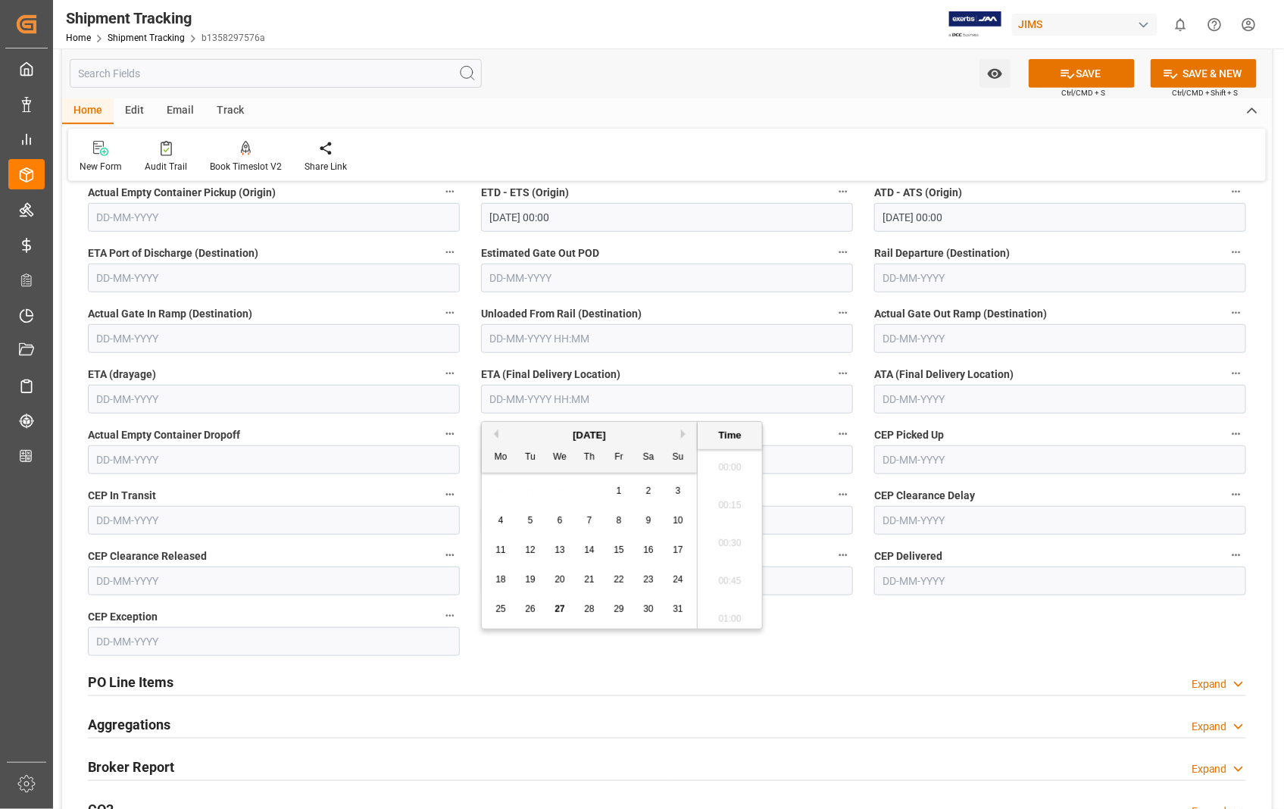
click at [699, 396] on input "text" at bounding box center [667, 399] width 372 height 29
click at [502, 612] on span "25" at bounding box center [501, 609] width 10 height 11
type input "25-08-2025 00:00"
click at [1016, 402] on input "text" at bounding box center [1060, 399] width 372 height 29
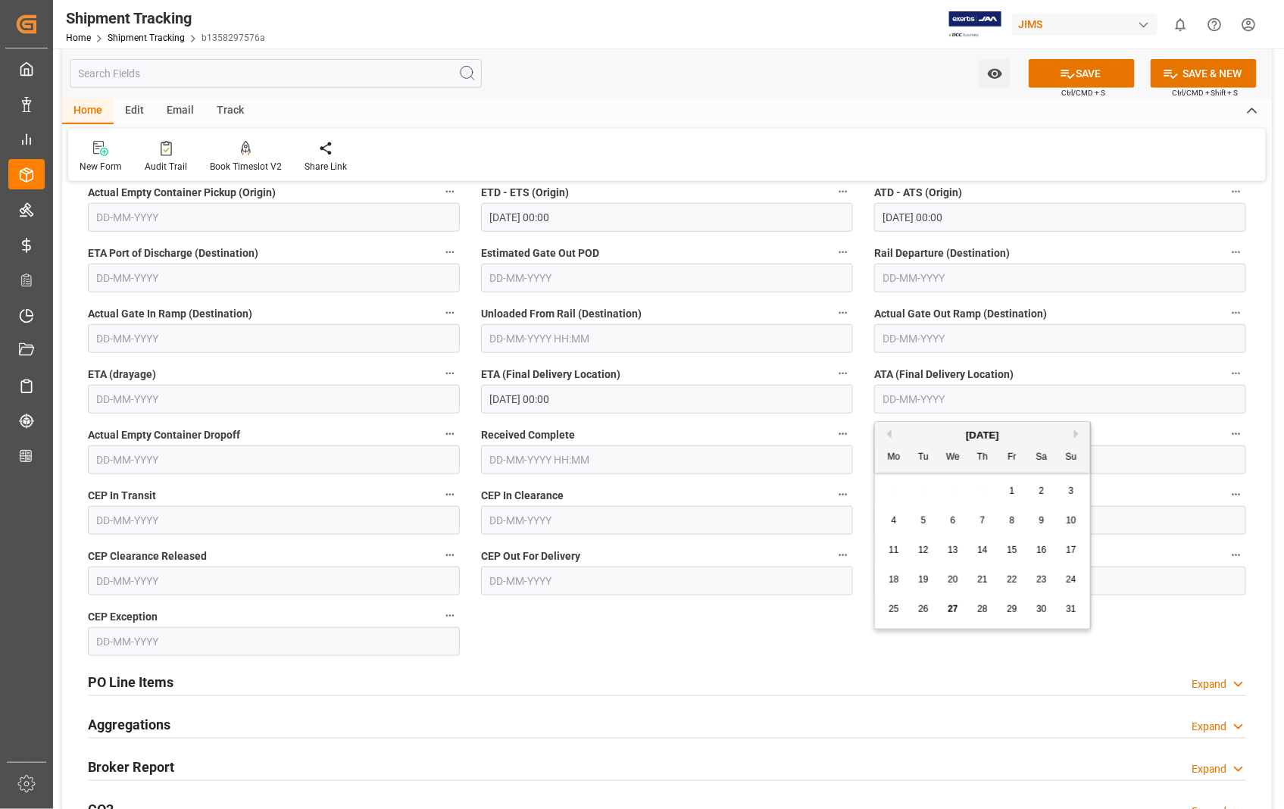
click at [891, 608] on span "25" at bounding box center [894, 609] width 10 height 11
type input "[DATE]"
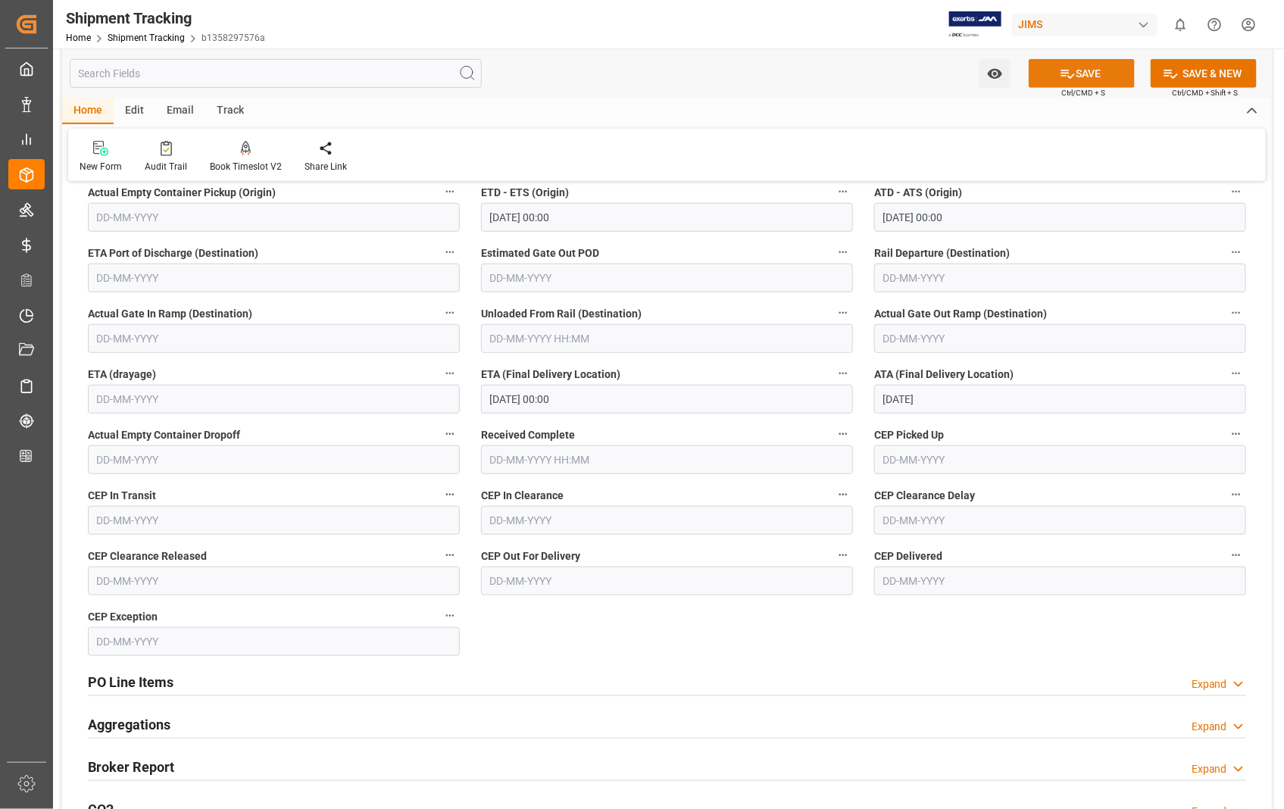
click at [1085, 71] on button "SAVE" at bounding box center [1082, 73] width 106 height 29
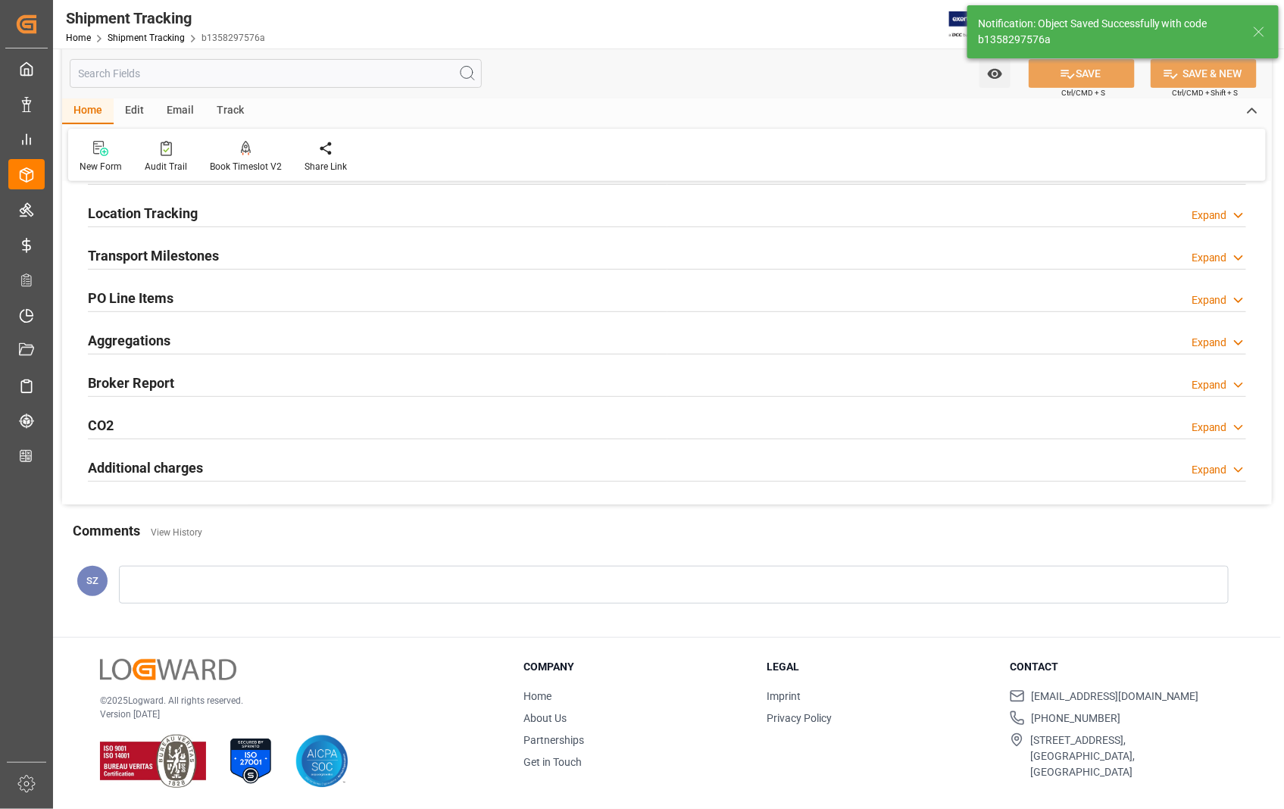
scroll to position [175, 0]
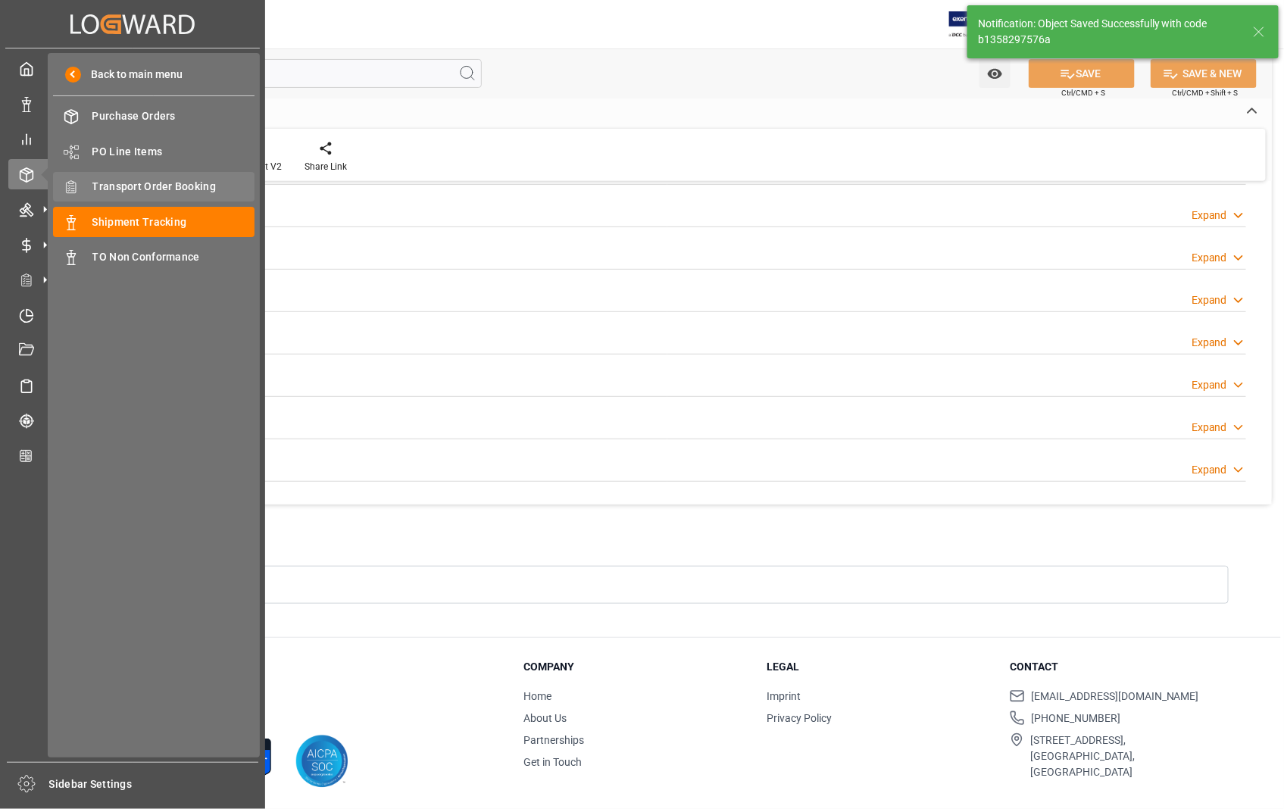
click at [154, 183] on span "Transport Order Booking" at bounding box center [173, 187] width 163 height 16
